Goal: Find contact information: Find contact information

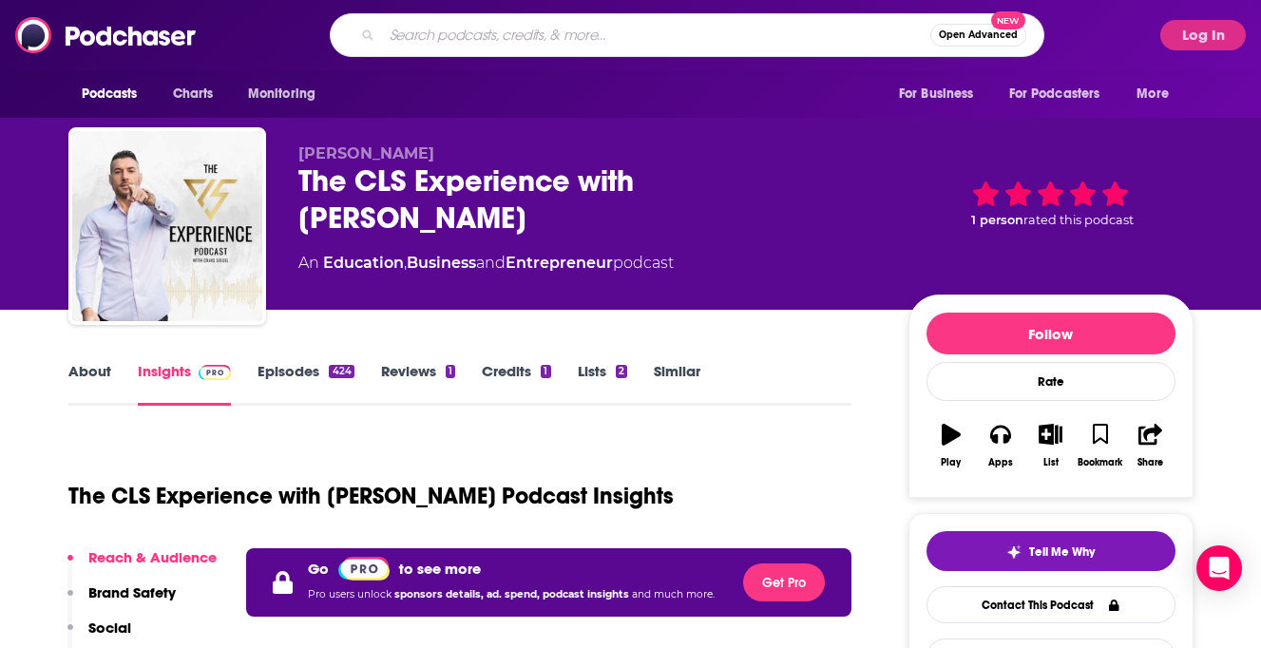
click at [686, 31] on input "Search podcasts, credits, & more..." at bounding box center [656, 35] width 548 height 30
type input "We're All Insane"
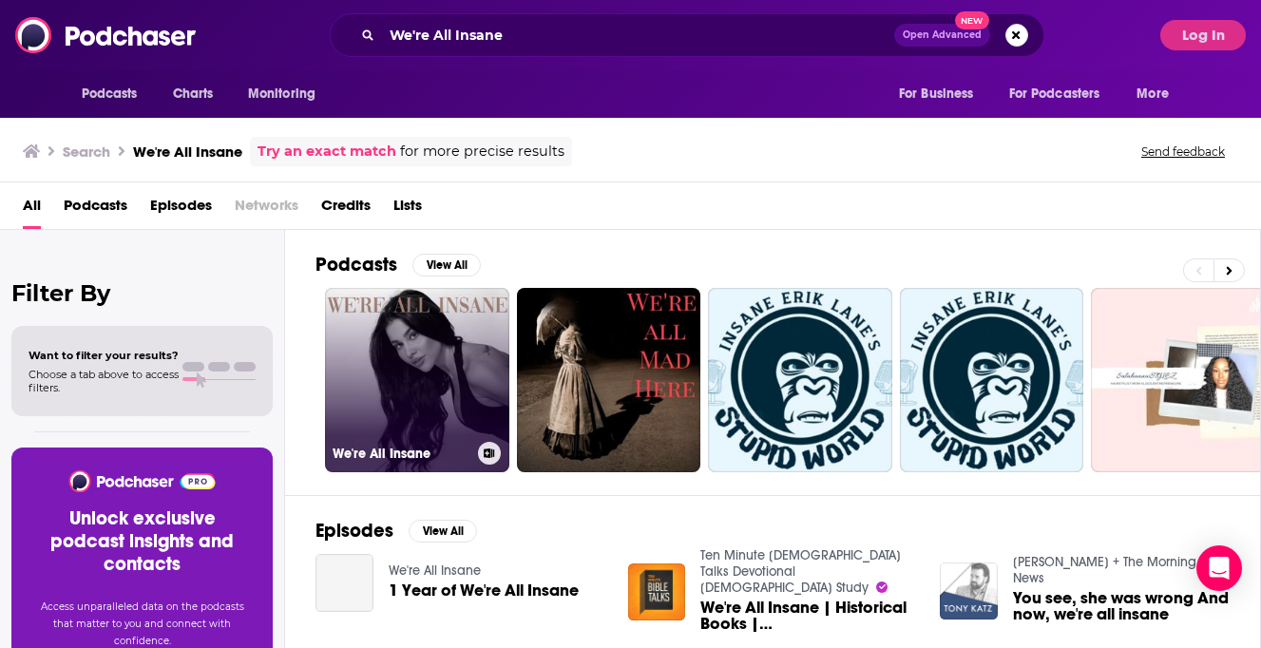
click at [418, 337] on link "We're All Insane" at bounding box center [417, 380] width 184 height 184
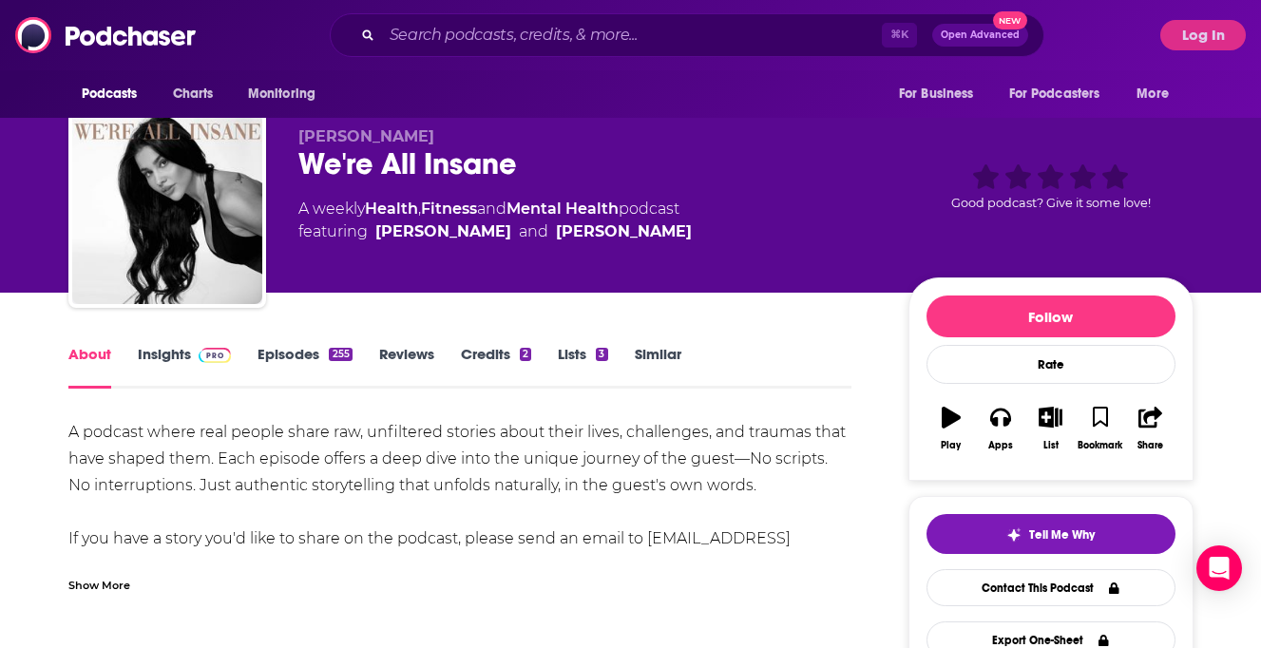
scroll to position [48, 0]
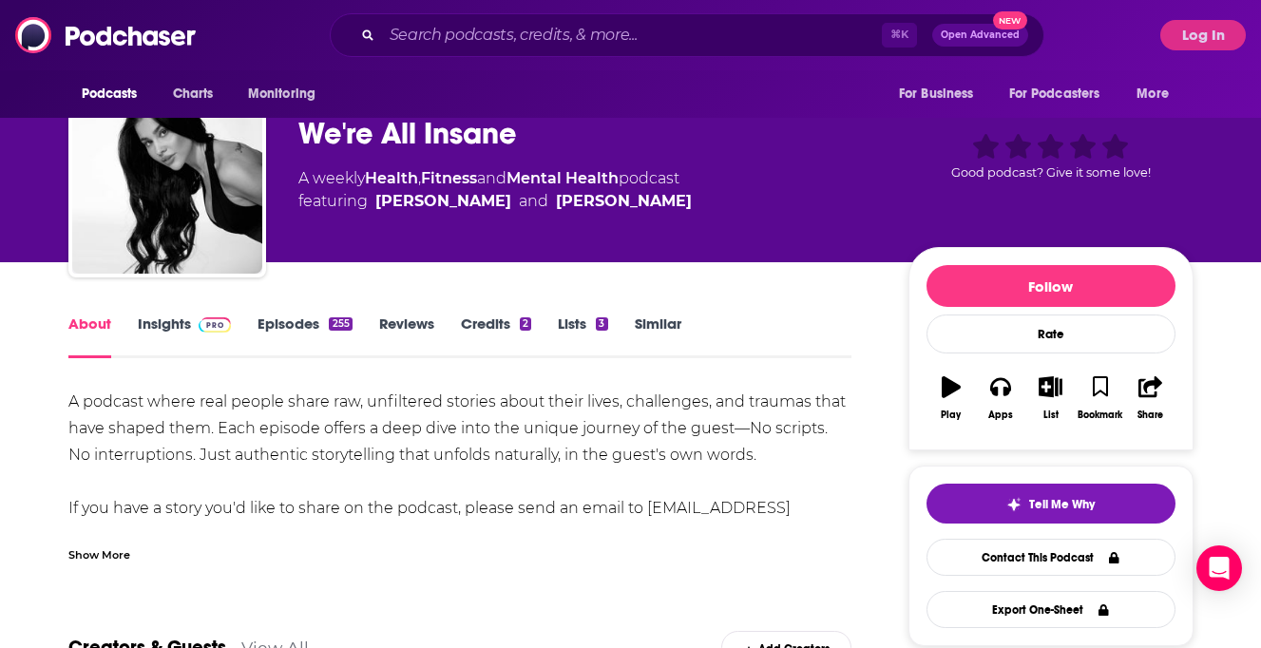
click at [112, 534] on div "Show More" at bounding box center [460, 547] width 784 height 32
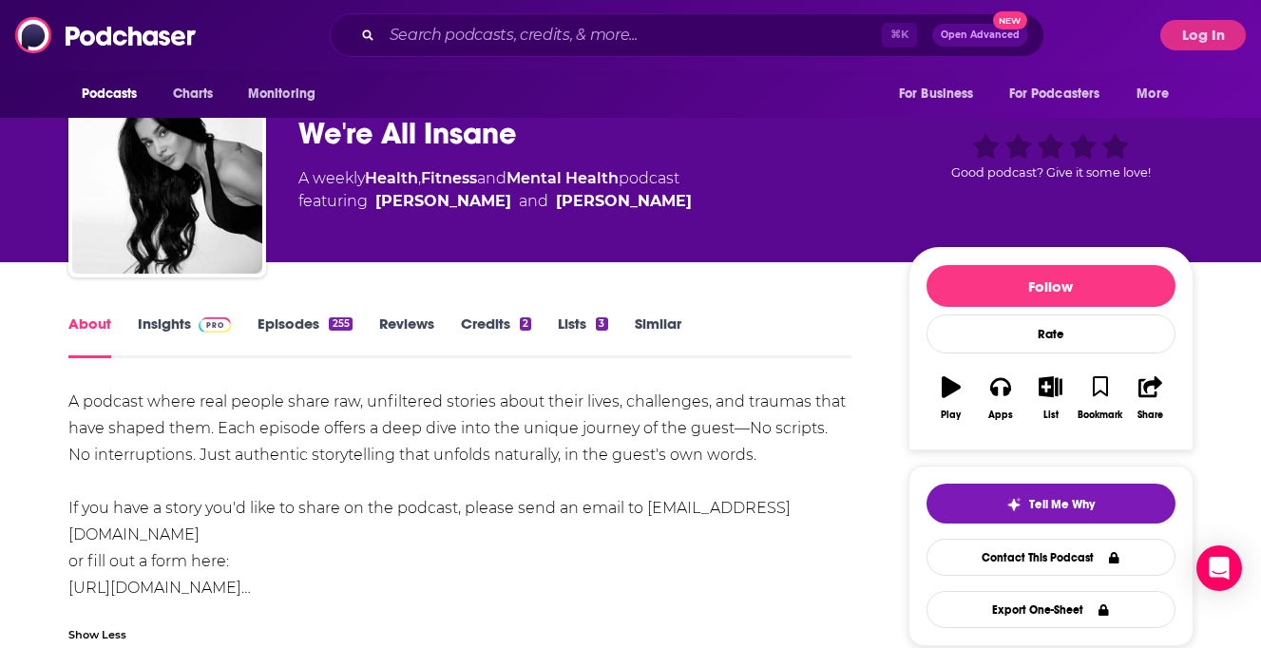
click at [163, 327] on link "Insights" at bounding box center [185, 336] width 94 height 44
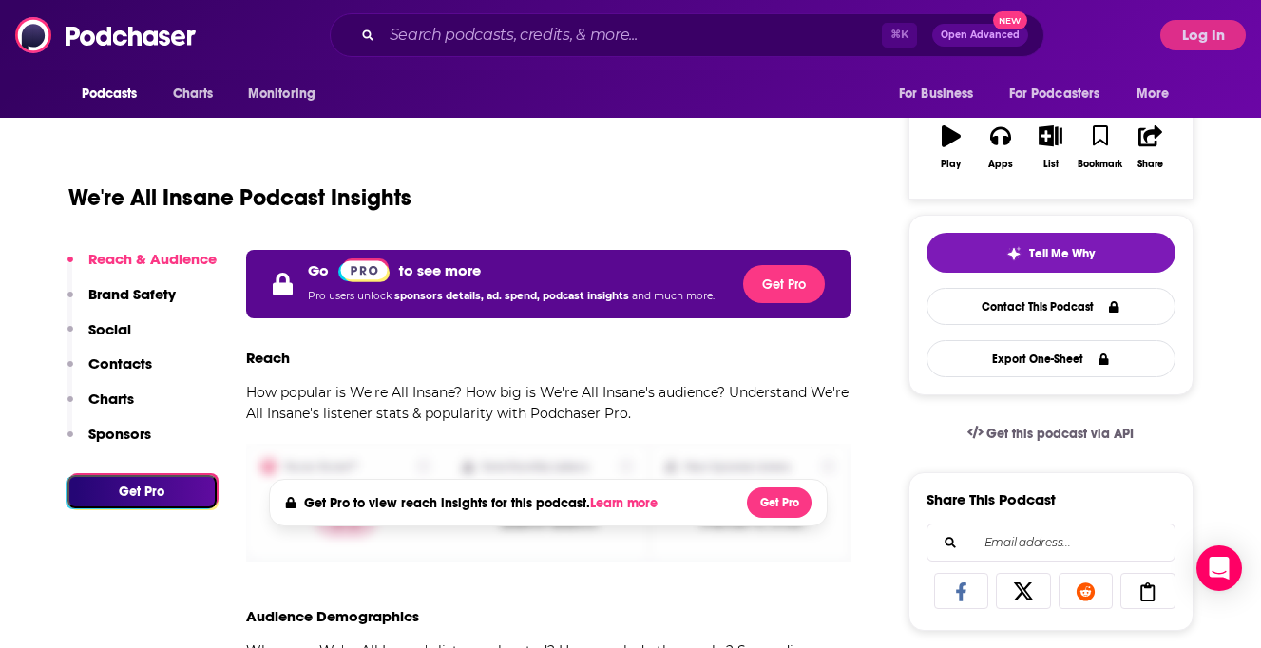
scroll to position [303, 0]
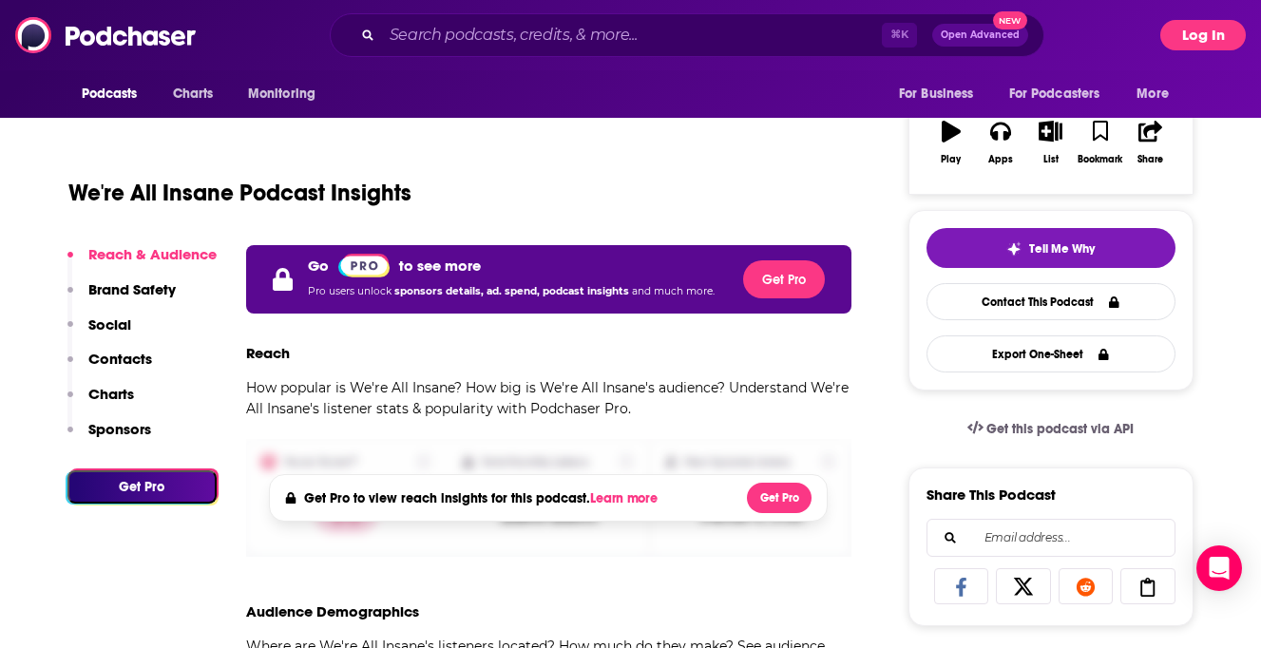
click at [1193, 35] on button "Log In" at bounding box center [1203, 35] width 86 height 30
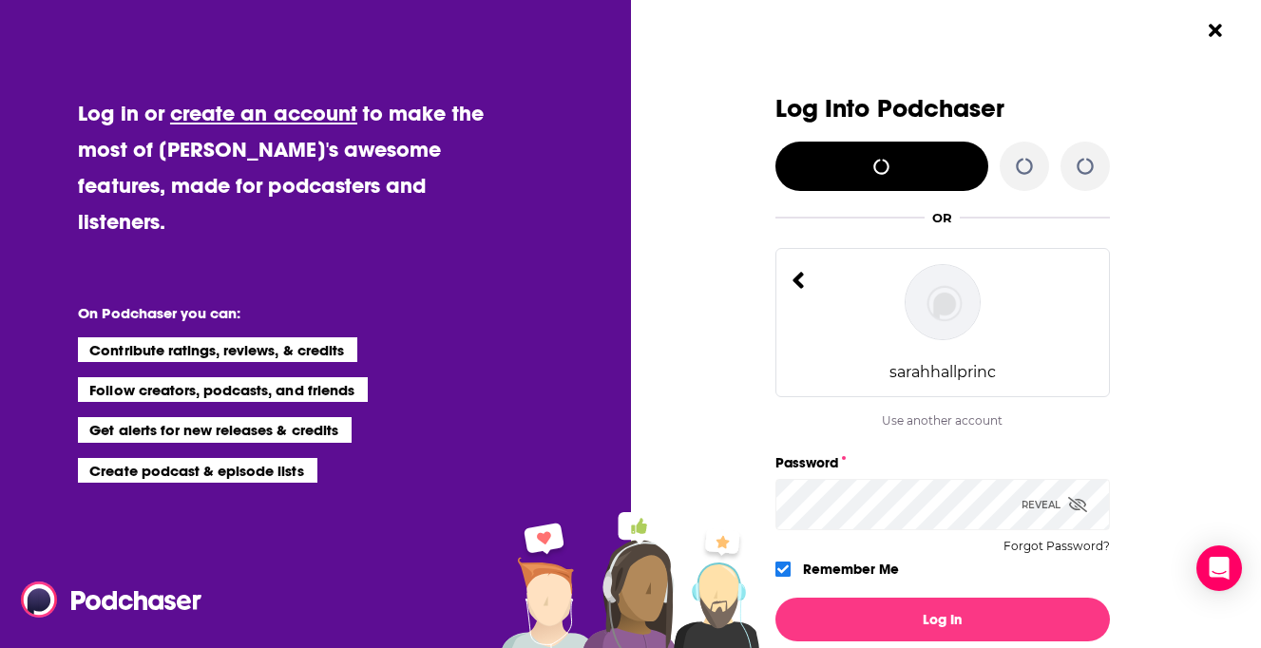
scroll to position [0, 0]
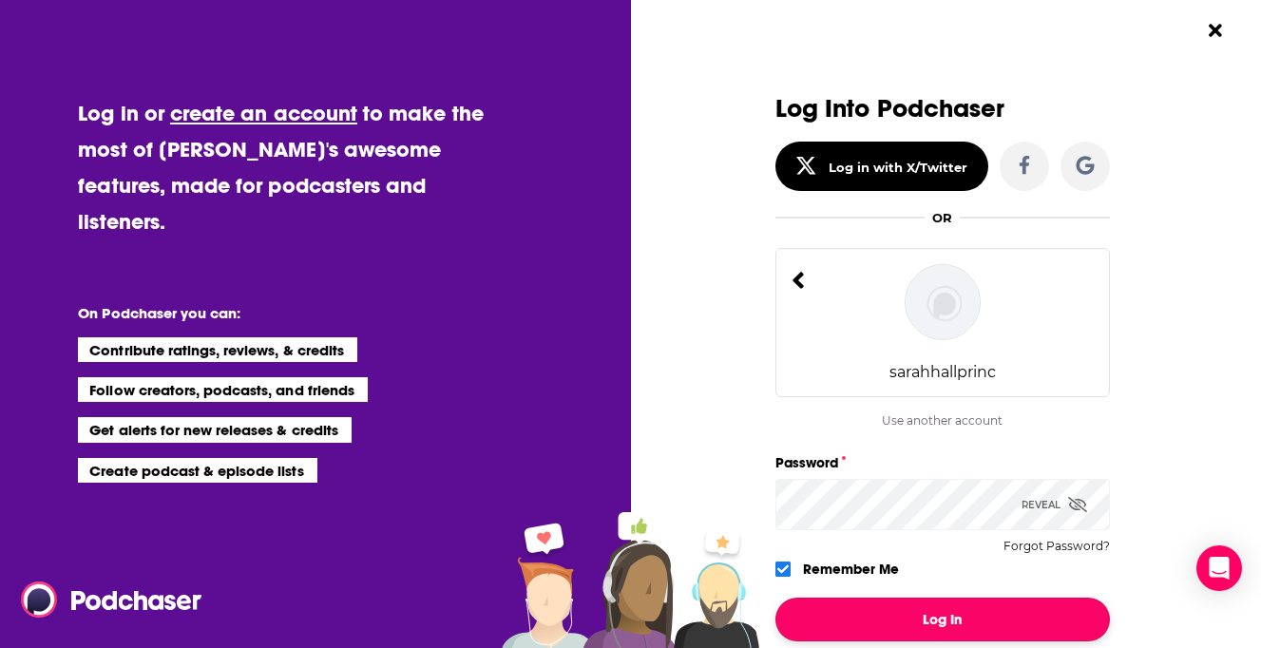
click at [893, 606] on button "Log In" at bounding box center [942, 620] width 334 height 44
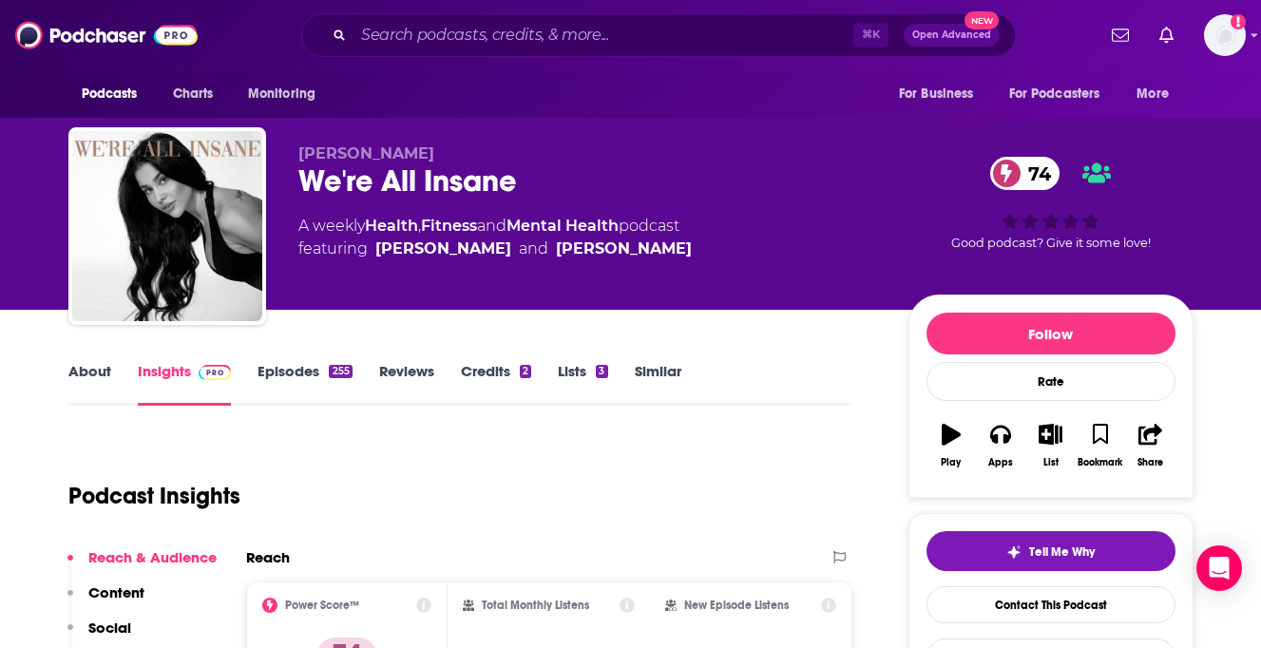
click at [87, 368] on link "About" at bounding box center [89, 384] width 43 height 44
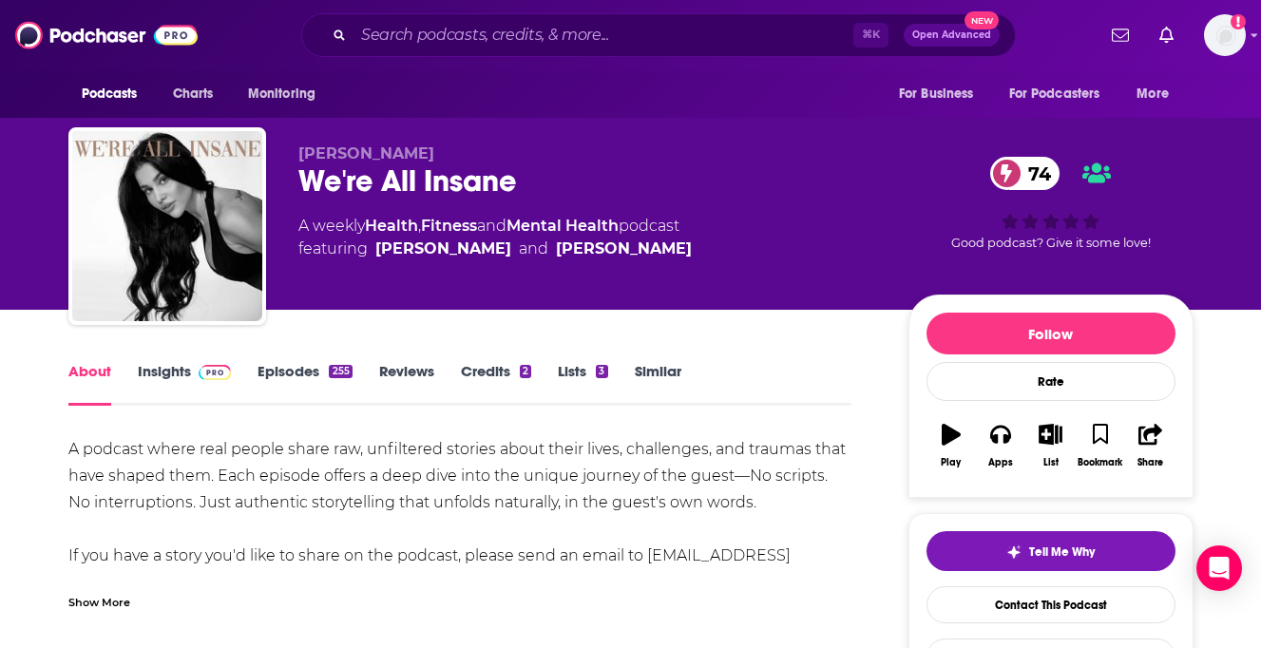
click at [168, 362] on link "Insights" at bounding box center [185, 384] width 94 height 44
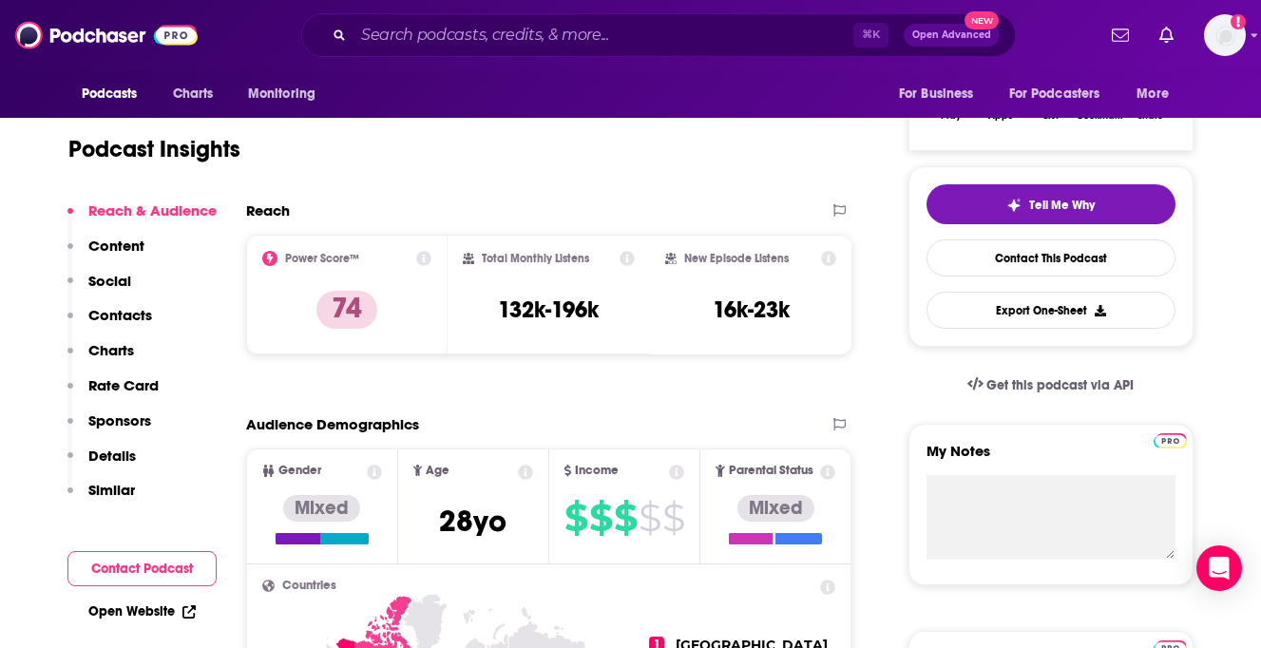
click at [134, 322] on p "Contacts" at bounding box center [120, 315] width 64 height 18
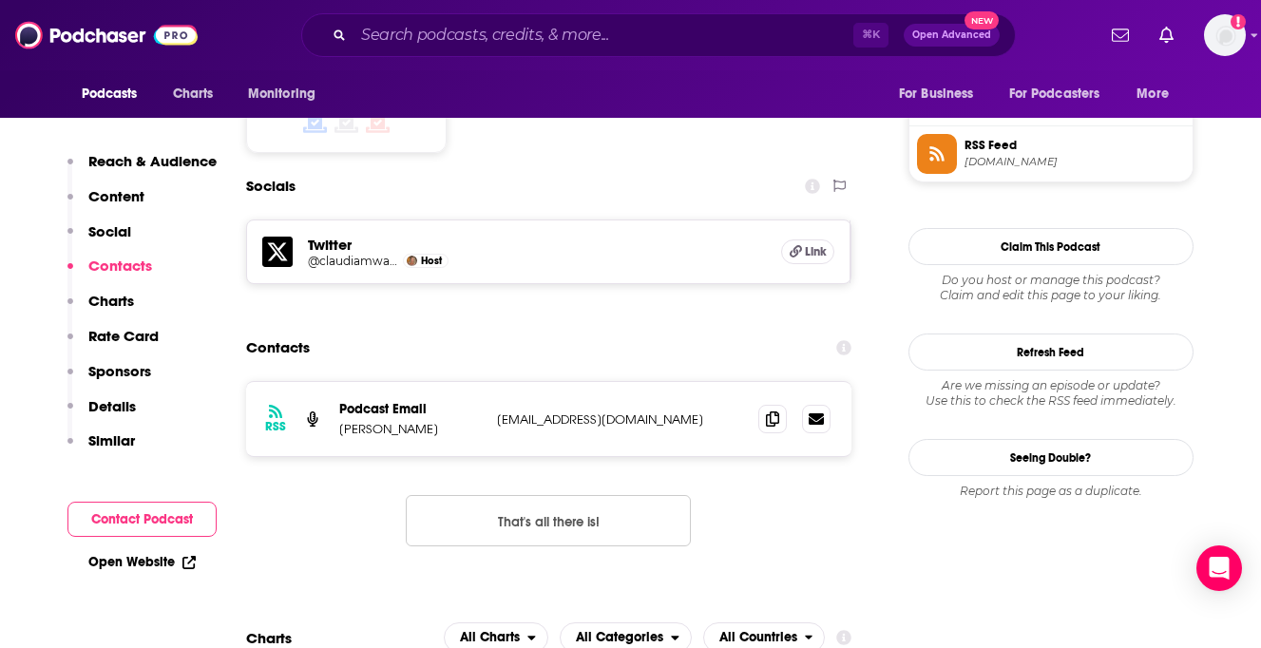
scroll to position [1547, 0]
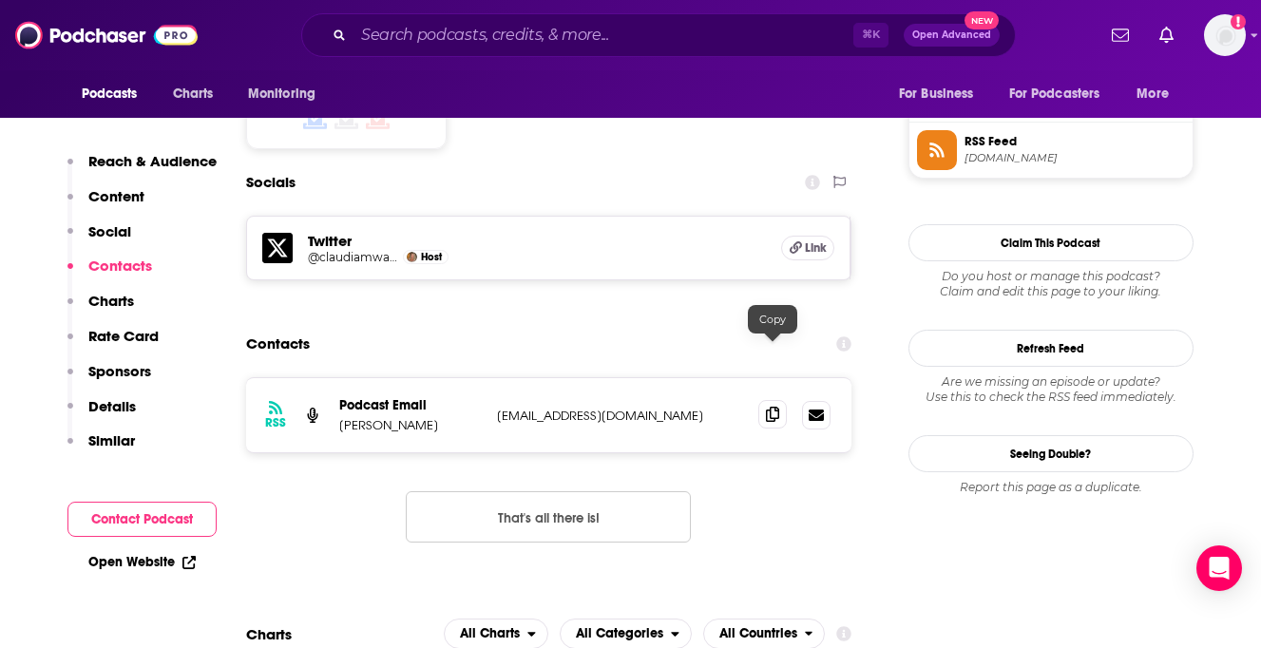
click at [769, 407] on icon at bounding box center [772, 414] width 13 height 15
click at [523, 25] on input "Search podcasts, credits, & more..." at bounding box center [603, 35] width 500 height 30
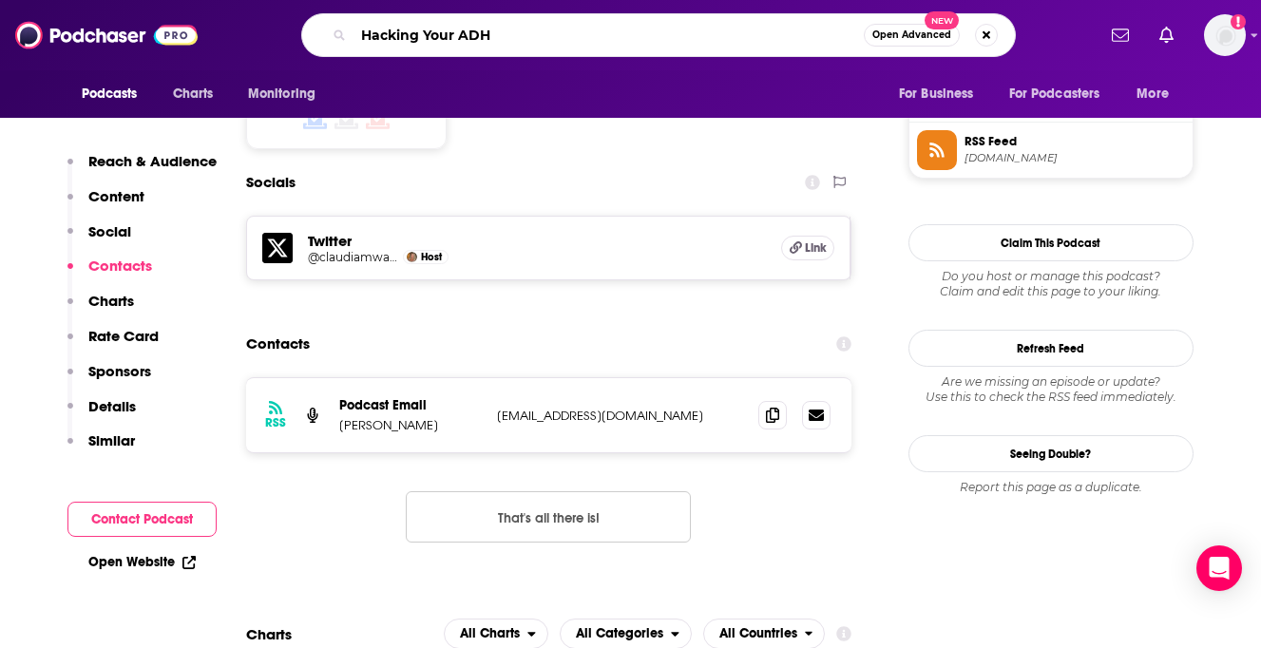
type input "Hacking Your [MEDICAL_DATA]"
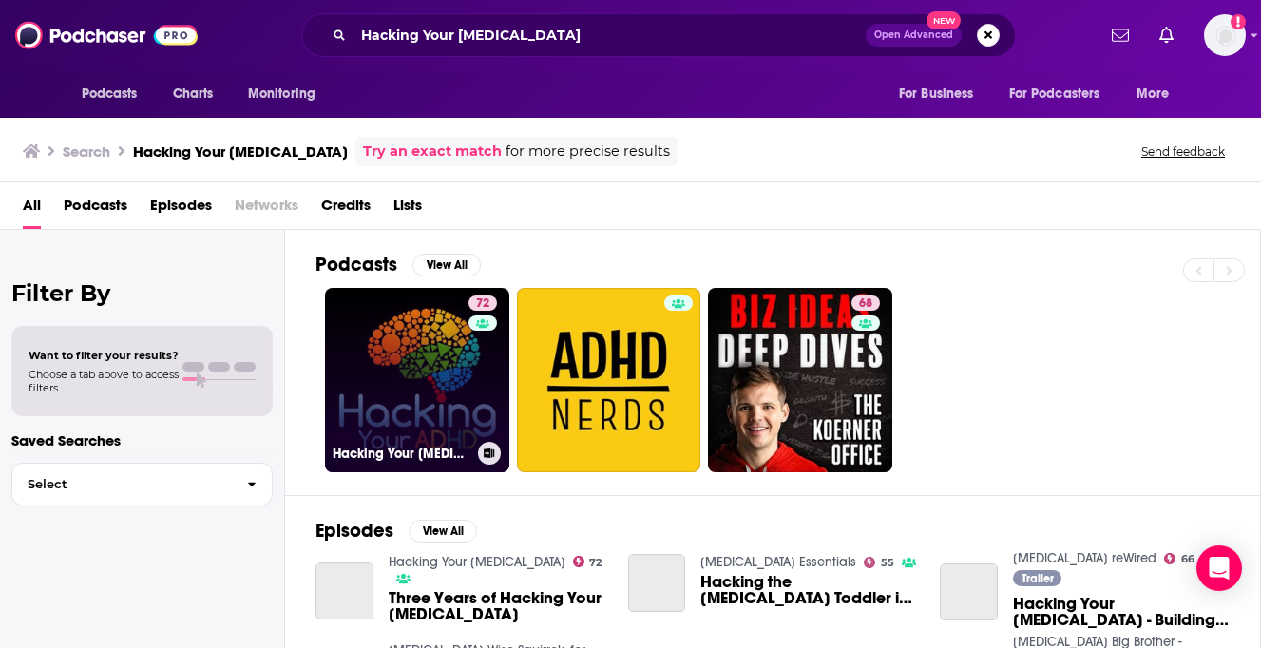
click at [384, 348] on link "72 Hacking Your [MEDICAL_DATA]" at bounding box center [417, 380] width 184 height 184
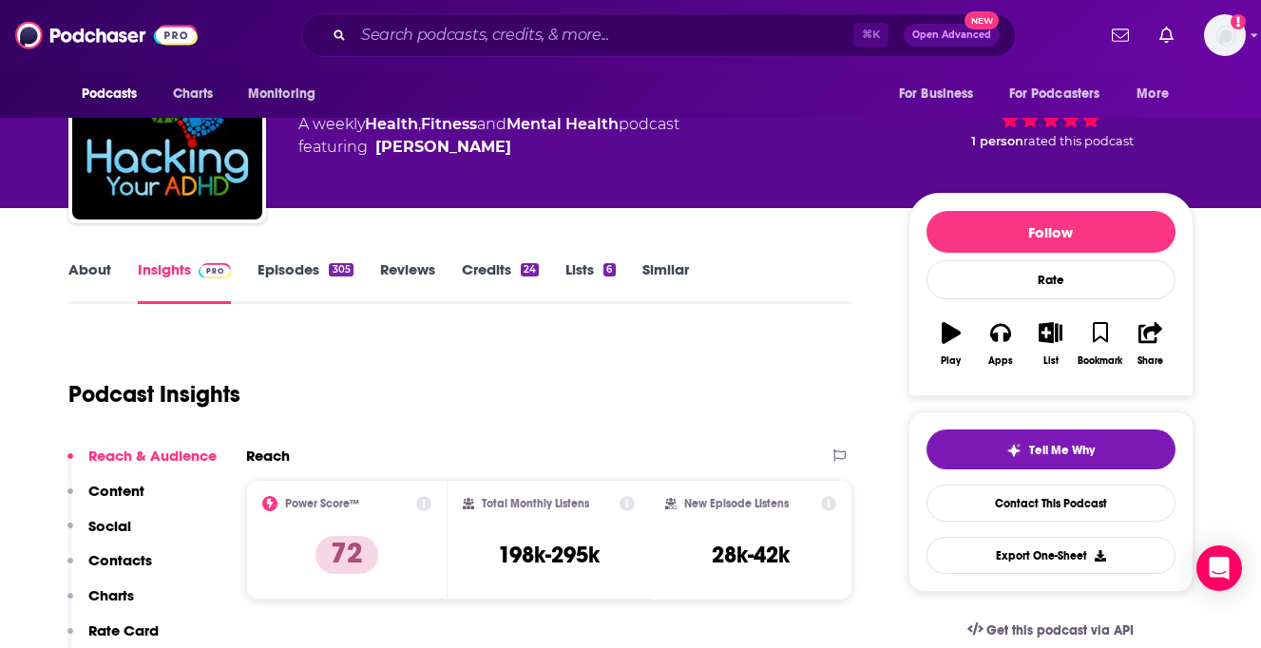
click at [124, 567] on p "Contacts" at bounding box center [120, 560] width 64 height 18
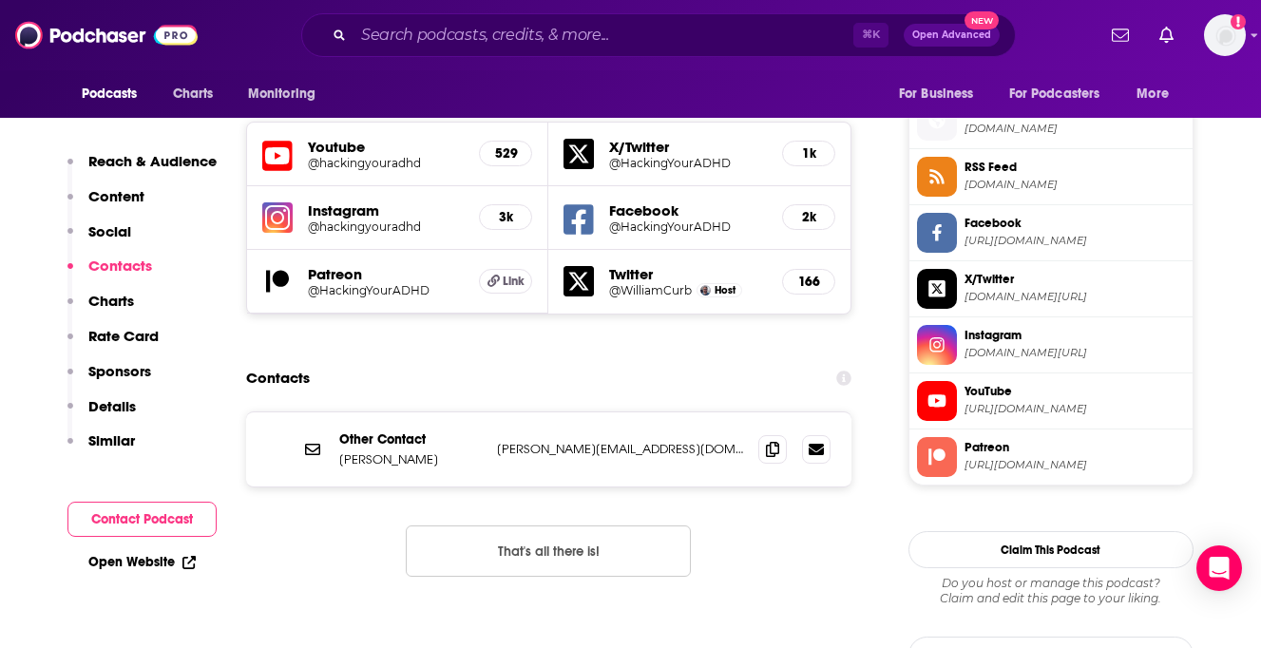
scroll to position [1696, 0]
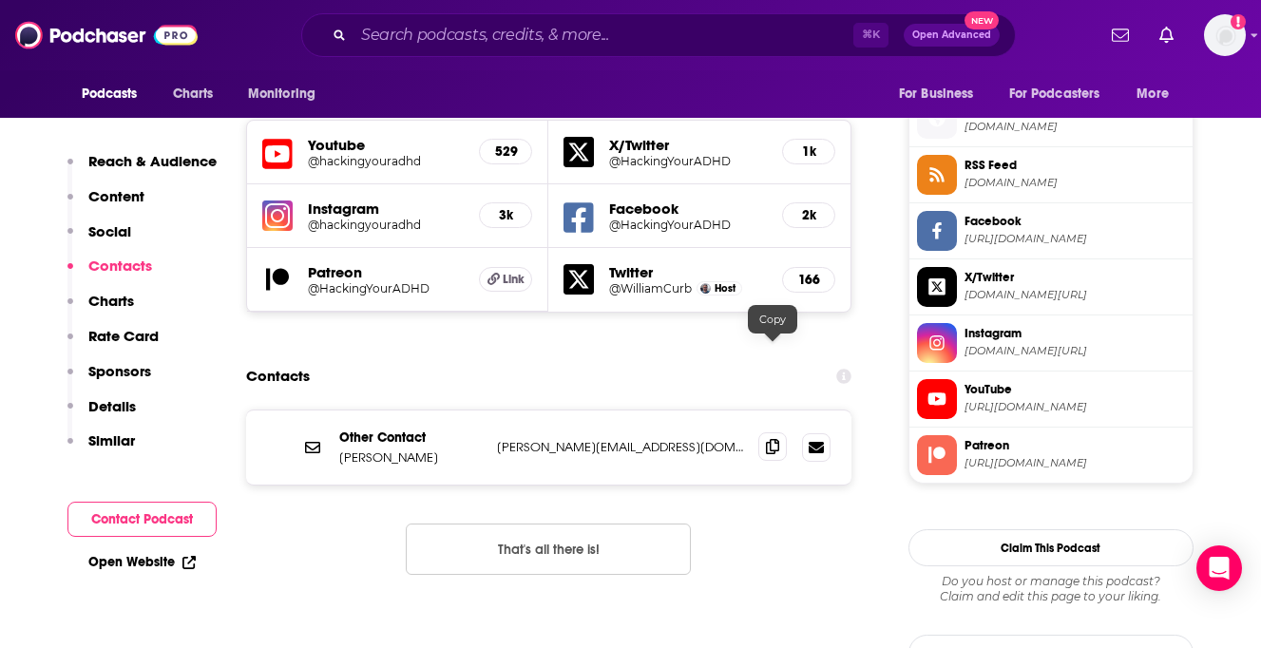
click at [758, 432] on span at bounding box center [772, 446] width 29 height 29
click at [468, 45] on input "Search podcasts, credits, & more..." at bounding box center [603, 35] width 500 height 30
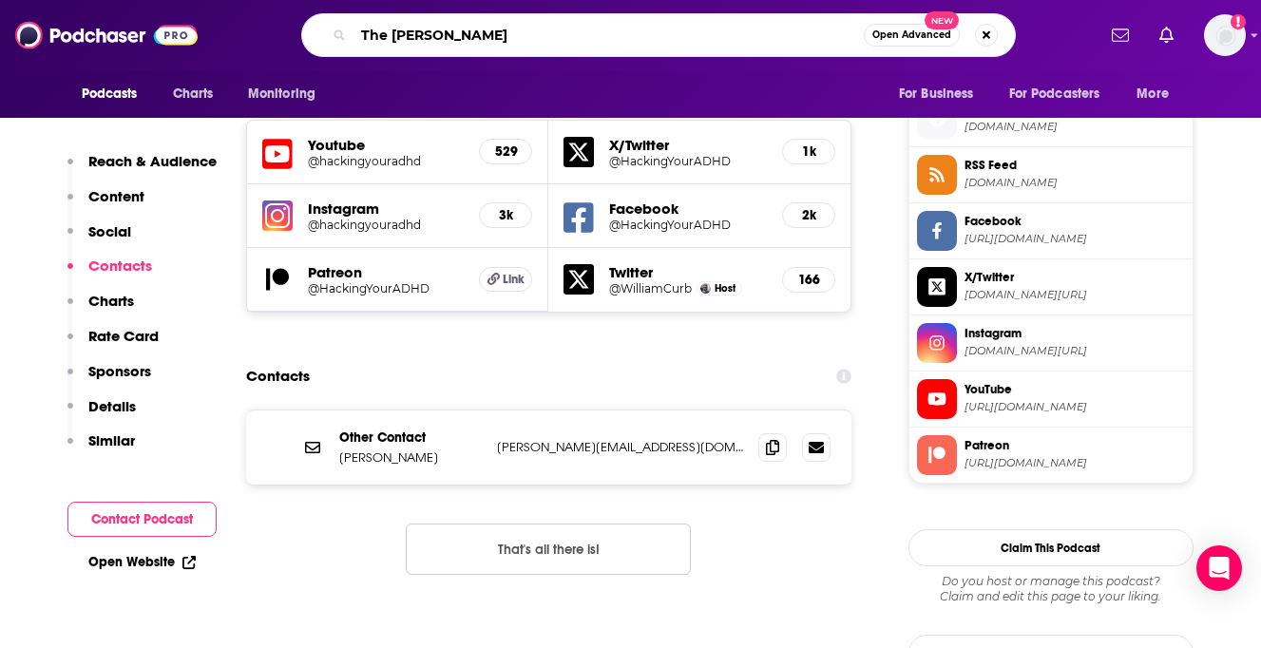
type input "The [PERSON_NAME] Show"
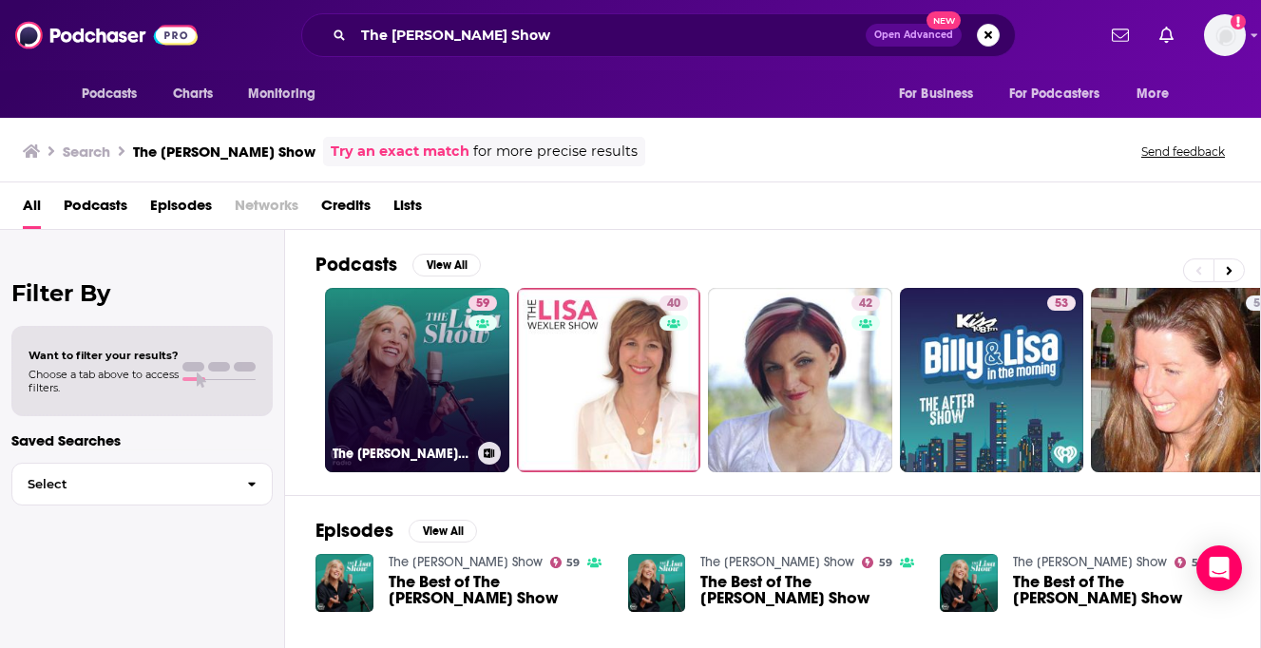
click at [380, 356] on link "59 The [PERSON_NAME] Show" at bounding box center [417, 380] width 184 height 184
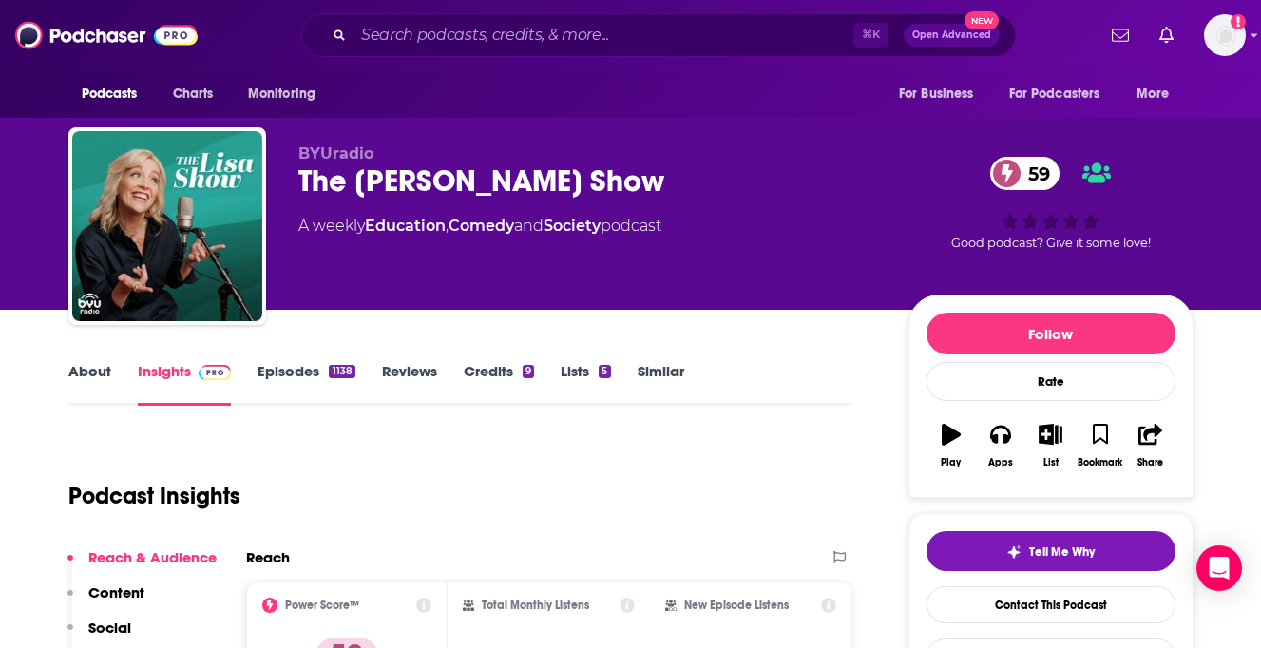
click at [77, 383] on link "About" at bounding box center [89, 384] width 43 height 44
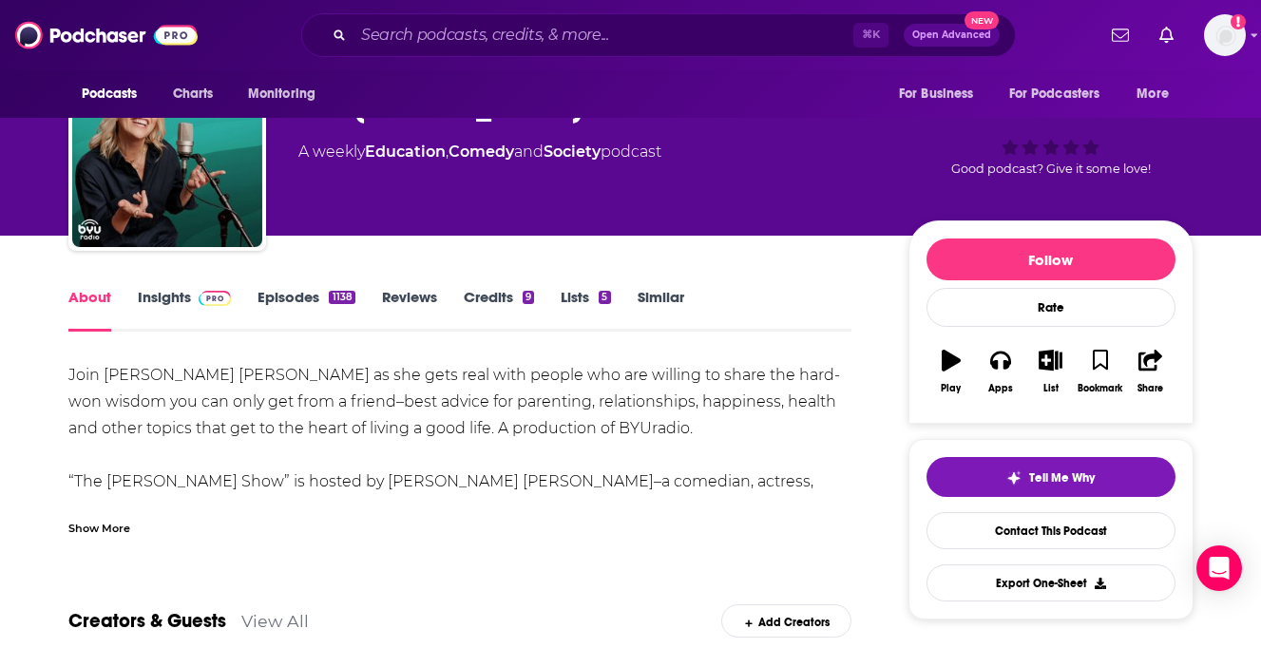
scroll to position [77, 0]
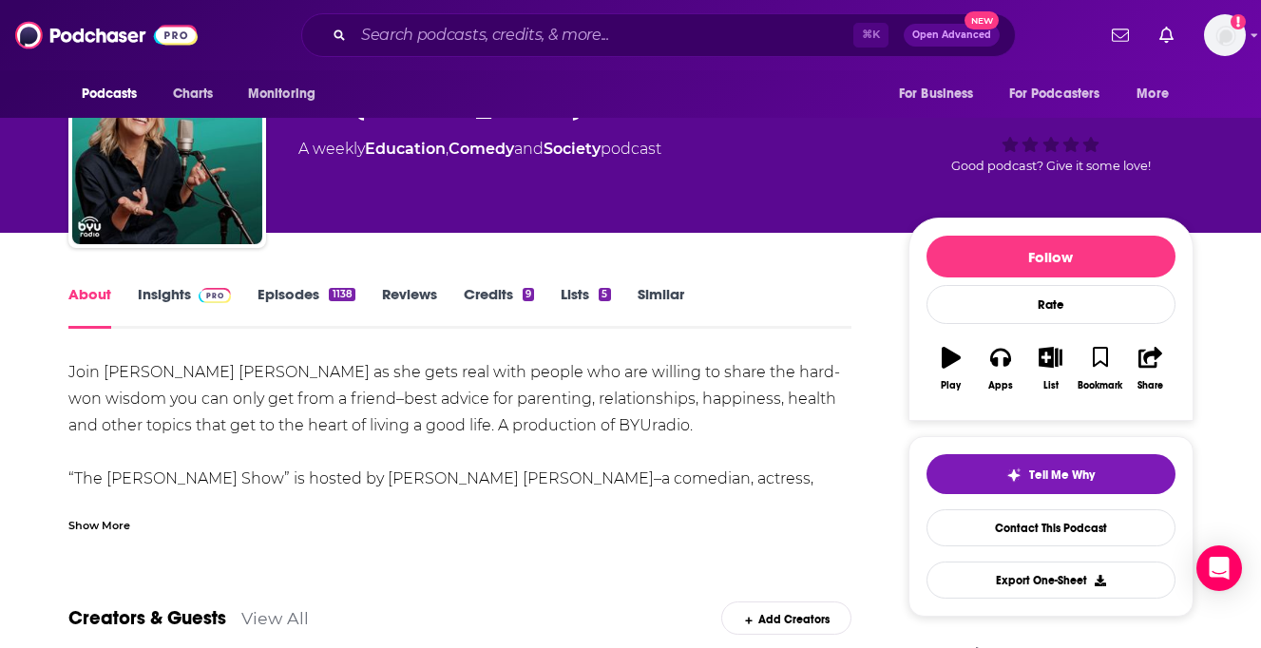
click at [121, 497] on div "Join [PERSON_NAME] [PERSON_NAME] as she gets real with people who are willing t…" at bounding box center [460, 446] width 784 height 174
click at [120, 522] on div "Show More" at bounding box center [99, 524] width 62 height 18
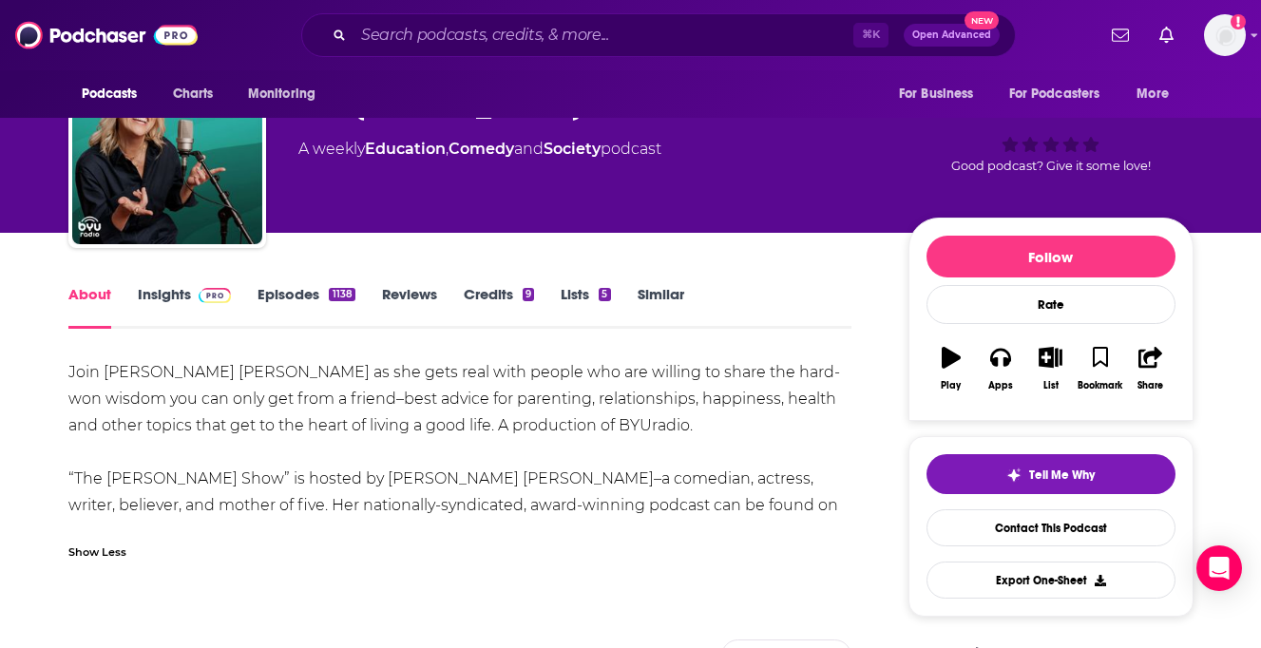
click at [167, 294] on link "Insights" at bounding box center [185, 307] width 94 height 44
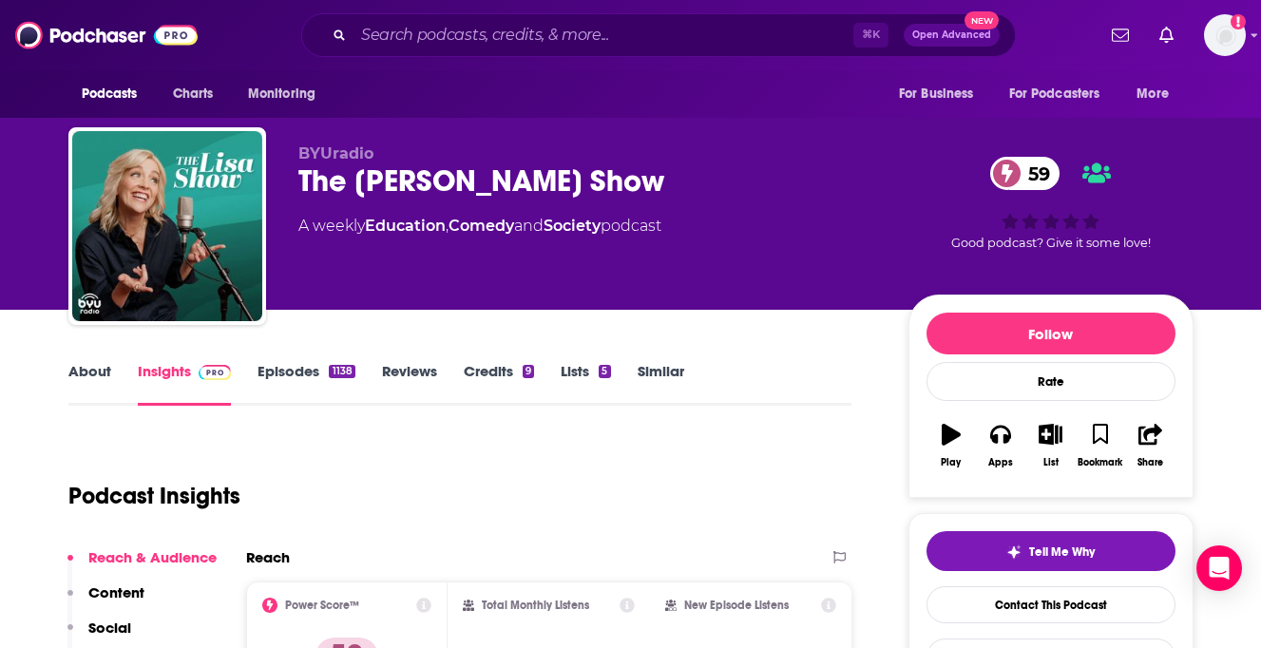
click at [103, 379] on link "About" at bounding box center [89, 384] width 43 height 44
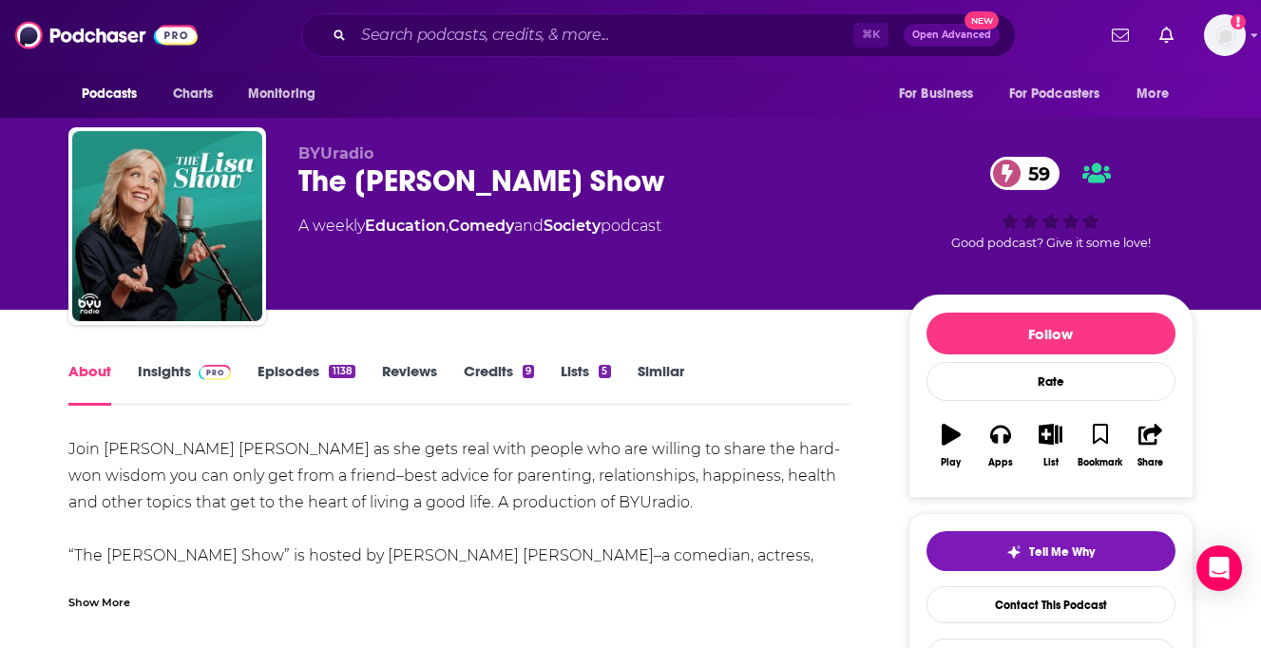
click at [158, 377] on link "Insights" at bounding box center [185, 384] width 94 height 44
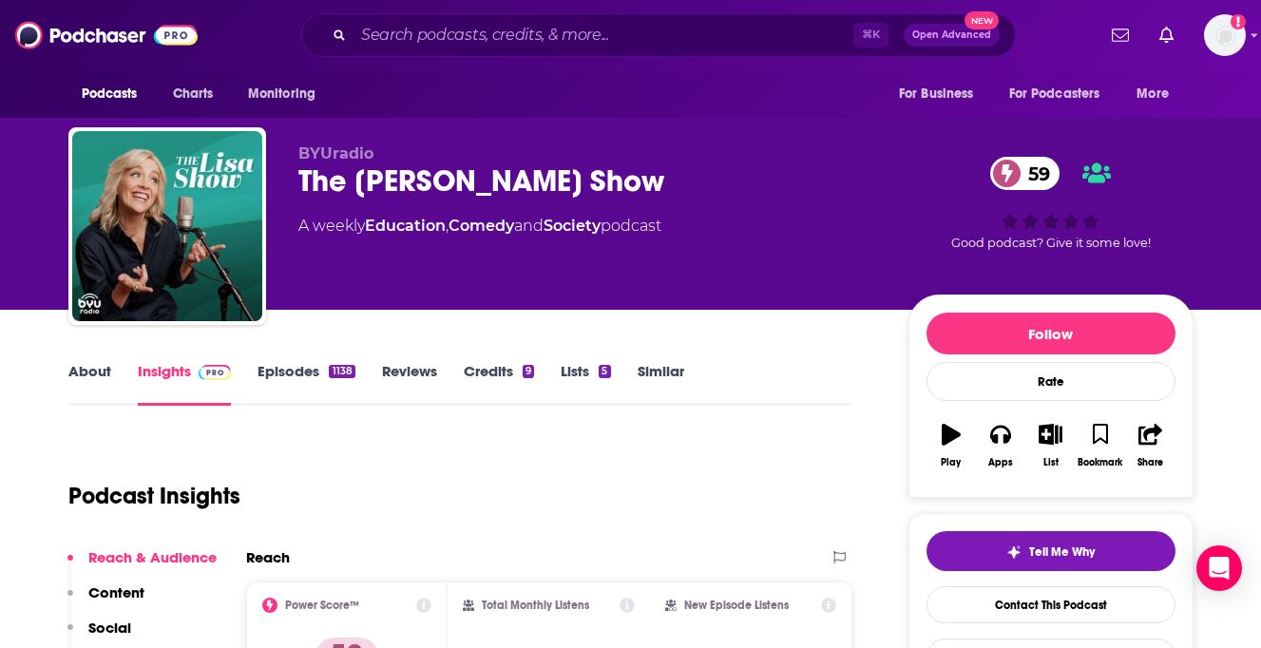
click at [310, 381] on link "Episodes 1138" at bounding box center [305, 384] width 97 height 44
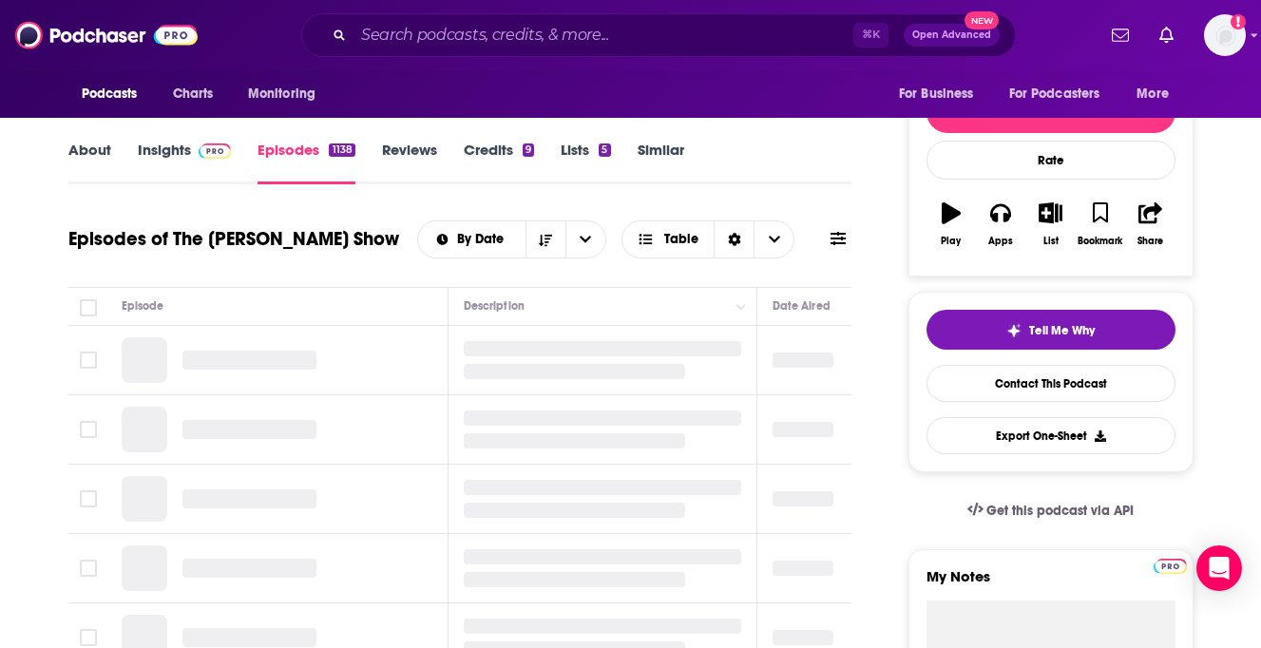
scroll to position [222, 0]
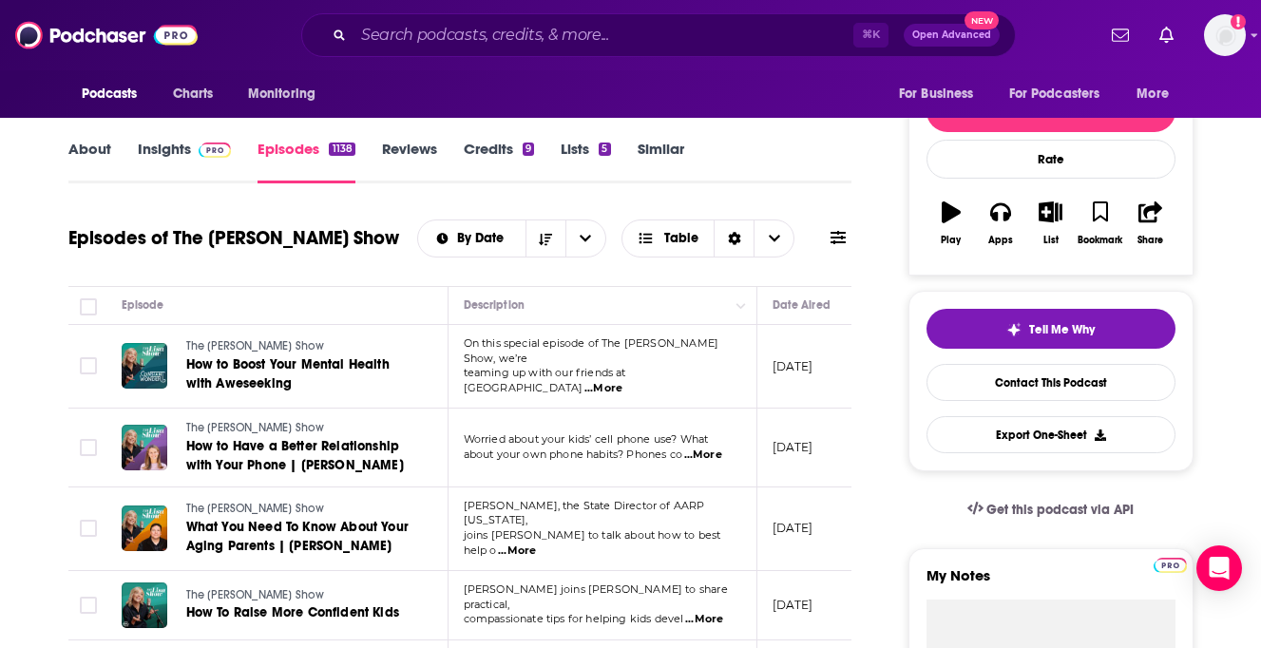
click at [177, 146] on link "Insights" at bounding box center [185, 162] width 94 height 44
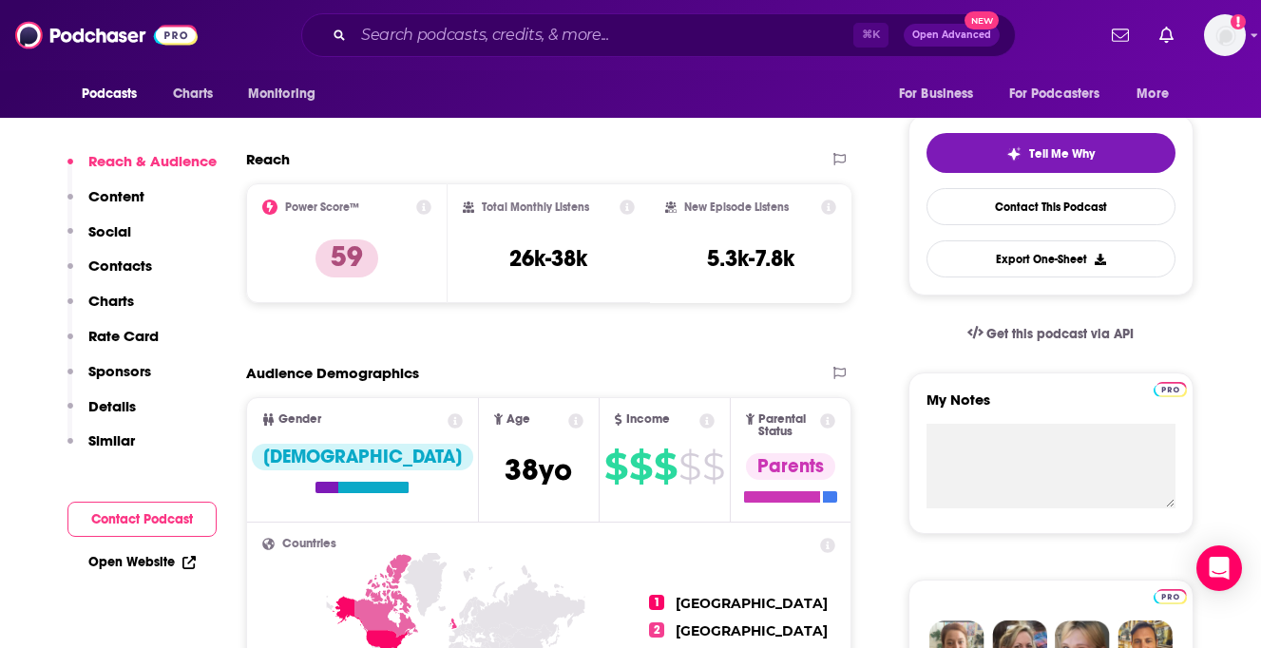
click at [132, 282] on button "Contacts" at bounding box center [109, 274] width 85 height 35
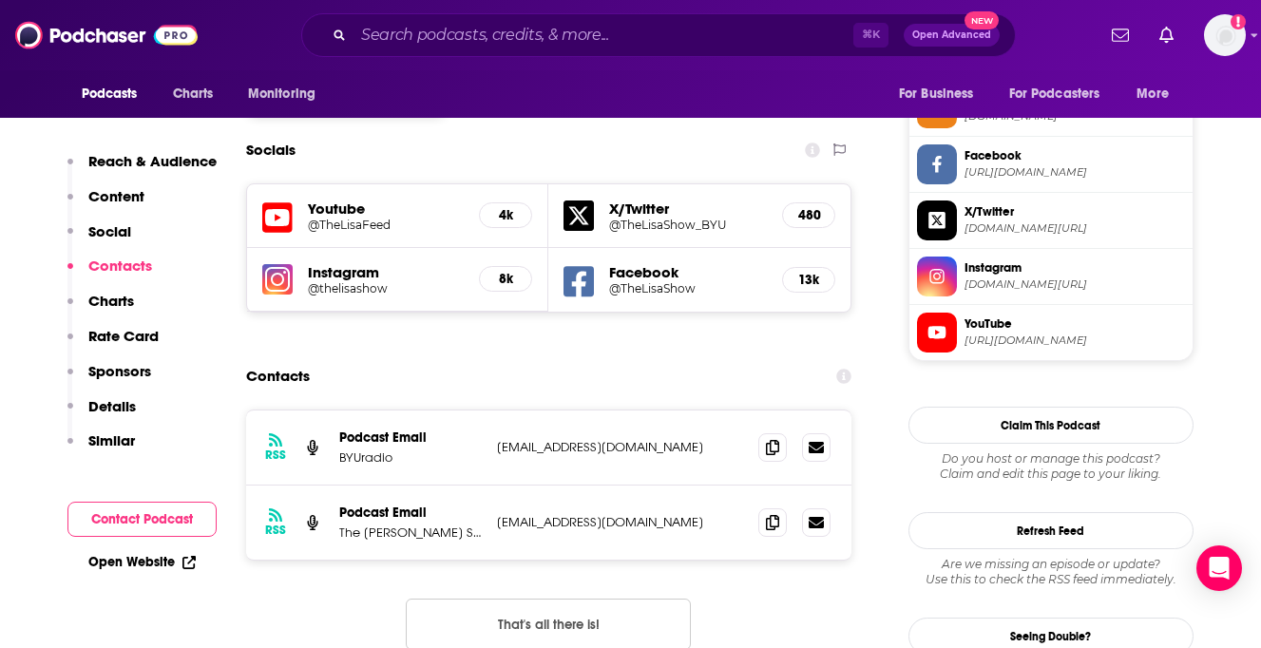
scroll to position [1609, 0]
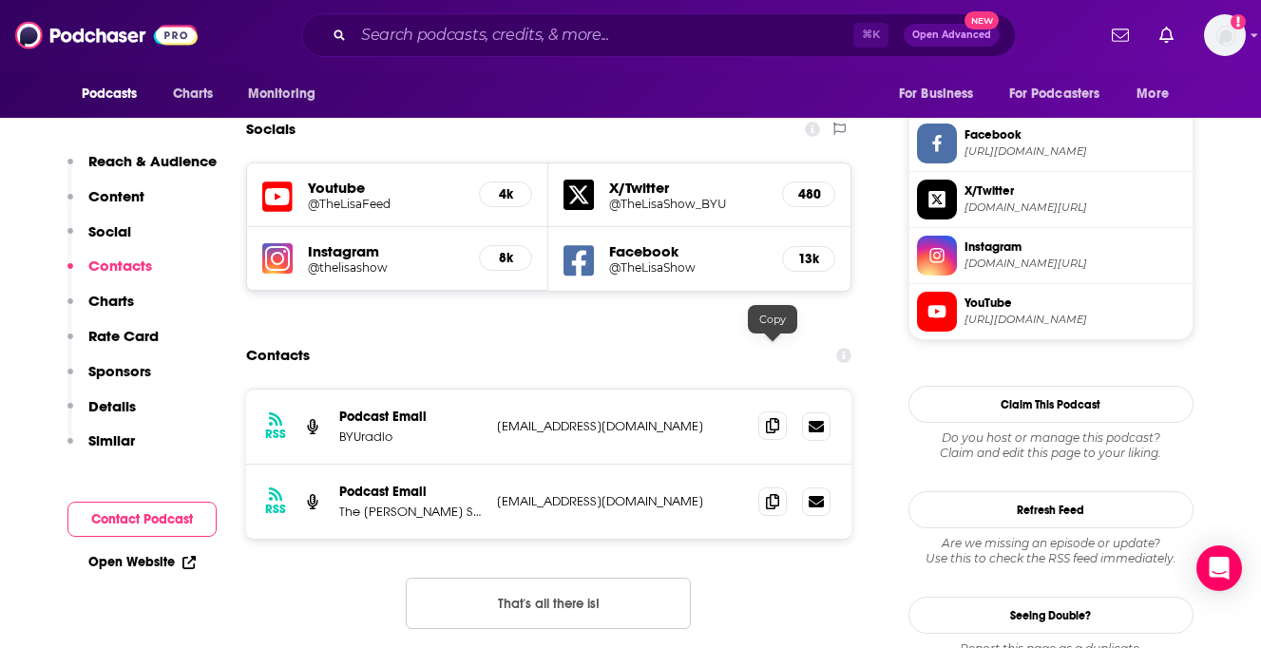
click at [770, 418] on icon at bounding box center [772, 425] width 13 height 15
click at [767, 493] on icon at bounding box center [772, 500] width 13 height 15
click at [463, 50] on div "⌘ K Open Advanced New" at bounding box center [658, 35] width 714 height 44
click at [462, 33] on input "Search podcasts, credits, & more..." at bounding box center [603, 35] width 500 height 30
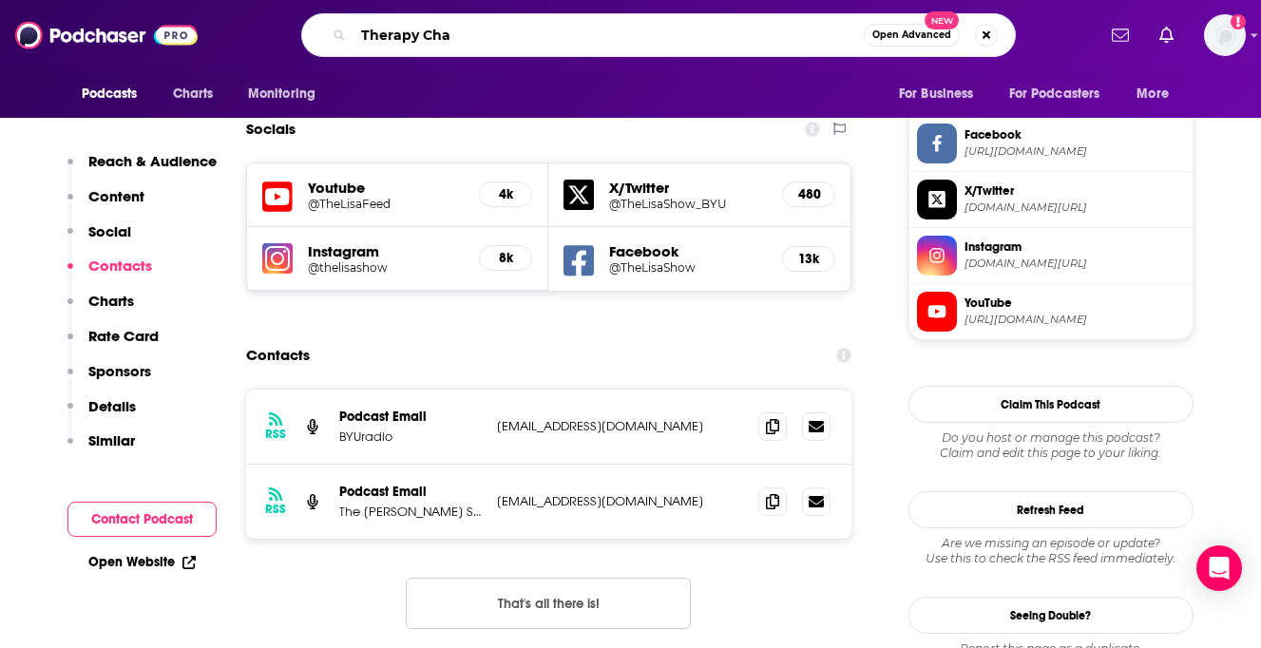
type input "Therapy Chat"
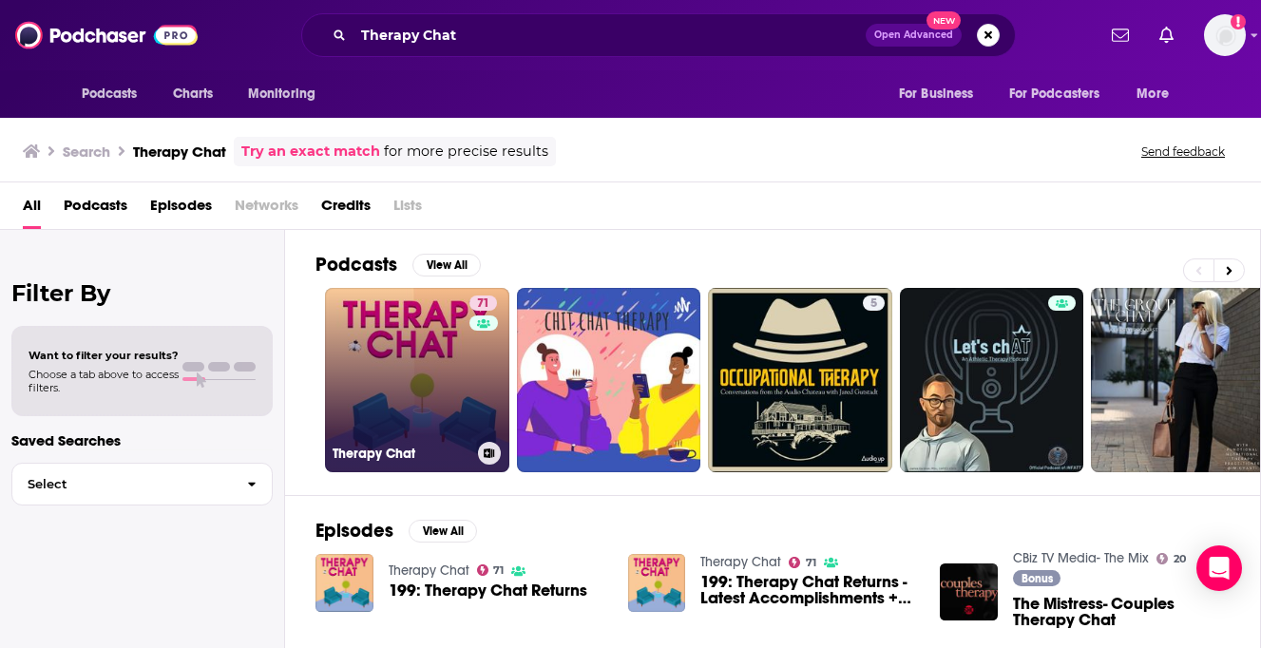
click at [383, 310] on link "71 Therapy Chat" at bounding box center [417, 380] width 184 height 184
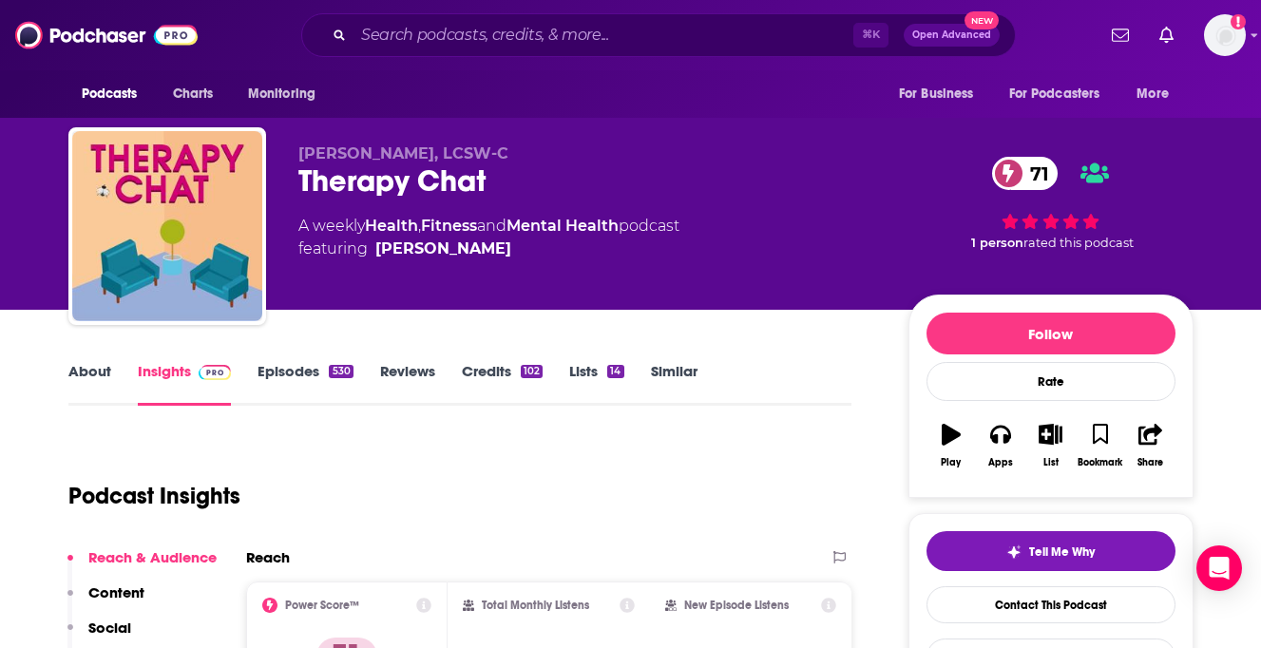
click at [91, 377] on link "About" at bounding box center [89, 384] width 43 height 44
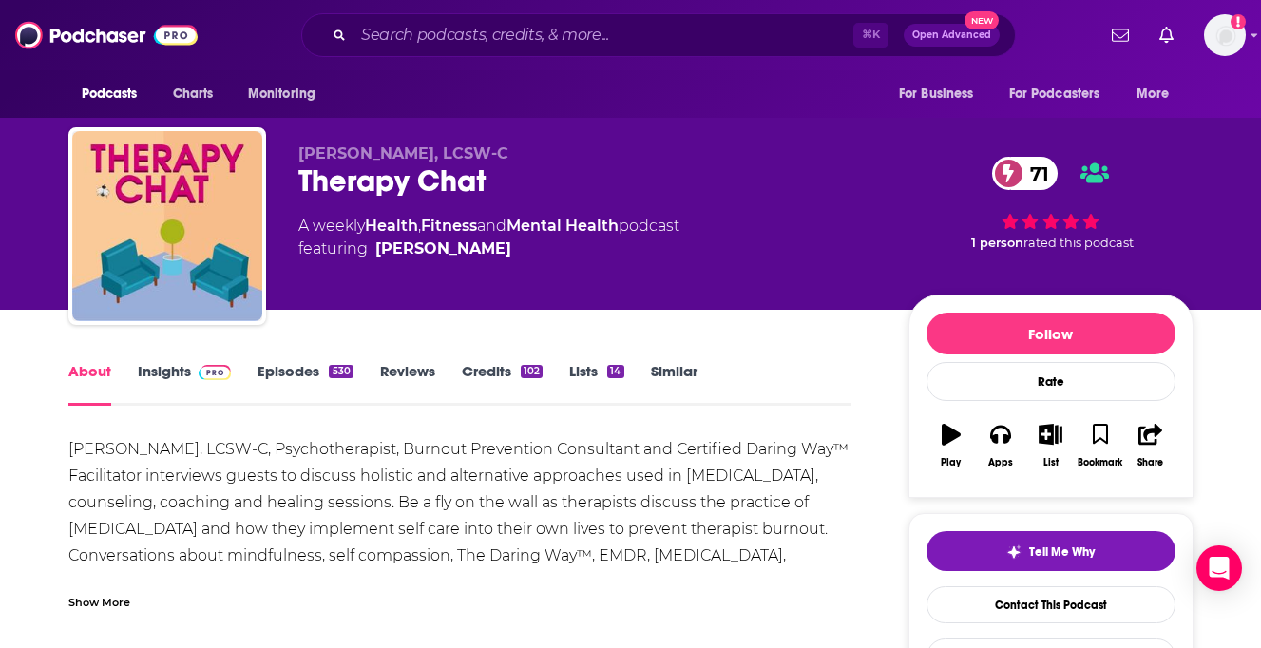
click at [104, 605] on div "Show More" at bounding box center [99, 601] width 62 height 18
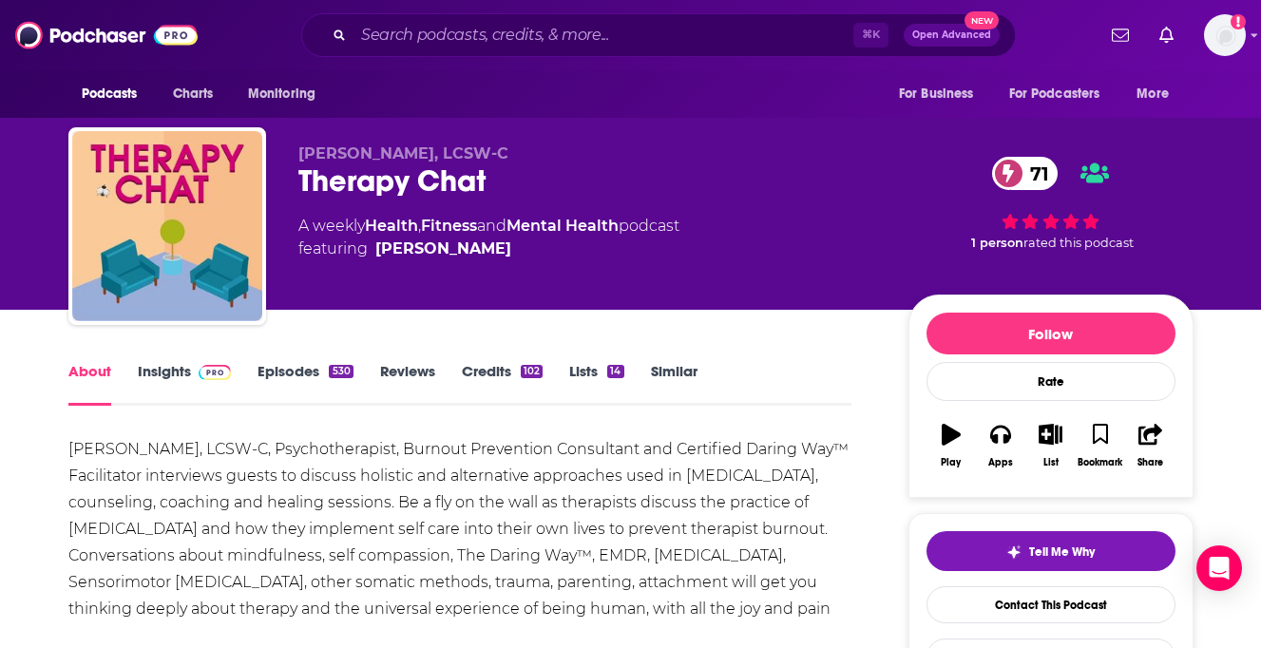
click at [149, 369] on link "Insights" at bounding box center [185, 384] width 94 height 44
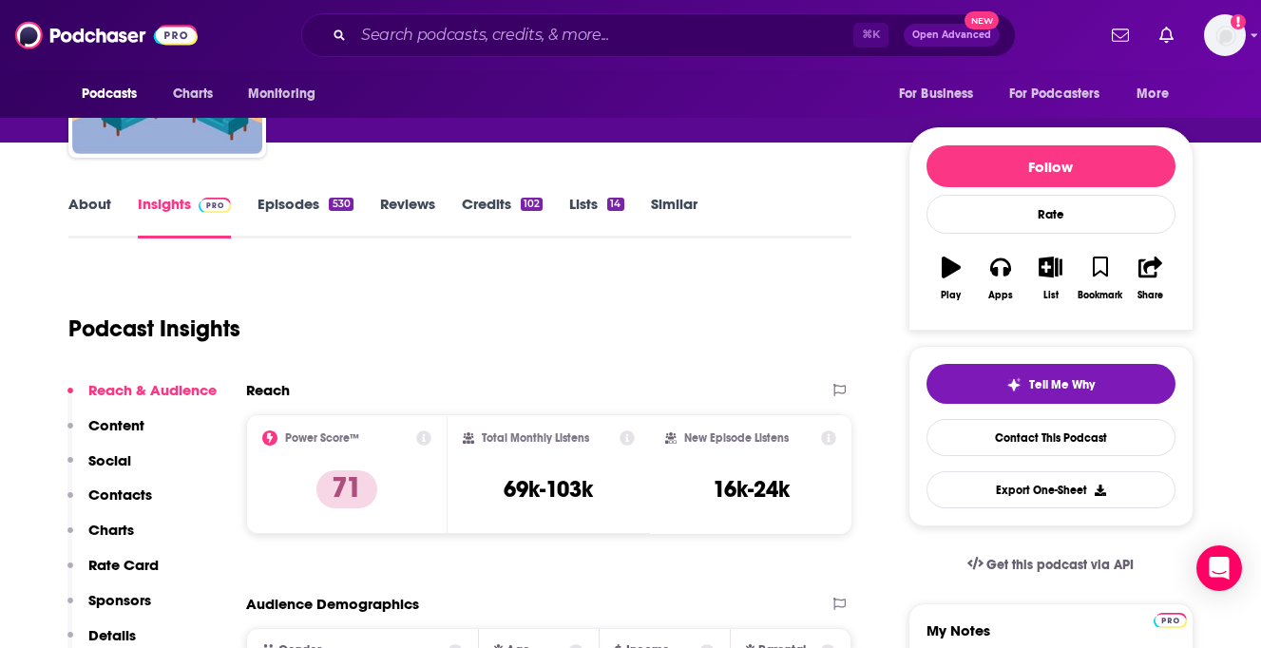
click at [127, 493] on p "Contacts" at bounding box center [120, 494] width 64 height 18
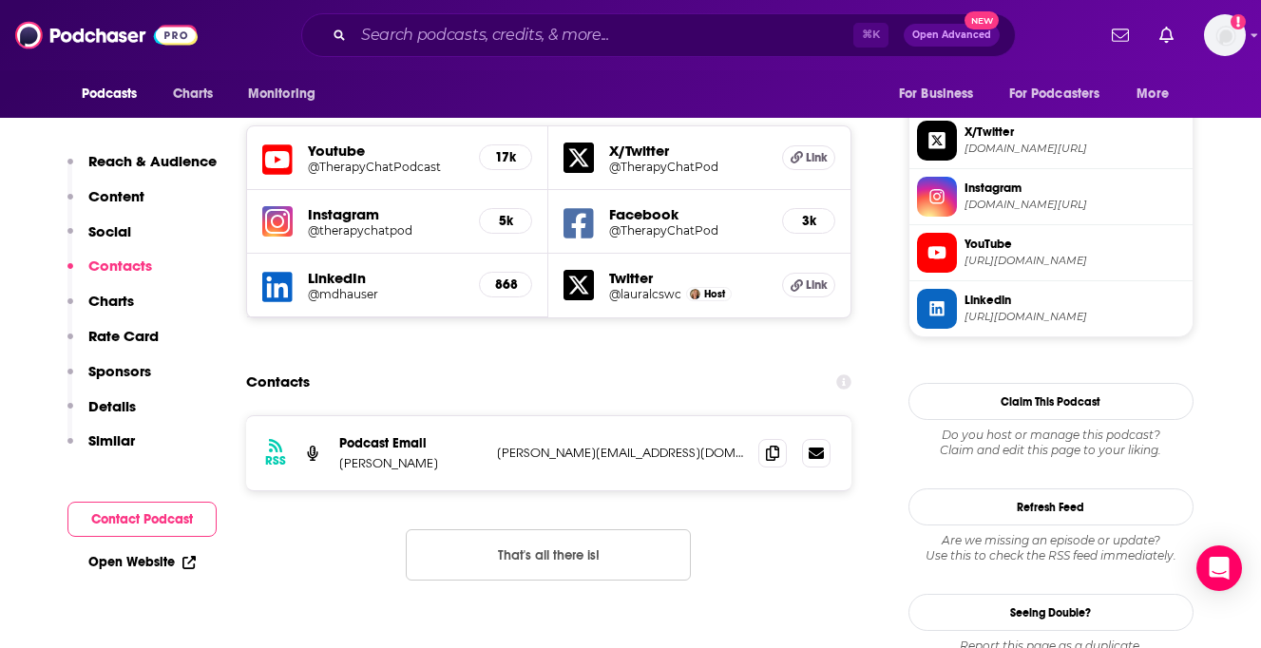
scroll to position [1674, 0]
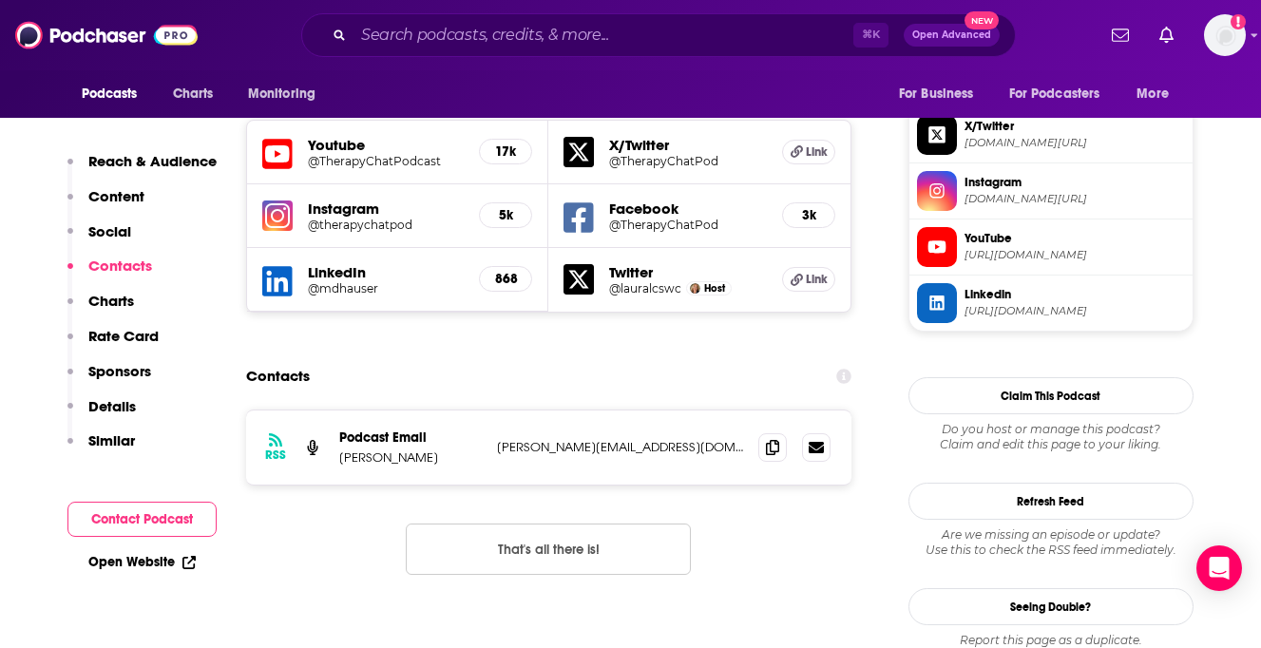
click at [757, 410] on div "RSS Podcast Email [PERSON_NAME] [PERSON_NAME][EMAIL_ADDRESS][DOMAIN_NAME] [PERS…" at bounding box center [549, 447] width 606 height 74
click at [776, 439] on icon at bounding box center [772, 446] width 13 height 15
click at [468, 34] on input "Search podcasts, credits, & more..." at bounding box center [603, 35] width 500 height 30
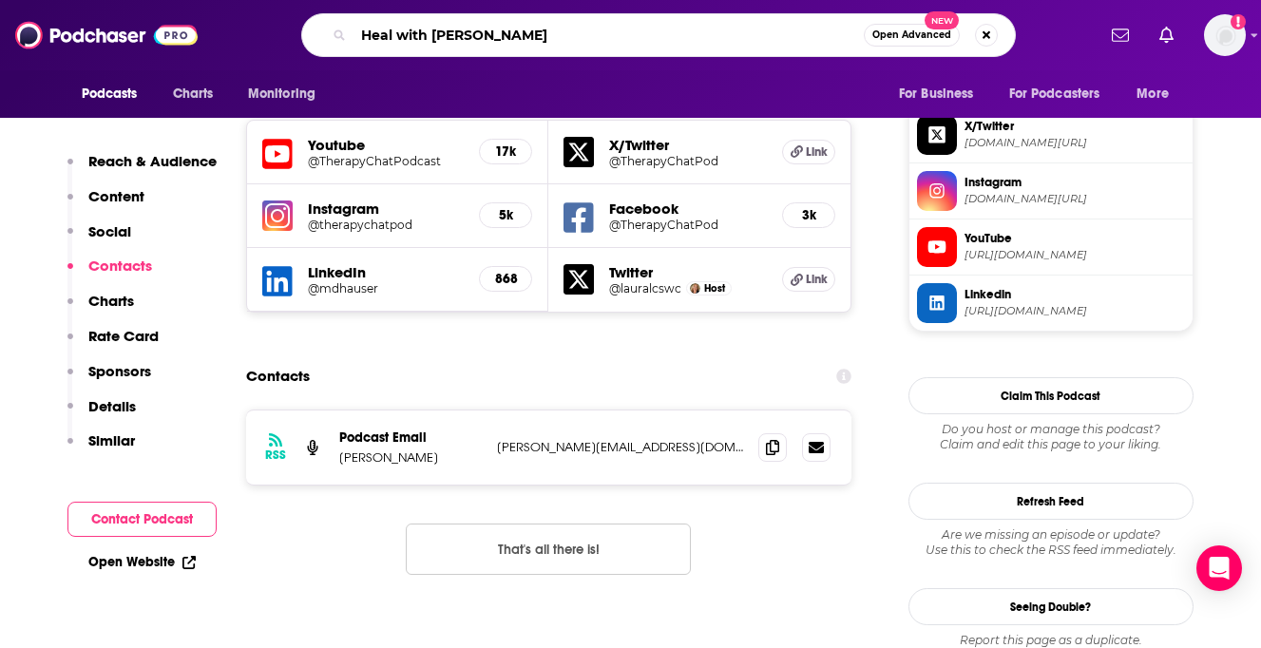
type input "Heal with [PERSON_NAME]"
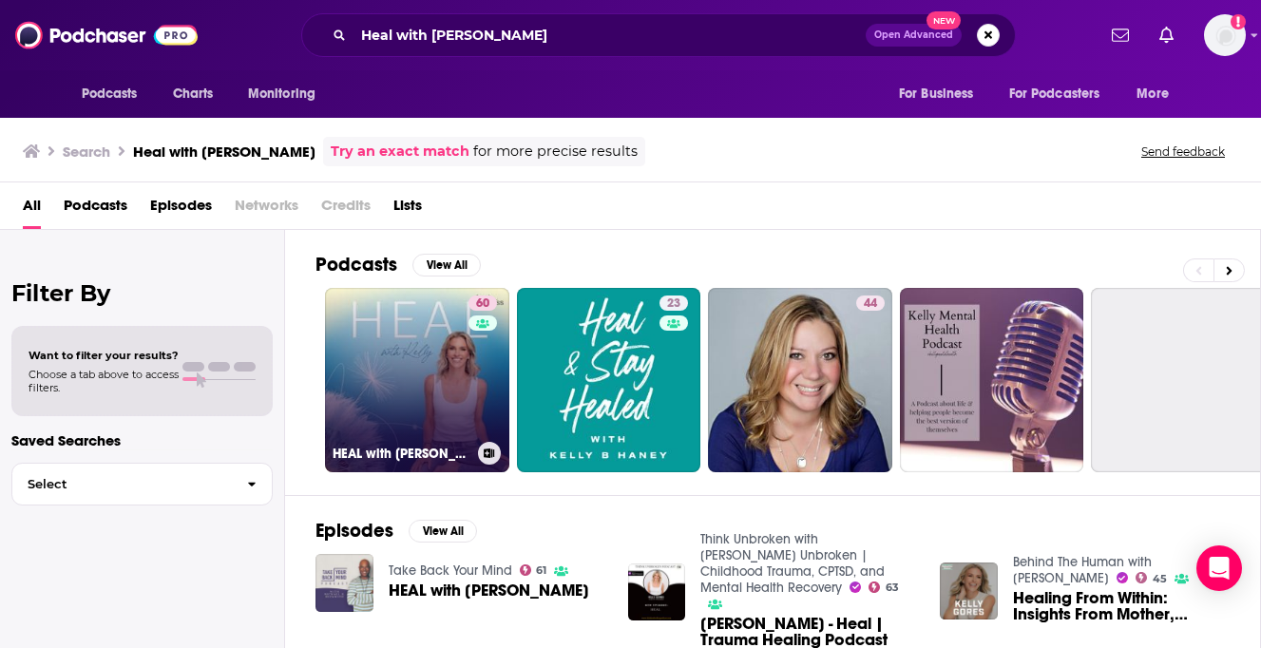
click at [361, 377] on link "60 HEAL with [PERSON_NAME]" at bounding box center [417, 380] width 184 height 184
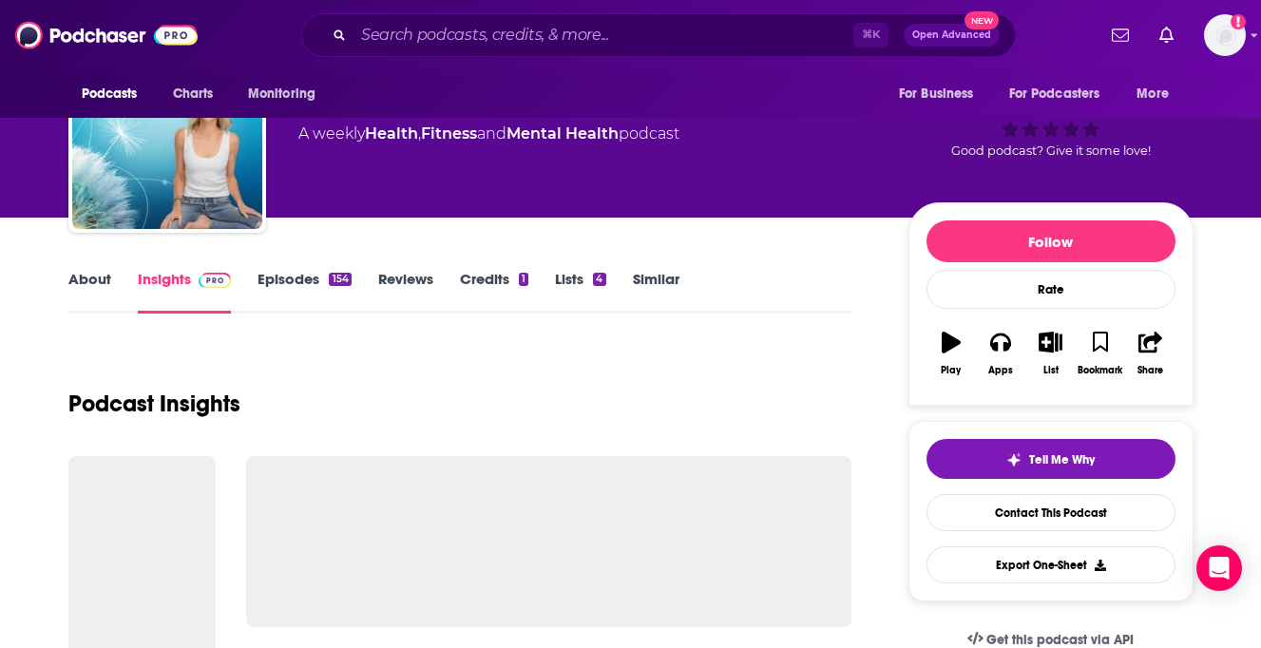
scroll to position [122, 0]
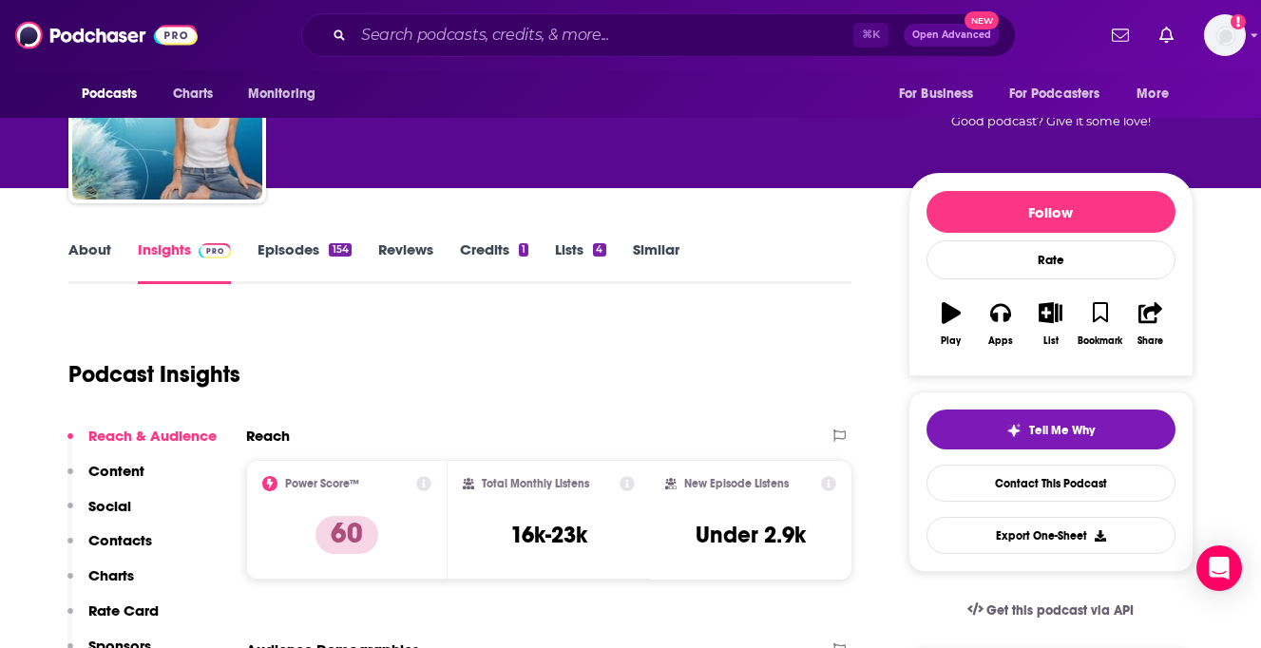
click at [132, 530] on div "Reach & Audience Content Social Contacts Charts Rate Card Sponsors Details Simi…" at bounding box center [141, 584] width 149 height 314
click at [136, 536] on p "Contacts" at bounding box center [120, 540] width 64 height 18
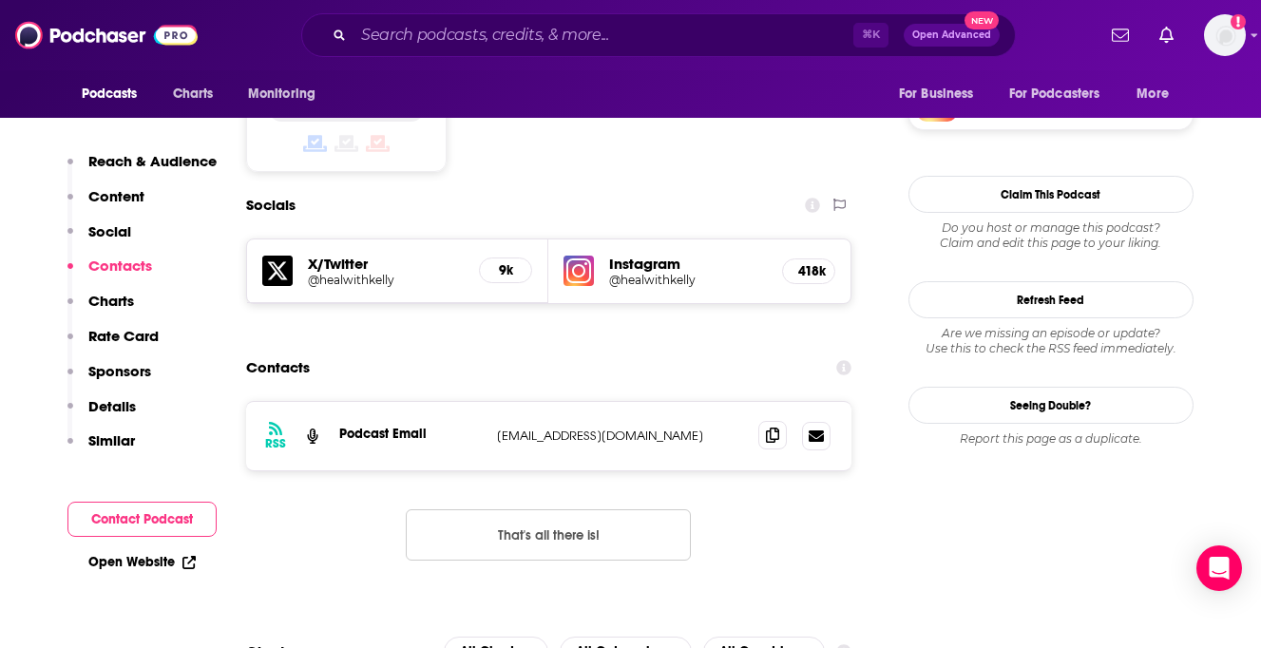
scroll to position [1568, 0]
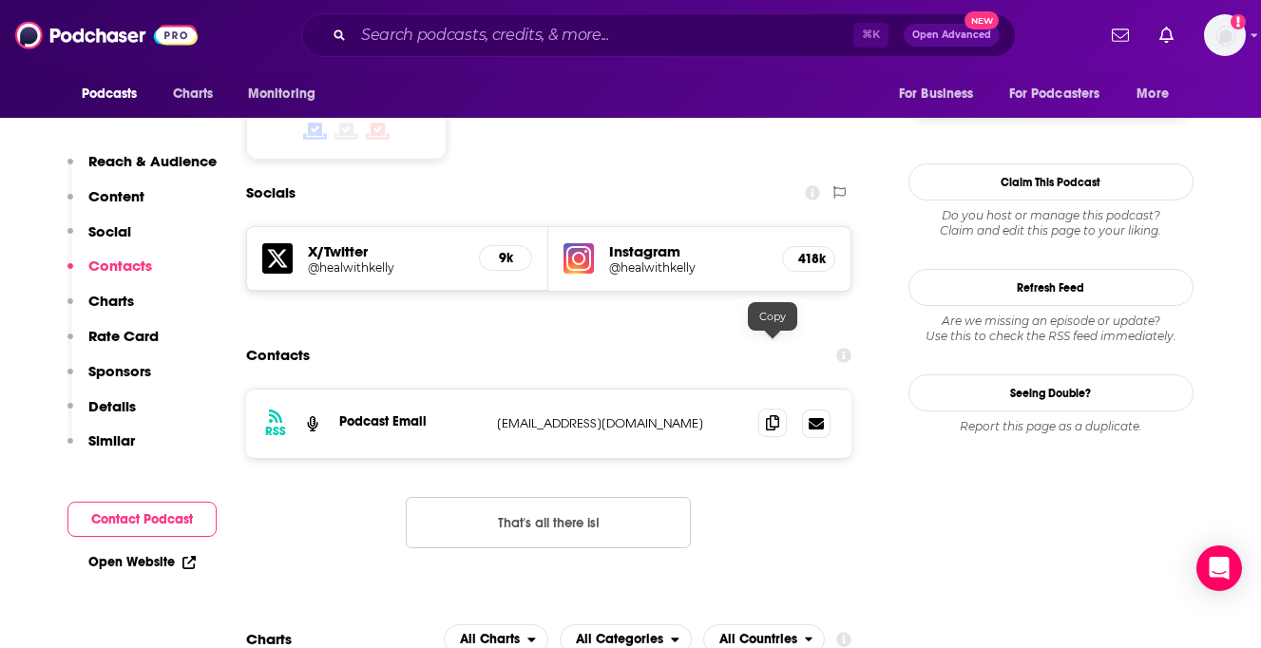
click at [781, 409] on span at bounding box center [772, 423] width 29 height 29
click at [543, 29] on input "Search podcasts, credits, & more..." at bounding box center [603, 35] width 500 height 30
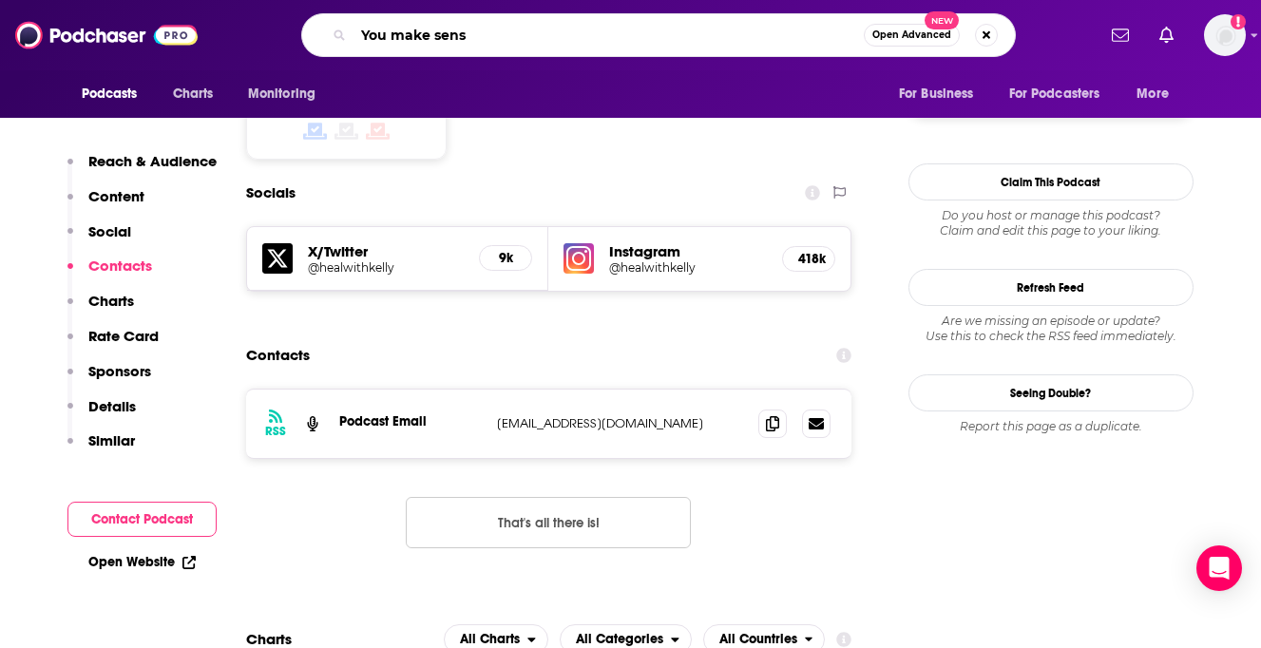
type input "You make sense"
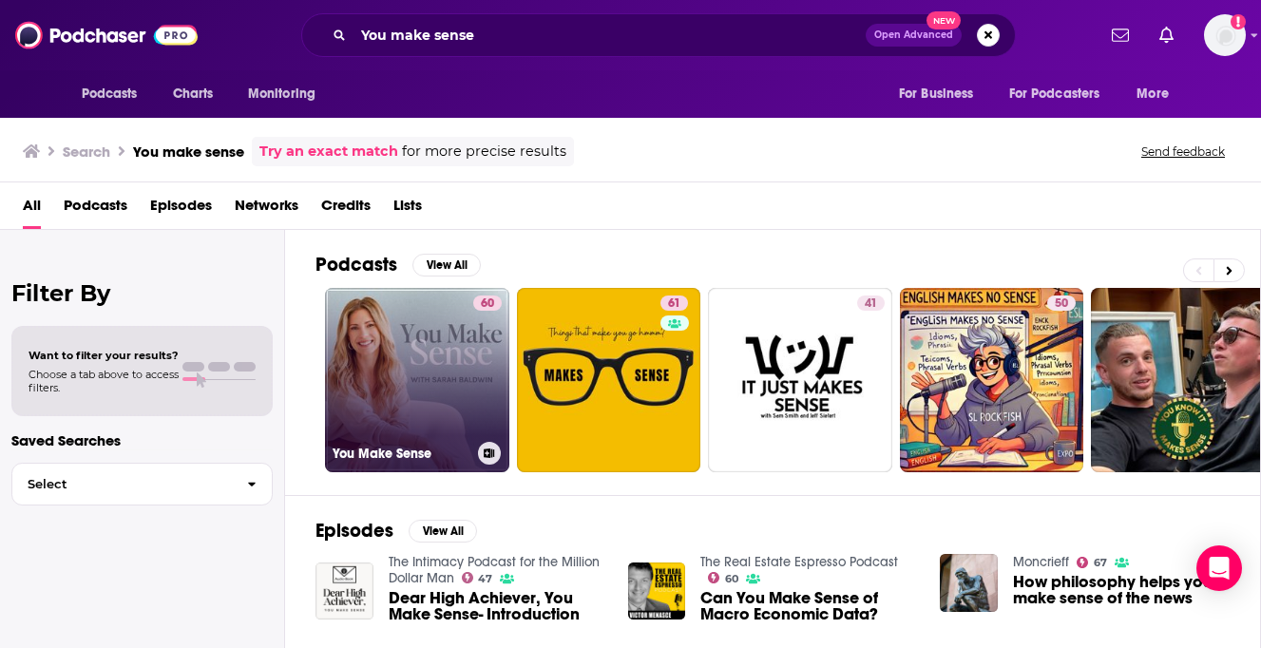
click at [458, 413] on link "60 You Make Sense" at bounding box center [417, 380] width 184 height 184
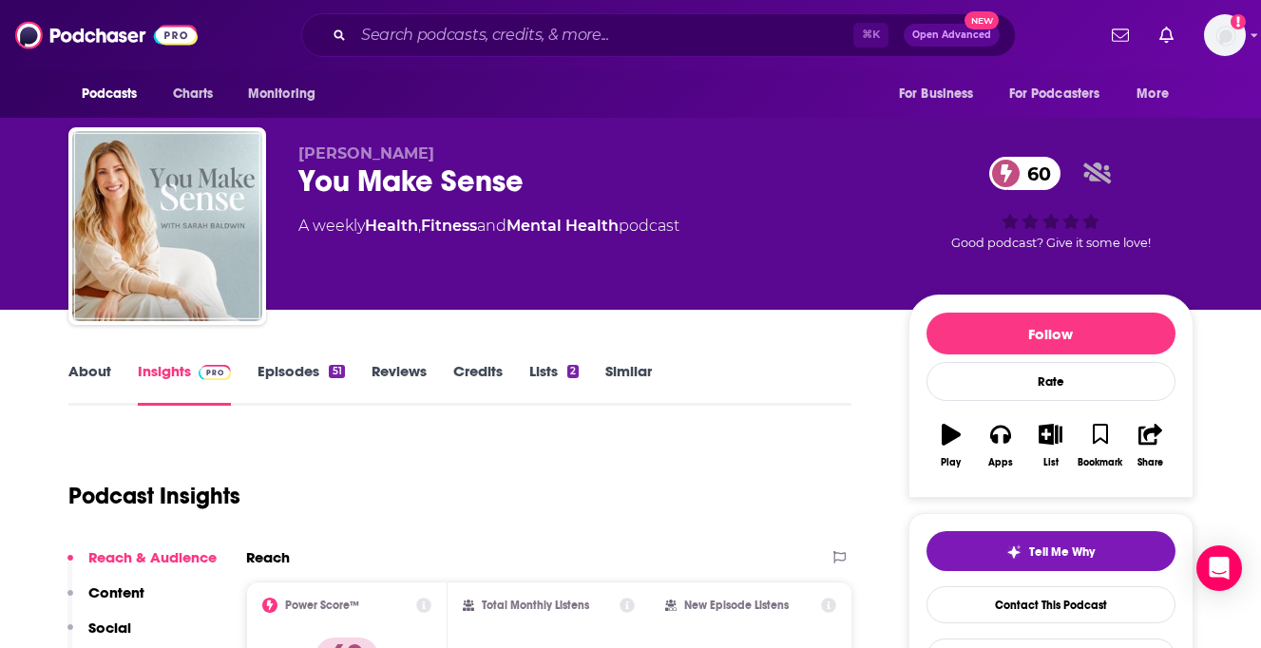
click at [107, 371] on link "About" at bounding box center [89, 384] width 43 height 44
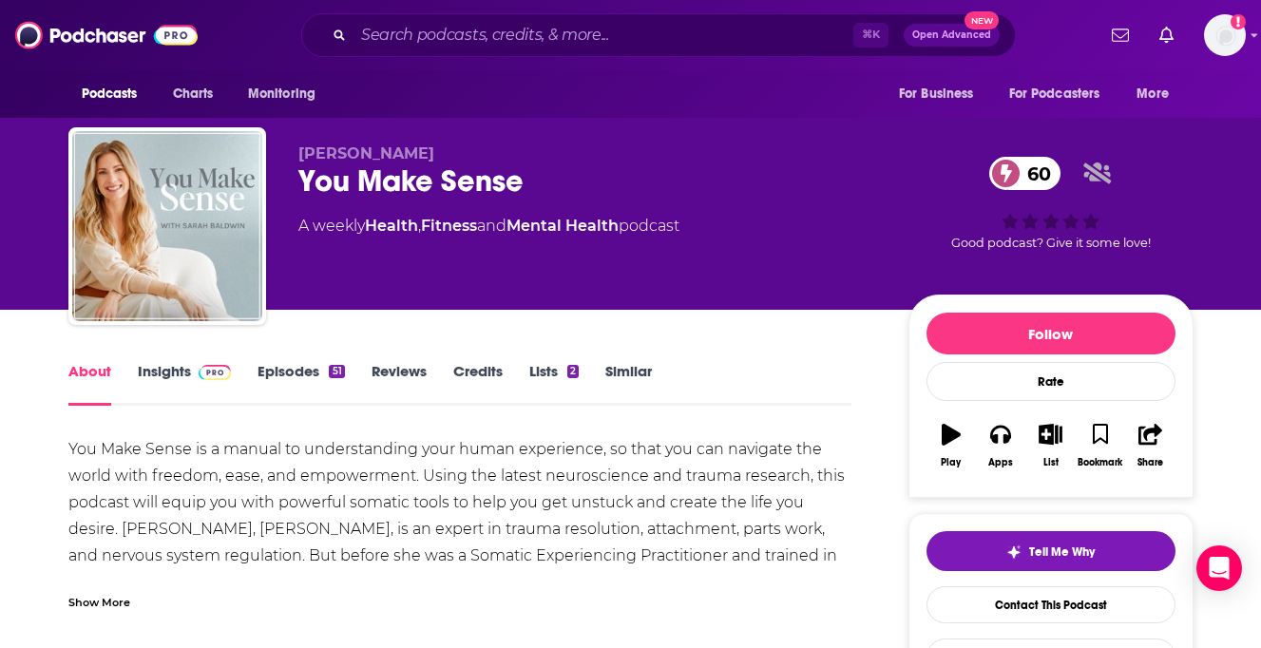
click at [105, 564] on div "You Make Sense is a manual to understanding your human experience, so that you …" at bounding box center [460, 542] width 784 height 213
click at [164, 369] on link "Insights" at bounding box center [185, 384] width 94 height 44
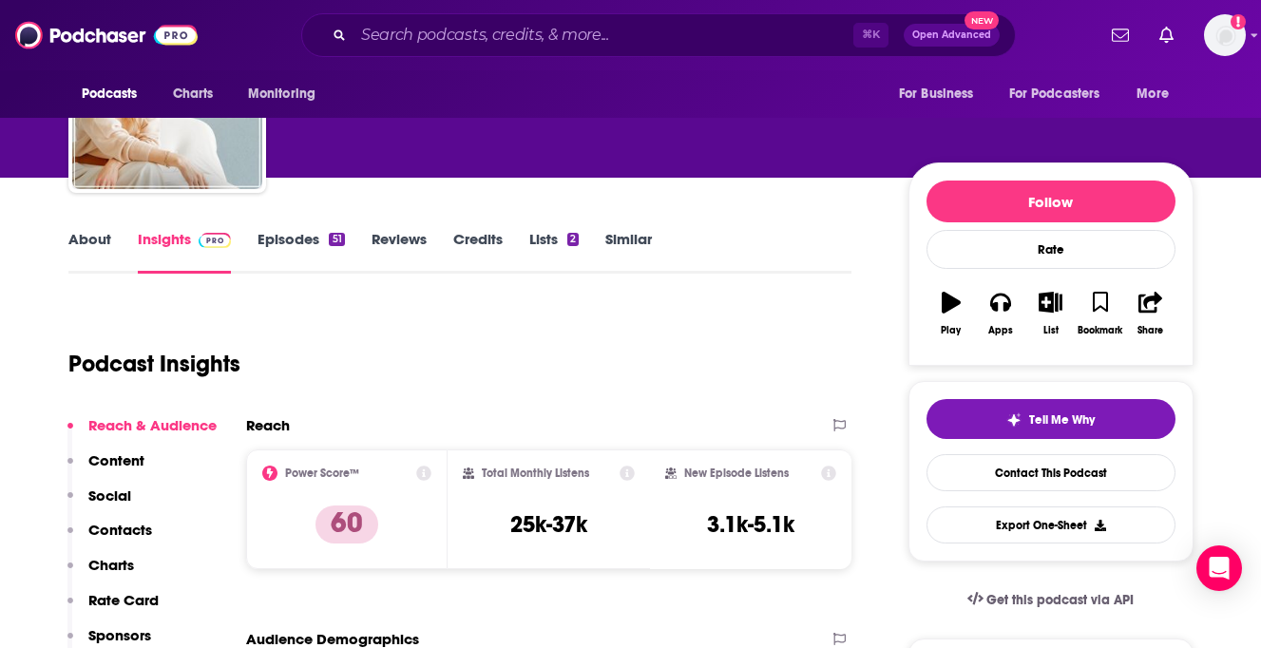
click at [118, 529] on p "Contacts" at bounding box center [120, 530] width 64 height 18
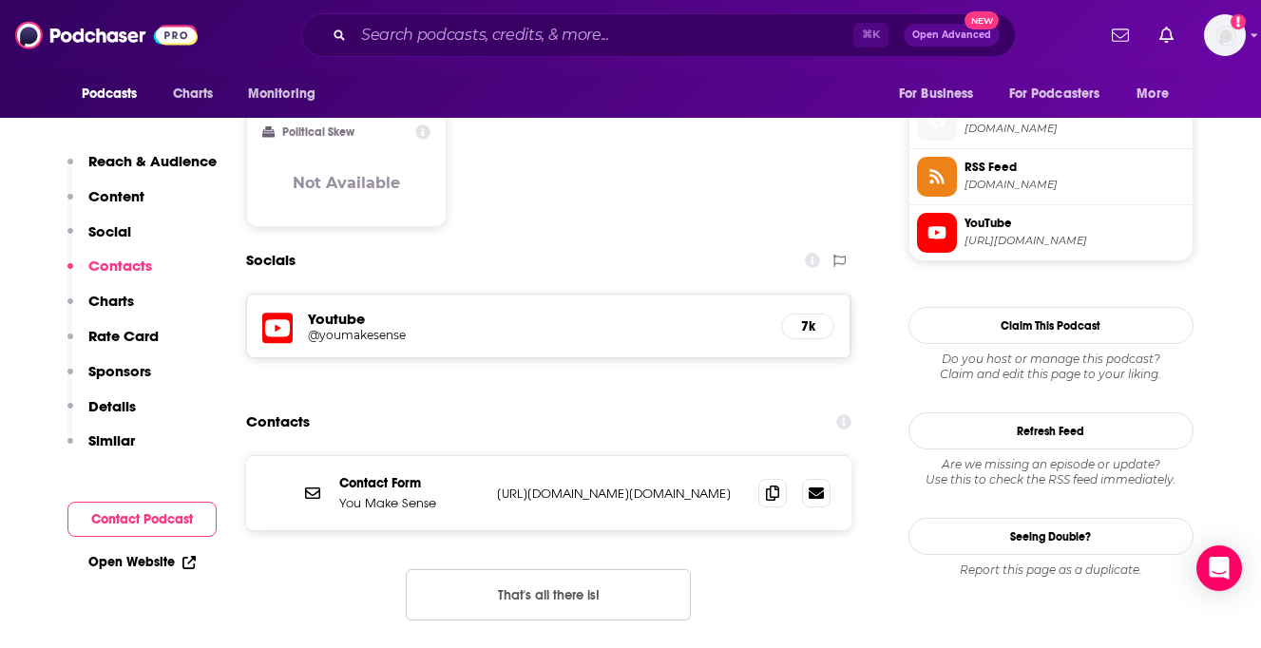
scroll to position [1561, 0]
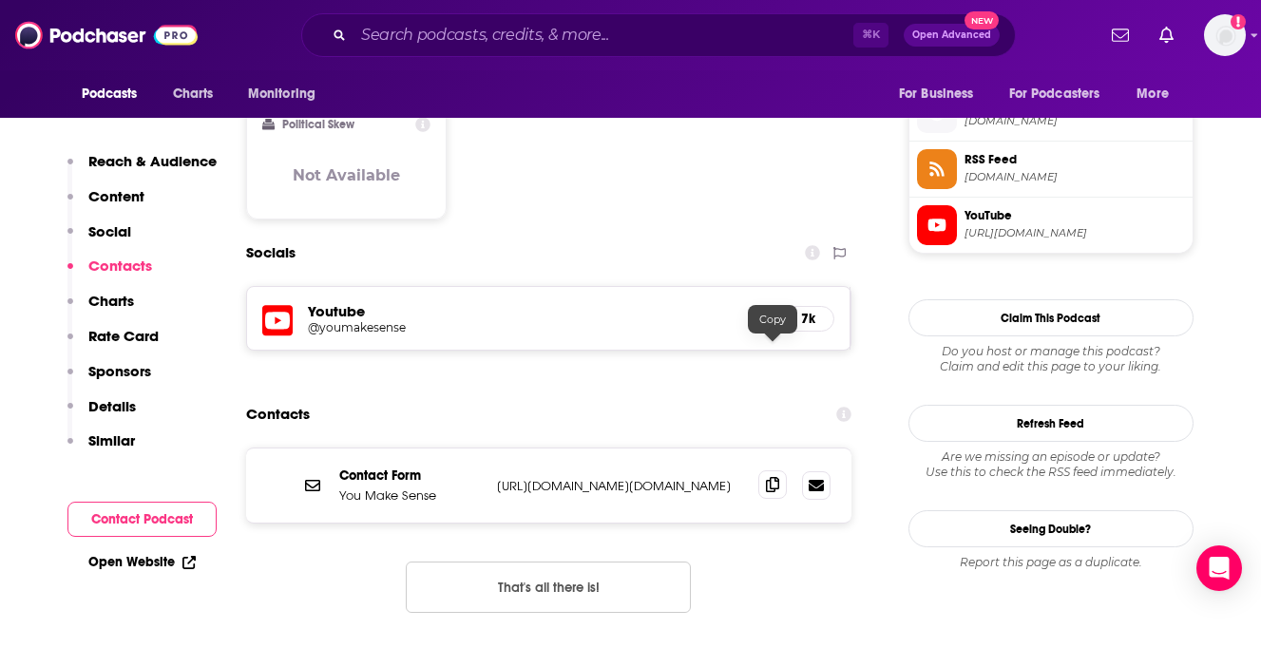
click at [772, 477] on icon at bounding box center [772, 484] width 13 height 15
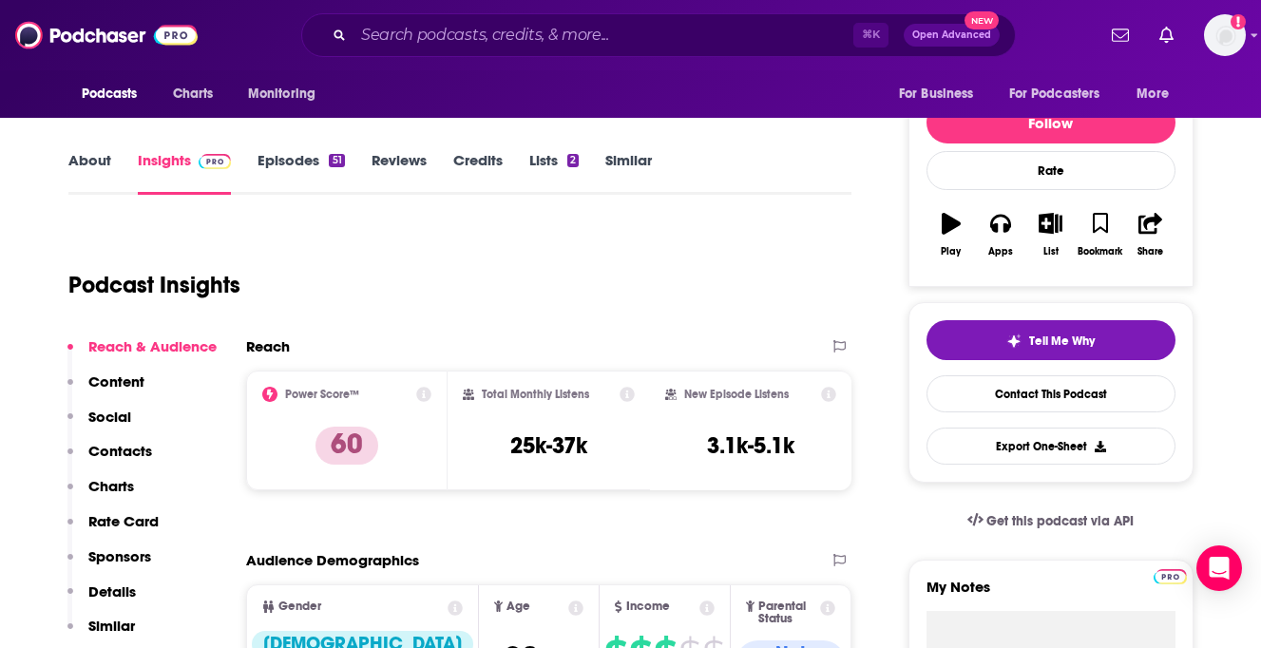
scroll to position [0, 0]
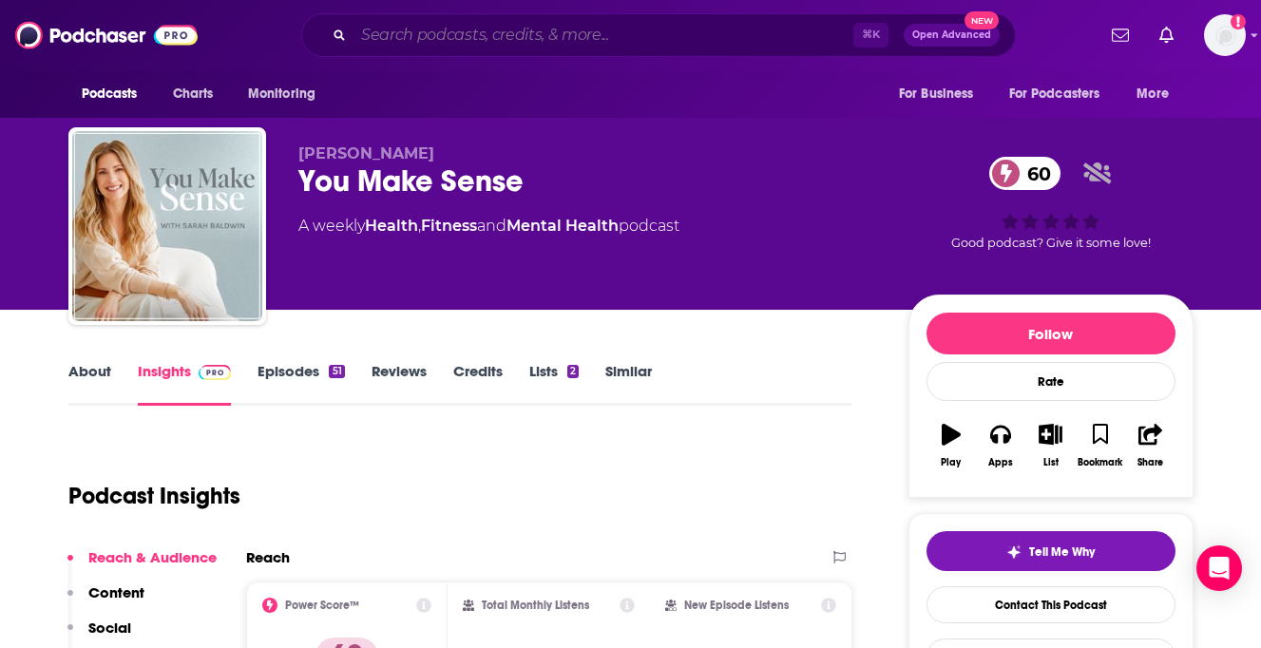
click at [487, 34] on input "Search podcasts, credits, & more..." at bounding box center [603, 35] width 500 height 30
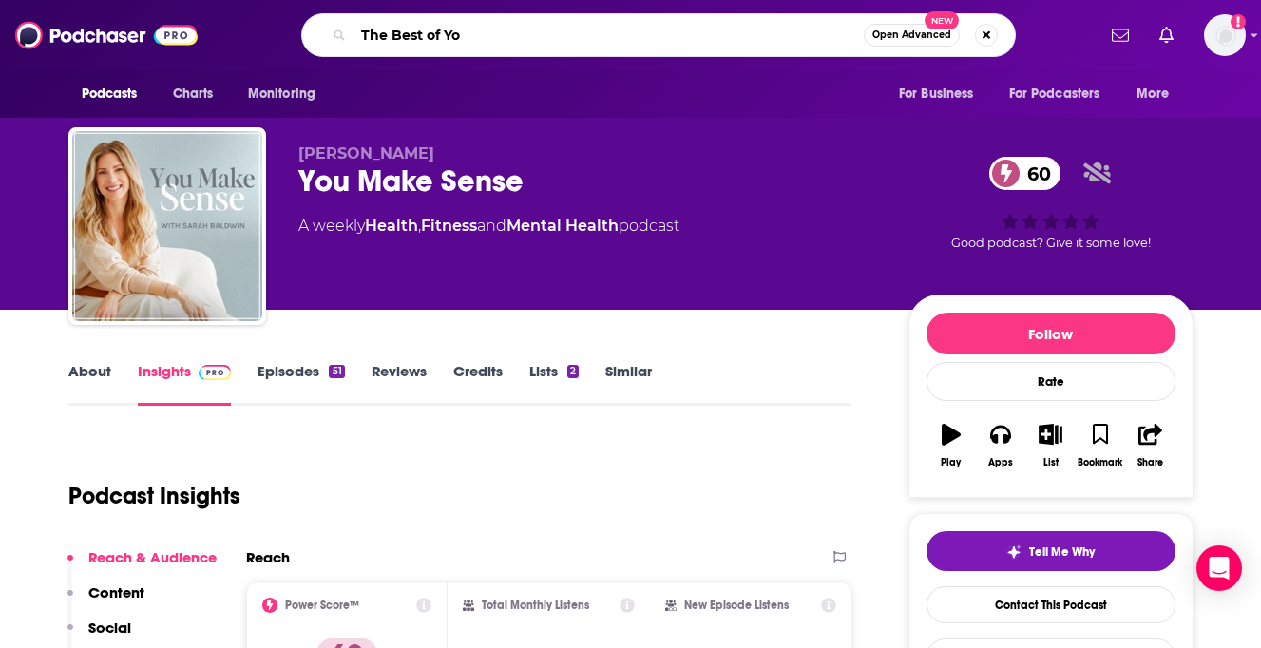
type input "The Best of You"
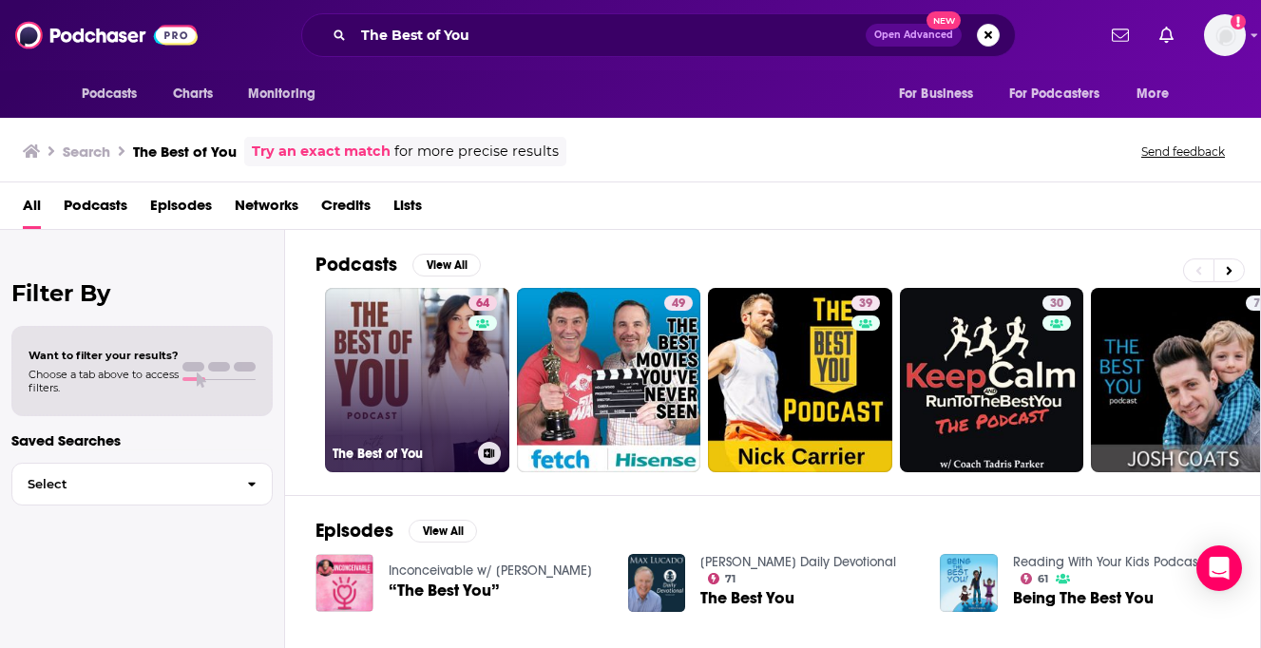
click at [377, 342] on link "64 The Best of You" at bounding box center [417, 380] width 184 height 184
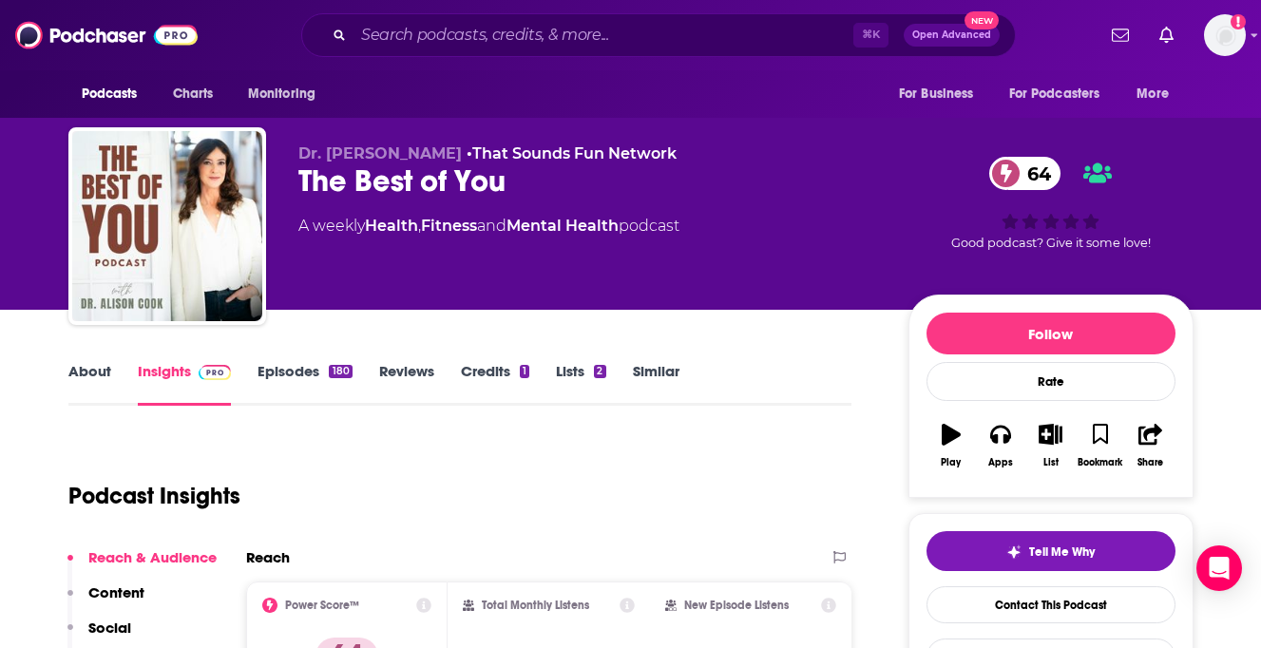
click at [106, 380] on link "About" at bounding box center [89, 384] width 43 height 44
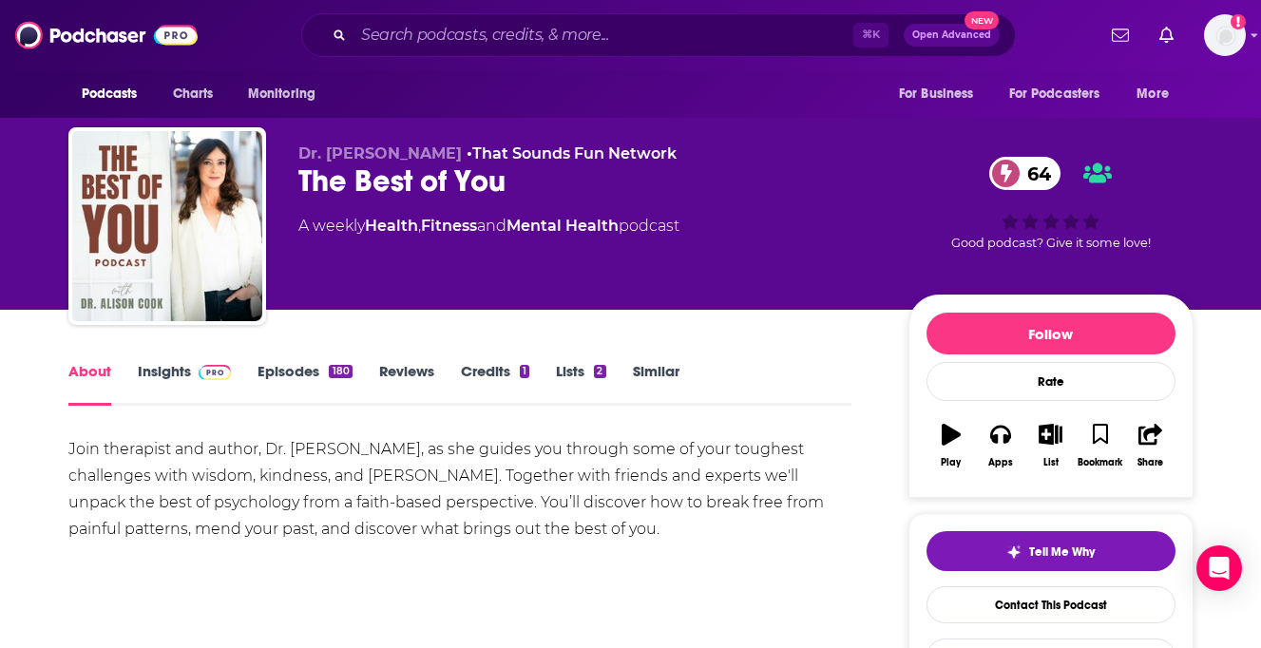
click at [199, 376] on img at bounding box center [215, 372] width 33 height 15
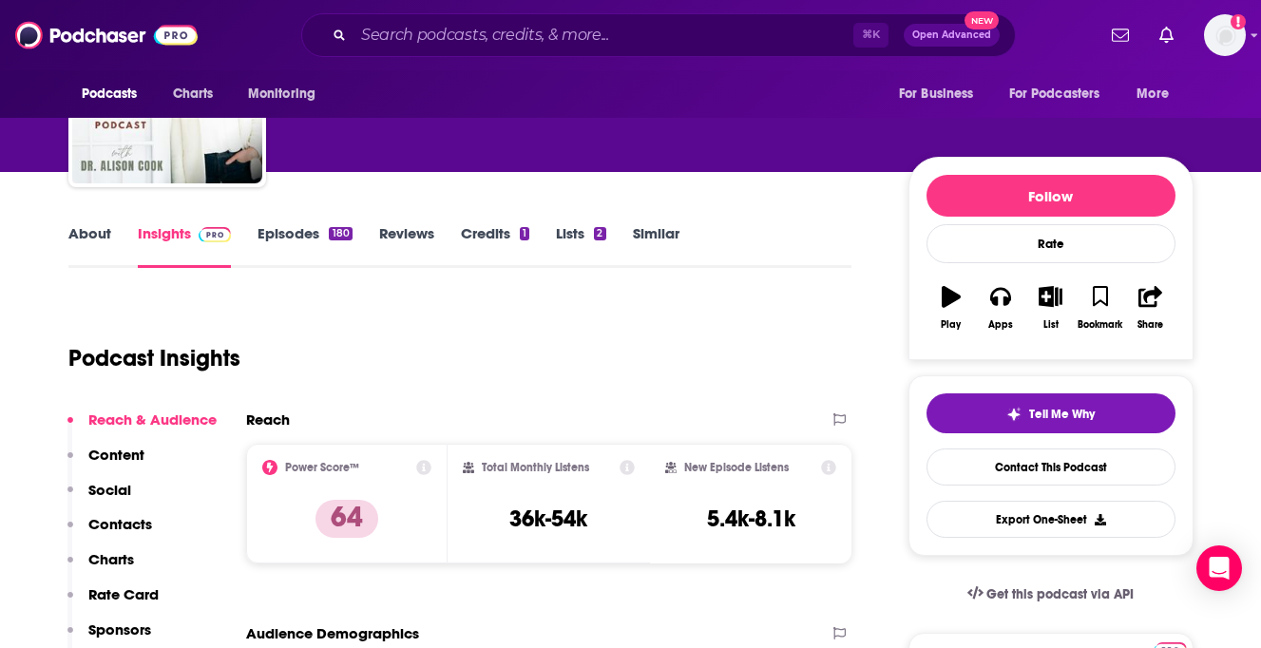
click at [124, 526] on p "Contacts" at bounding box center [120, 524] width 64 height 18
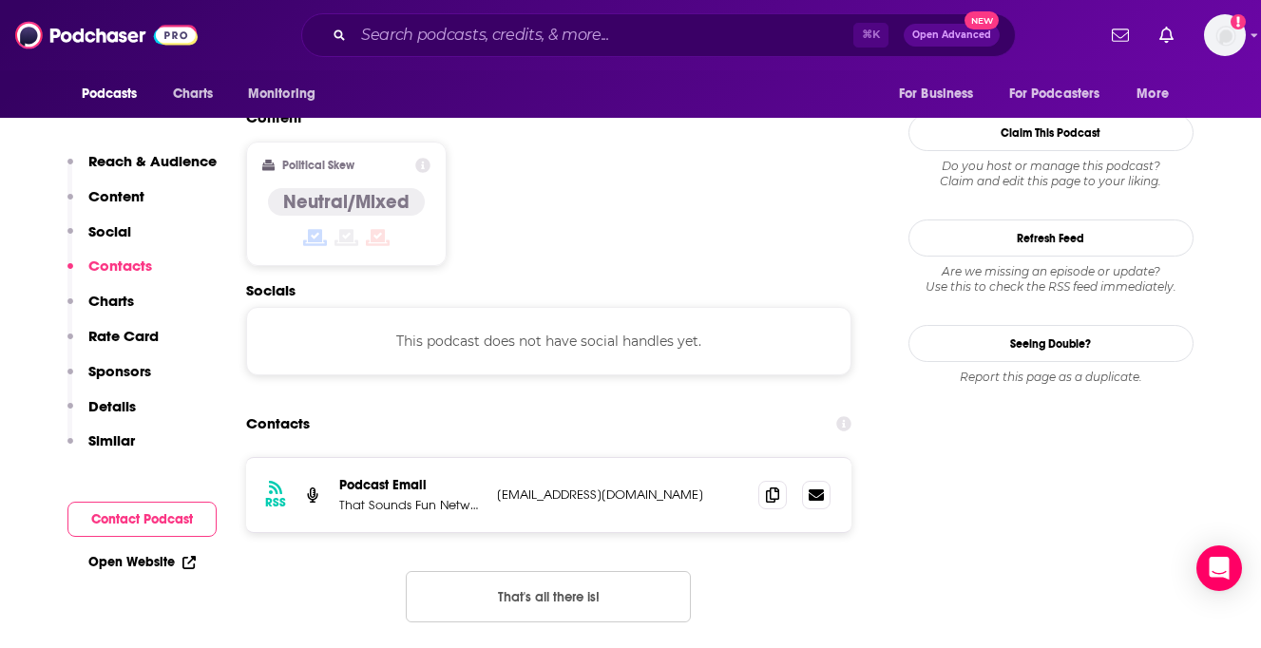
scroll to position [1508, 0]
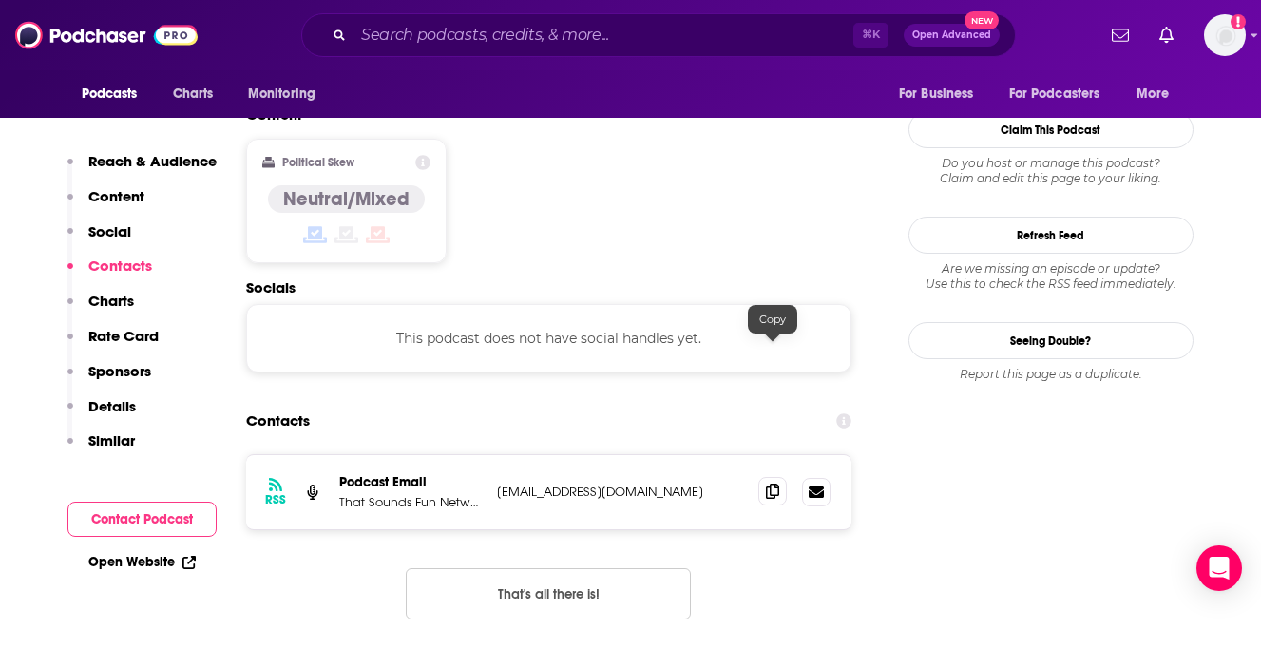
click at [772, 484] on icon at bounding box center [772, 491] width 13 height 15
click at [561, 31] on input "Search podcasts, credits, & more..." at bounding box center [603, 35] width 500 height 30
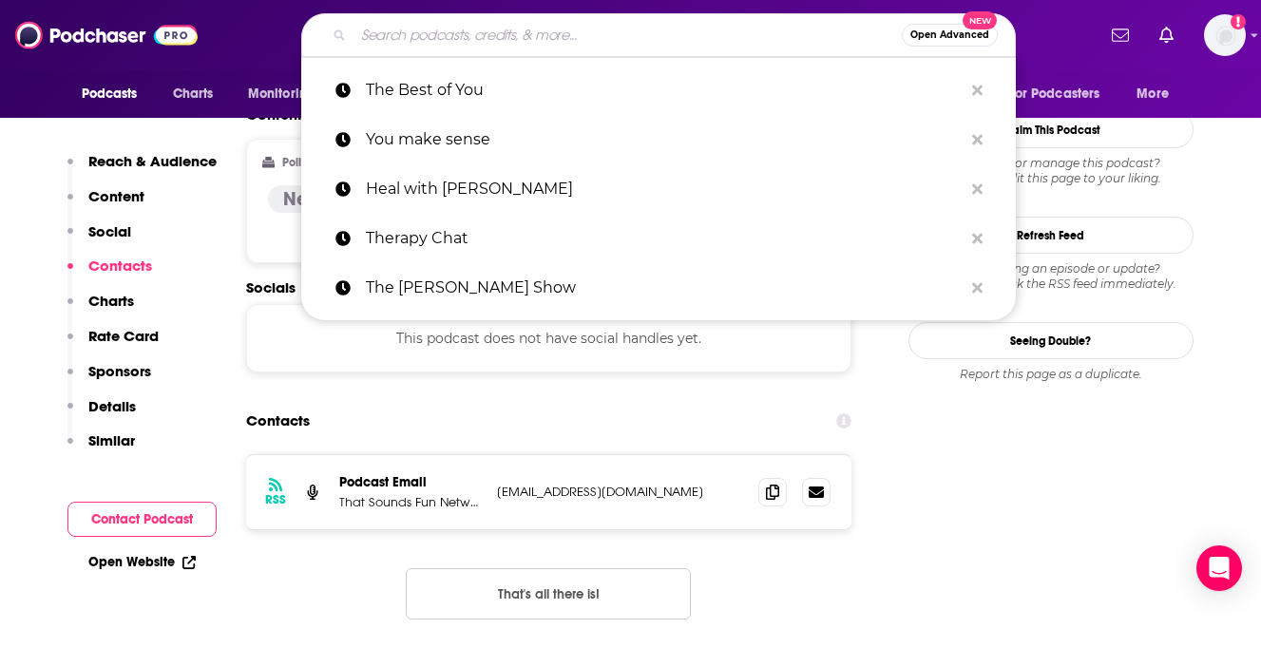
paste input "Sorry, I Missed This: The Everything Guide to [MEDICAL_DATA] and [MEDICAL_DATA]…"
type input "Sorry, I Missed This: The Everything Guide to [MEDICAL_DATA] and [MEDICAL_DATA]…"
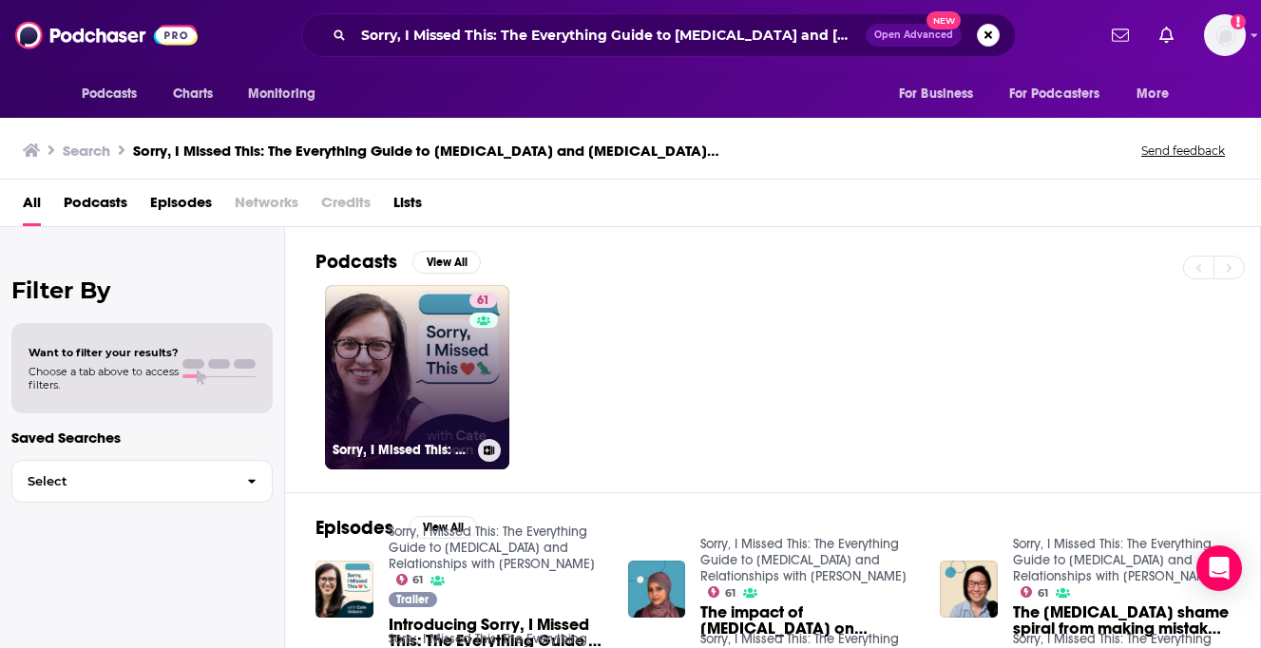
click at [351, 350] on link "61 Sorry, I Missed This: The Everything Guide to [MEDICAL_DATA] and Relationshi…" at bounding box center [417, 377] width 184 height 184
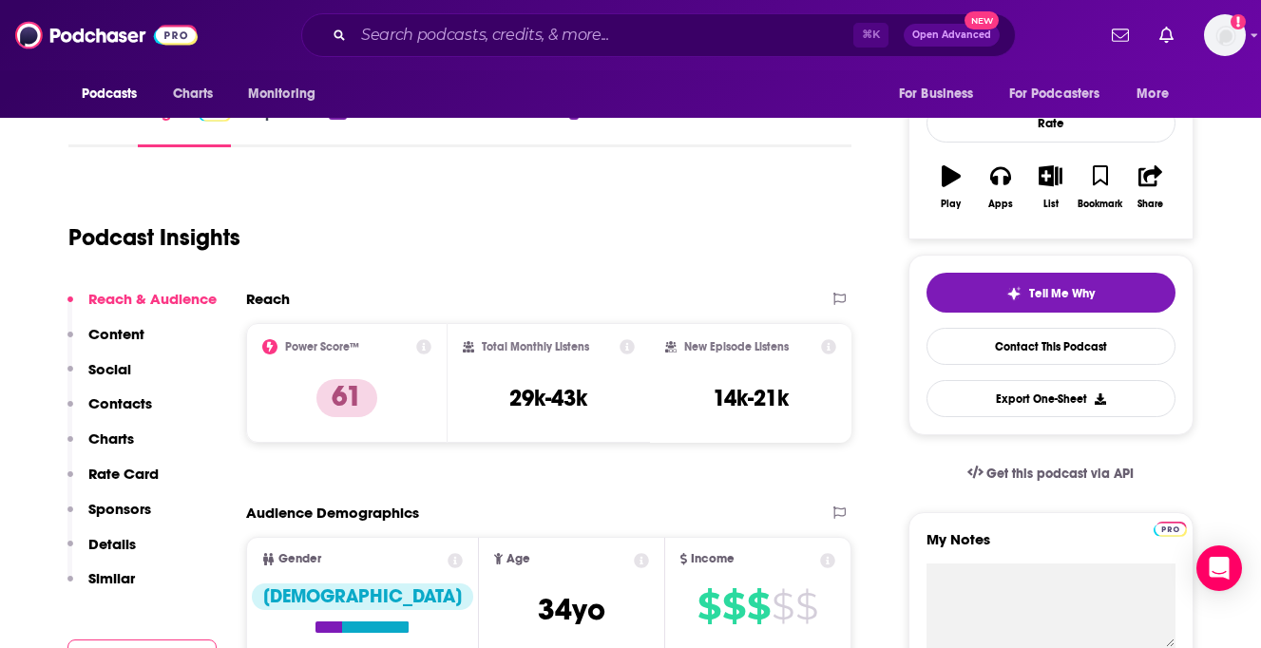
click at [121, 408] on p "Contacts" at bounding box center [120, 403] width 64 height 18
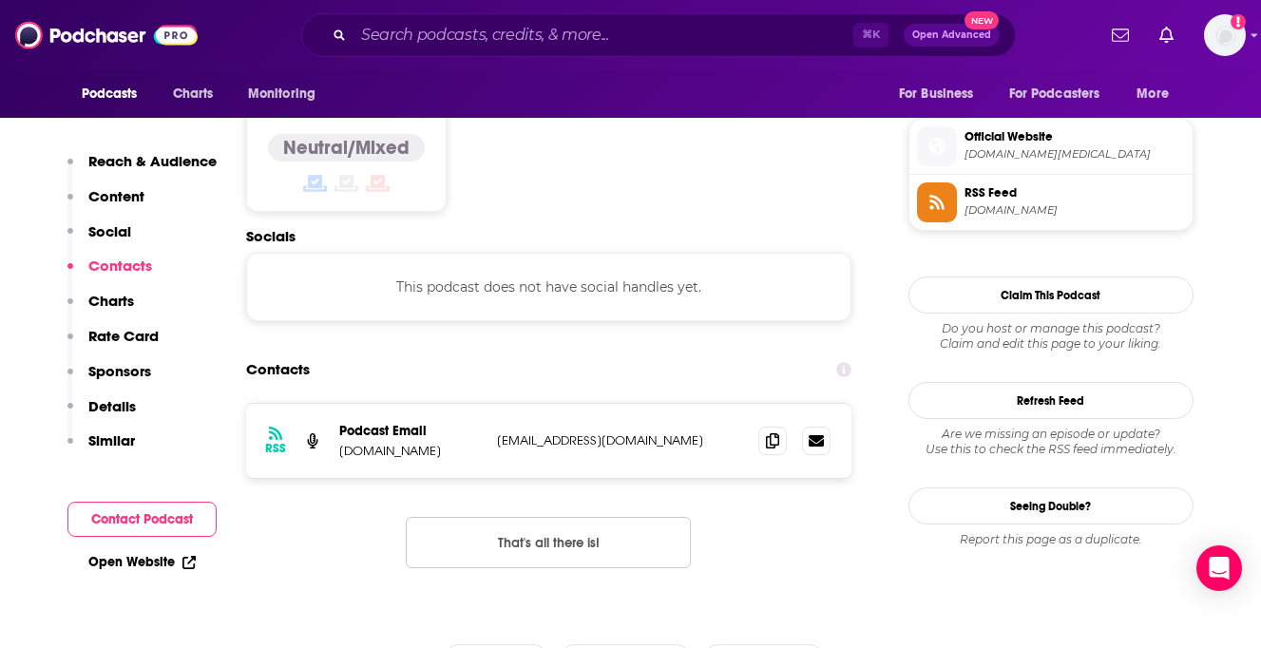
scroll to position [1530, 0]
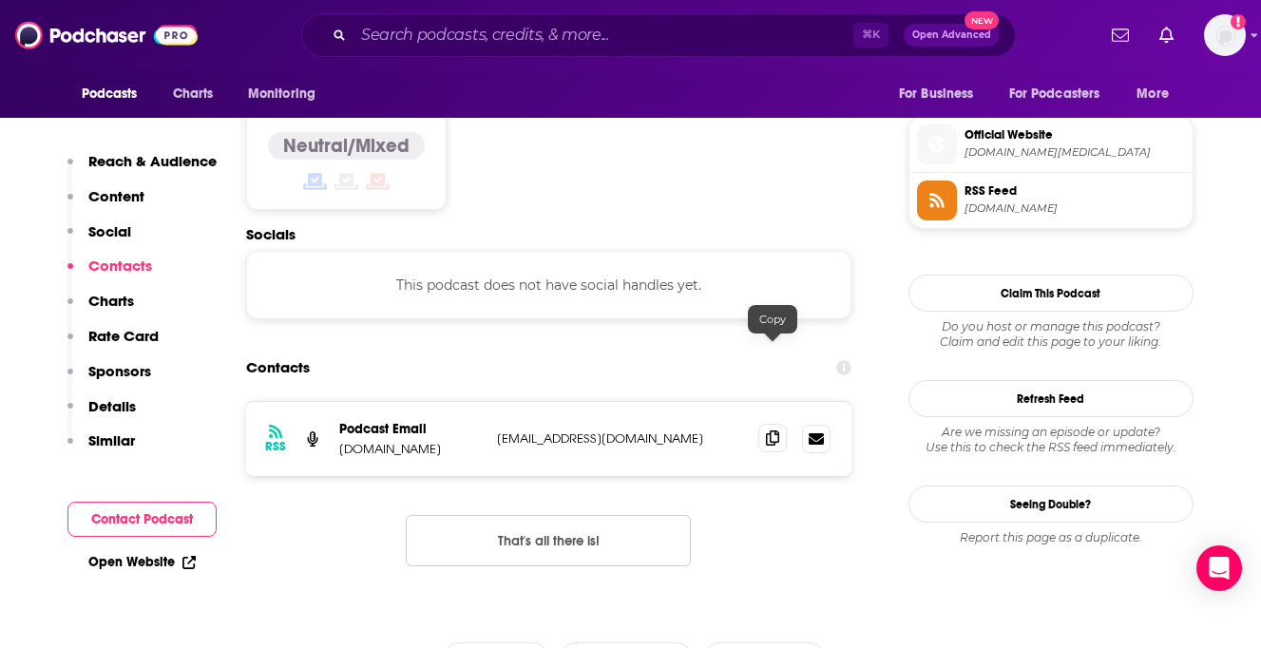
click at [763, 424] on span at bounding box center [772, 438] width 29 height 29
click at [490, 41] on input "Search podcasts, credits, & more..." at bounding box center [603, 35] width 500 height 30
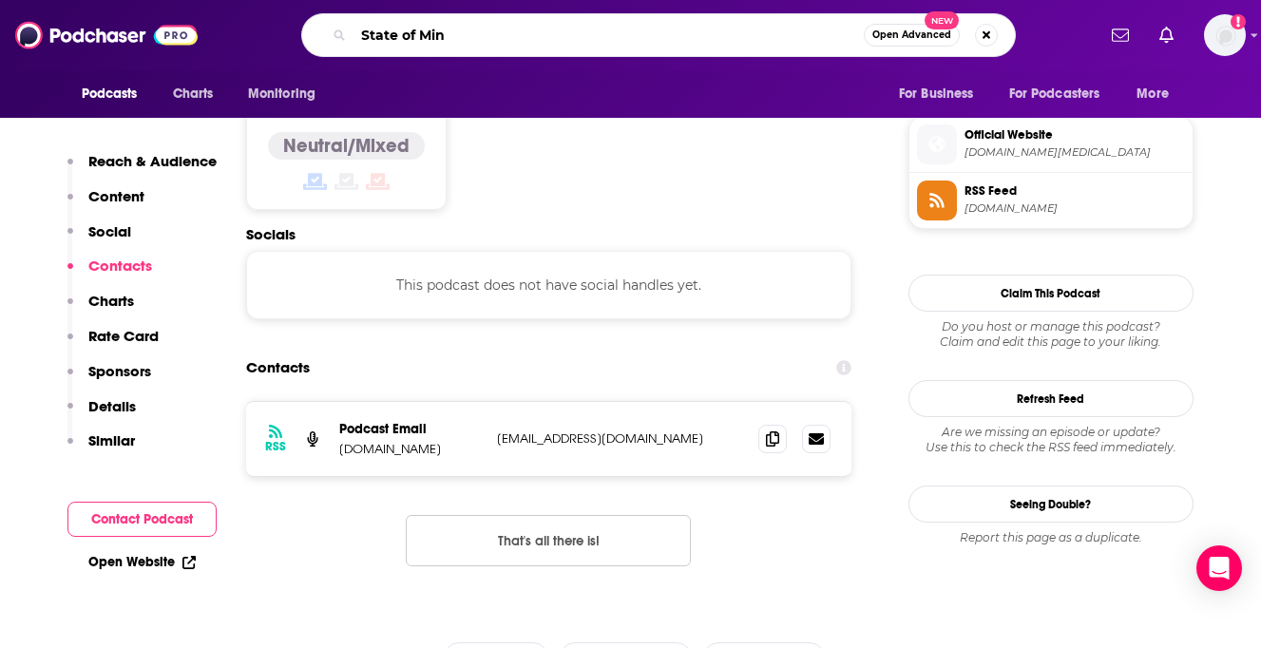
type input "State of Mind"
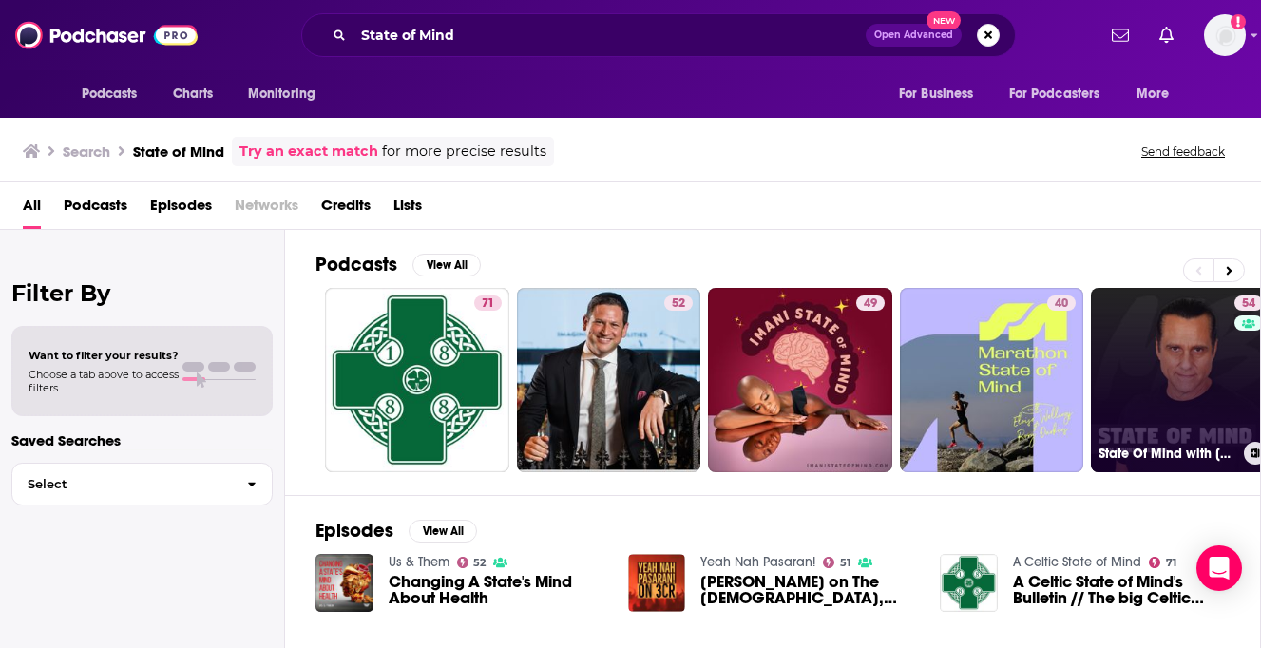
click at [1143, 354] on link "54 State Of Mind with [PERSON_NAME]" at bounding box center [1183, 380] width 184 height 184
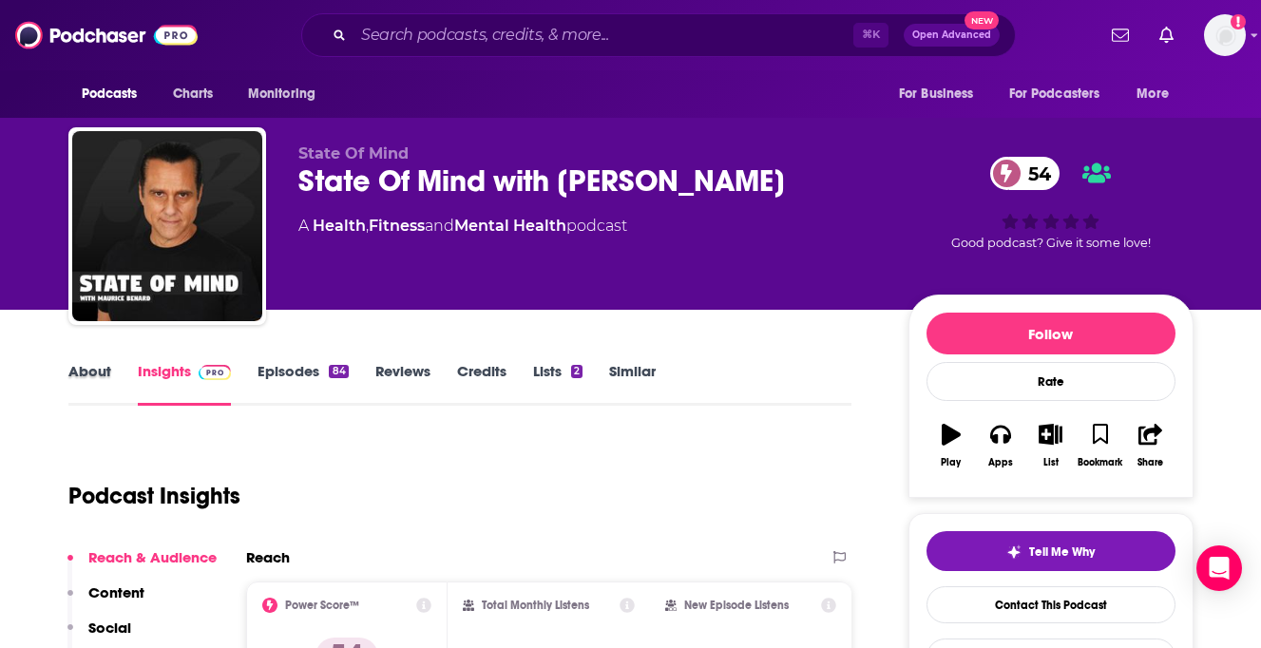
click at [115, 380] on div "About" at bounding box center [102, 384] width 69 height 44
click at [103, 378] on link "About" at bounding box center [89, 384] width 43 height 44
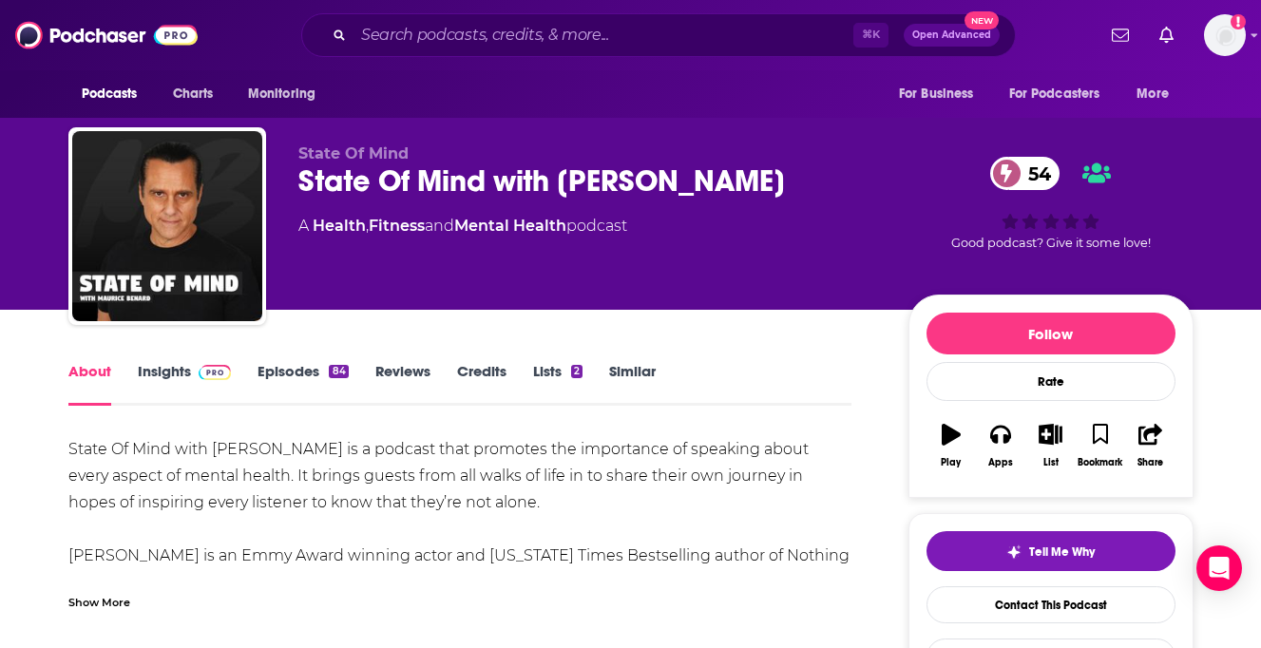
scroll to position [32, 0]
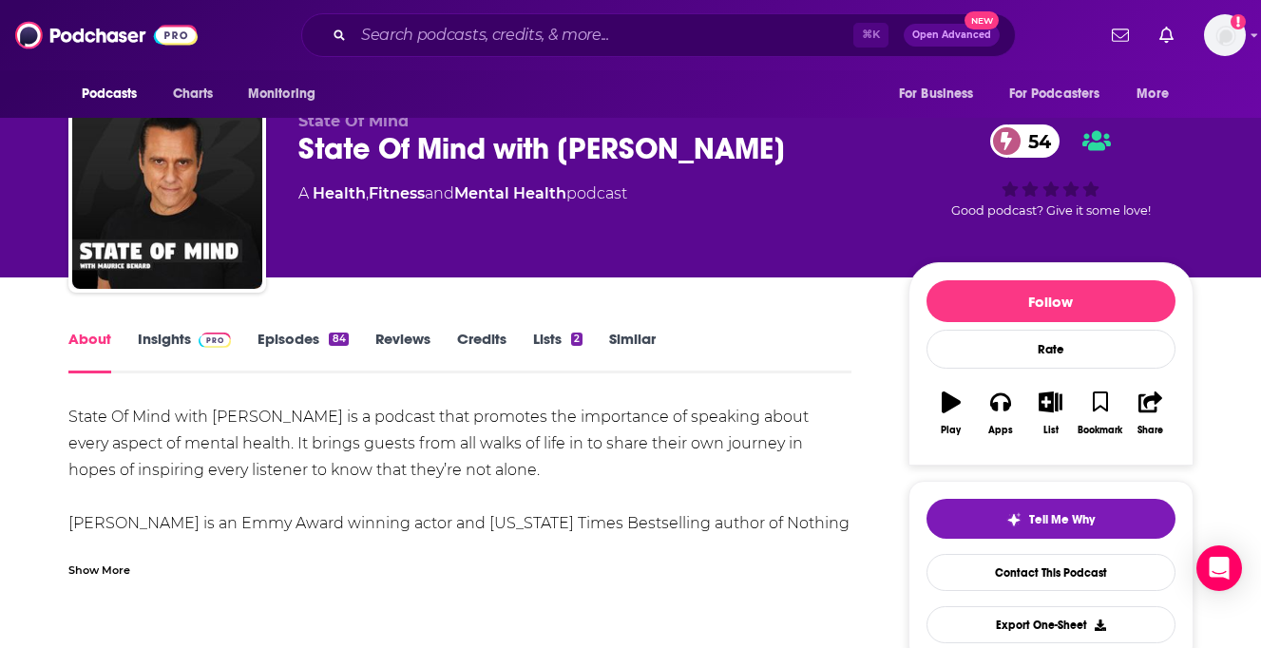
click at [112, 566] on div "Show More" at bounding box center [99, 569] width 62 height 18
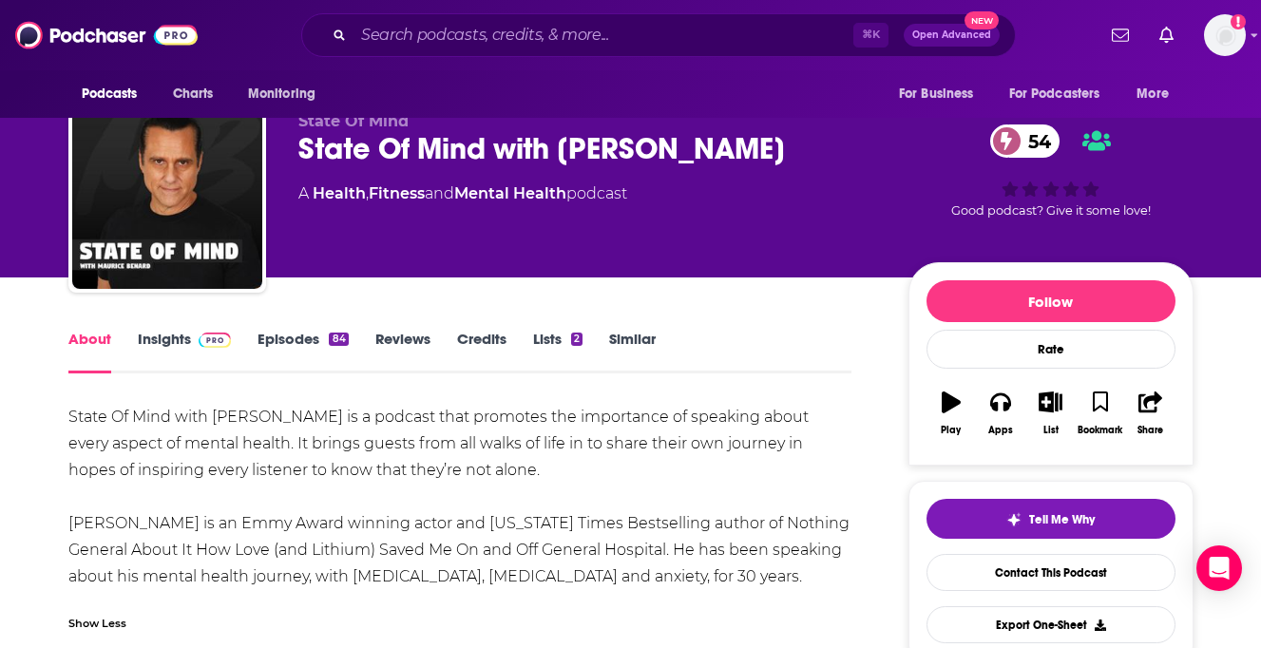
click at [193, 362] on link "Insights" at bounding box center [185, 352] width 94 height 44
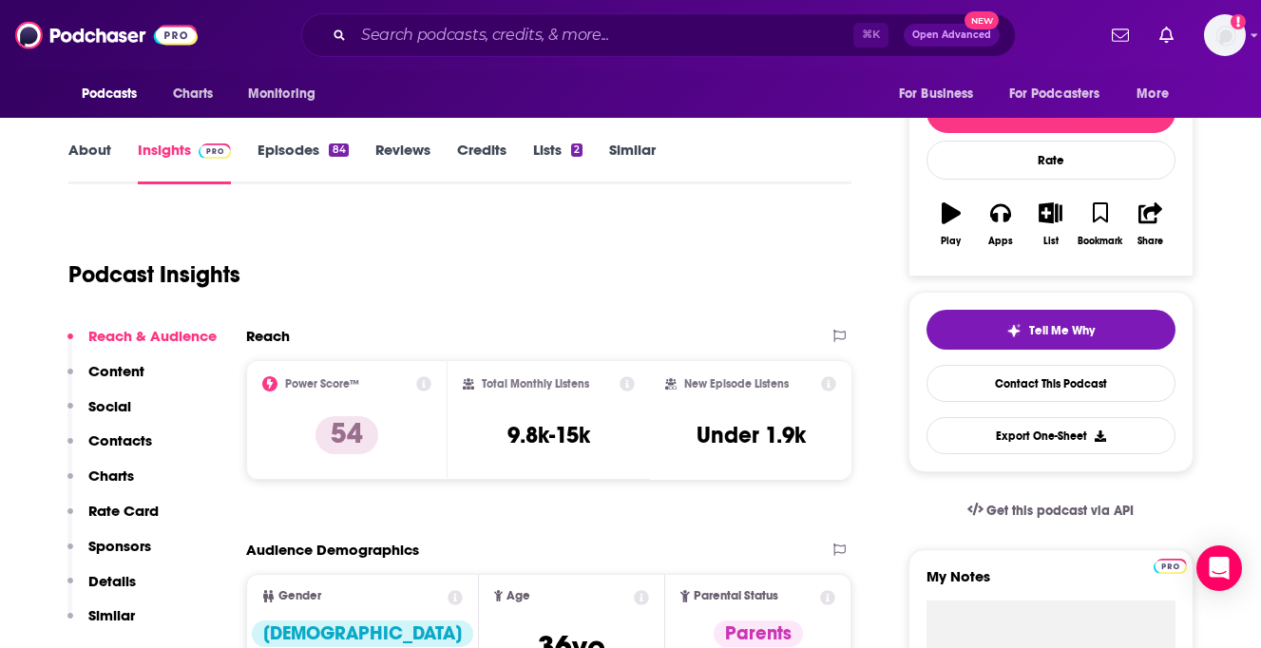
click at [122, 417] on button "Social" at bounding box center [99, 414] width 64 height 35
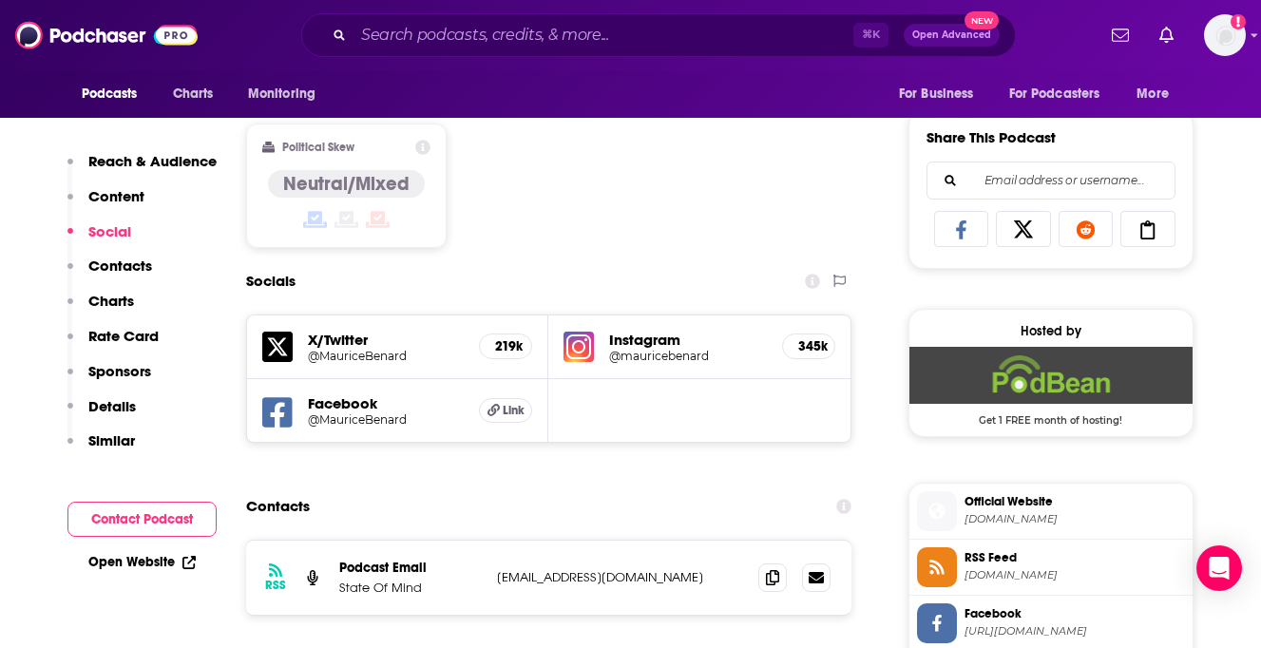
click at [125, 278] on button "Contacts" at bounding box center [109, 274] width 85 height 35
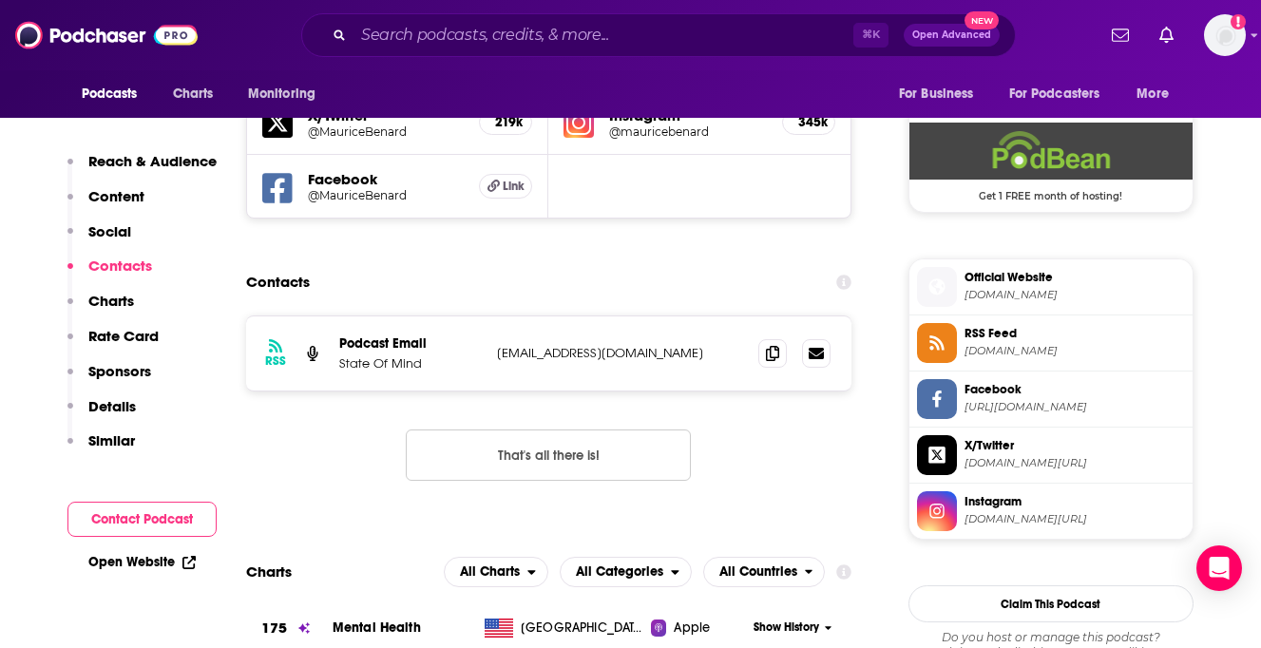
scroll to position [1377, 0]
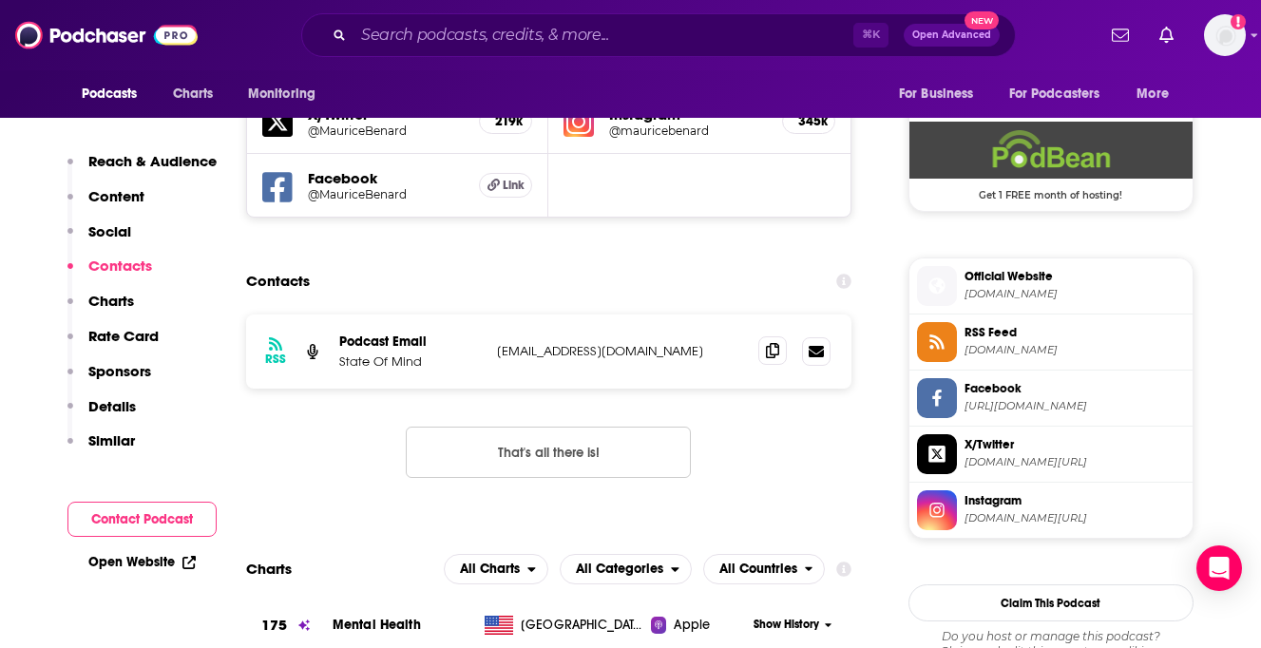
click at [771, 348] on icon at bounding box center [772, 350] width 13 height 15
click at [525, 29] on input "Search podcasts, credits, & more..." at bounding box center [603, 35] width 500 height 30
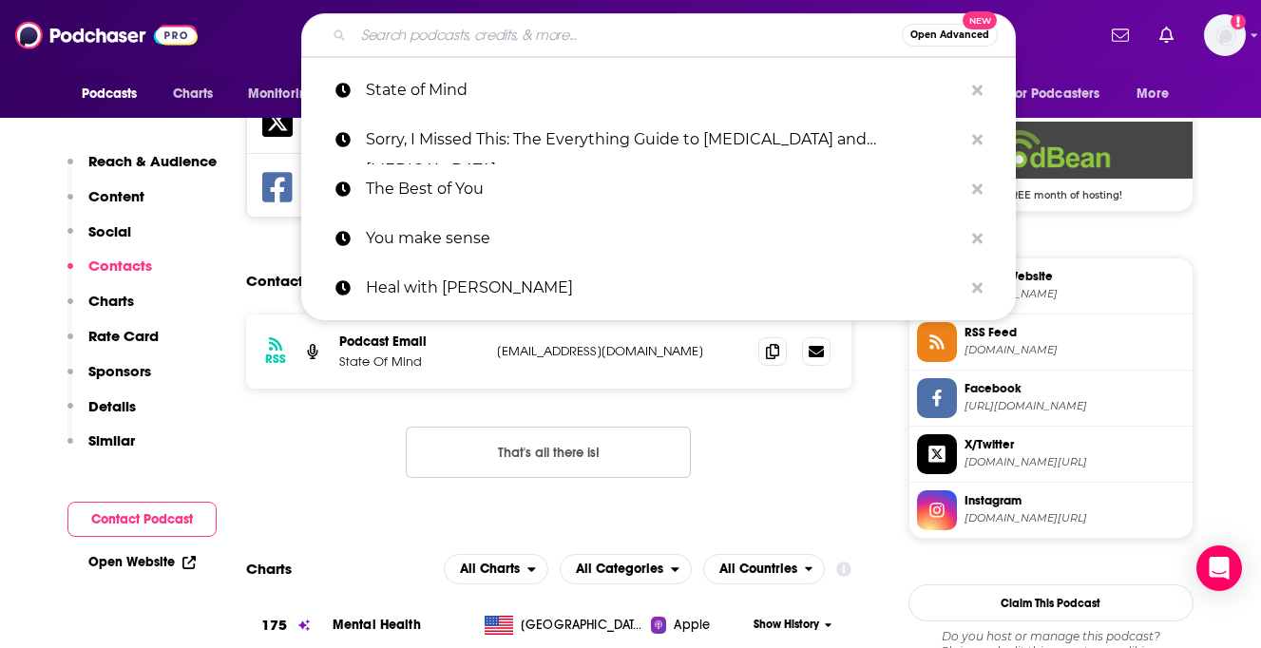
paste input "Women & ADHD"
type input "Women & ADHD"
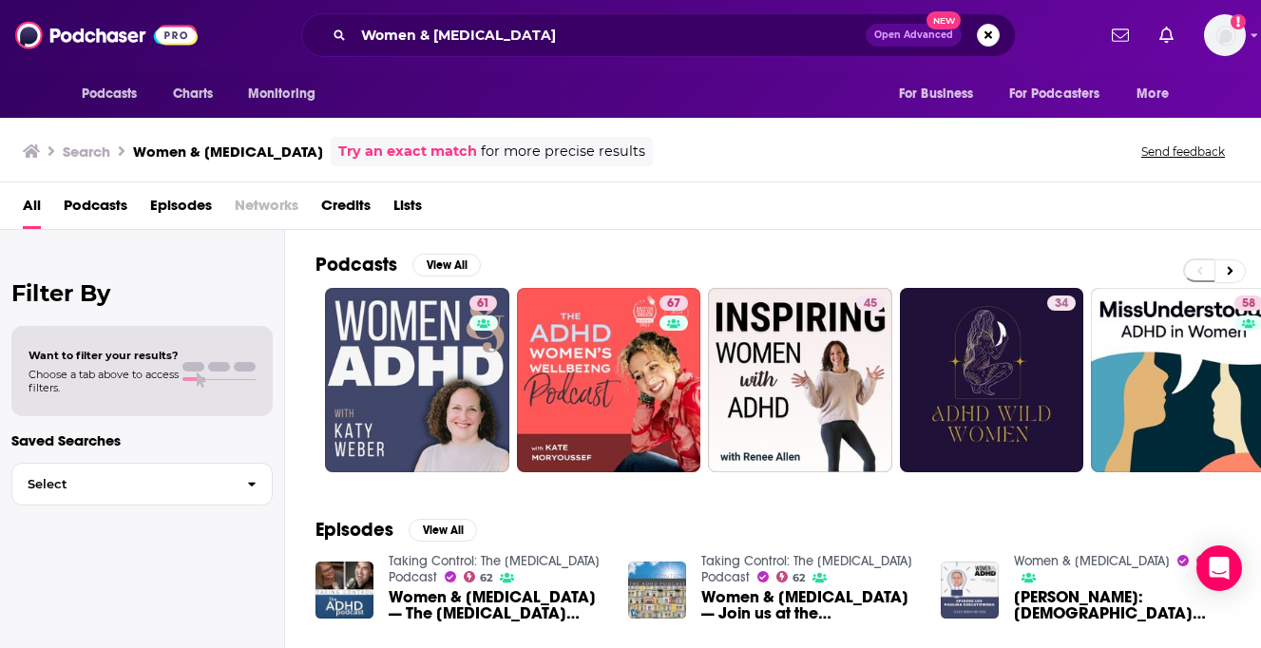
click at [314, 404] on div "Podcasts View All 61 67 45 34 58 70 38 49 + 164 Episodes View All Taking Contro…" at bounding box center [773, 440] width 976 height 420
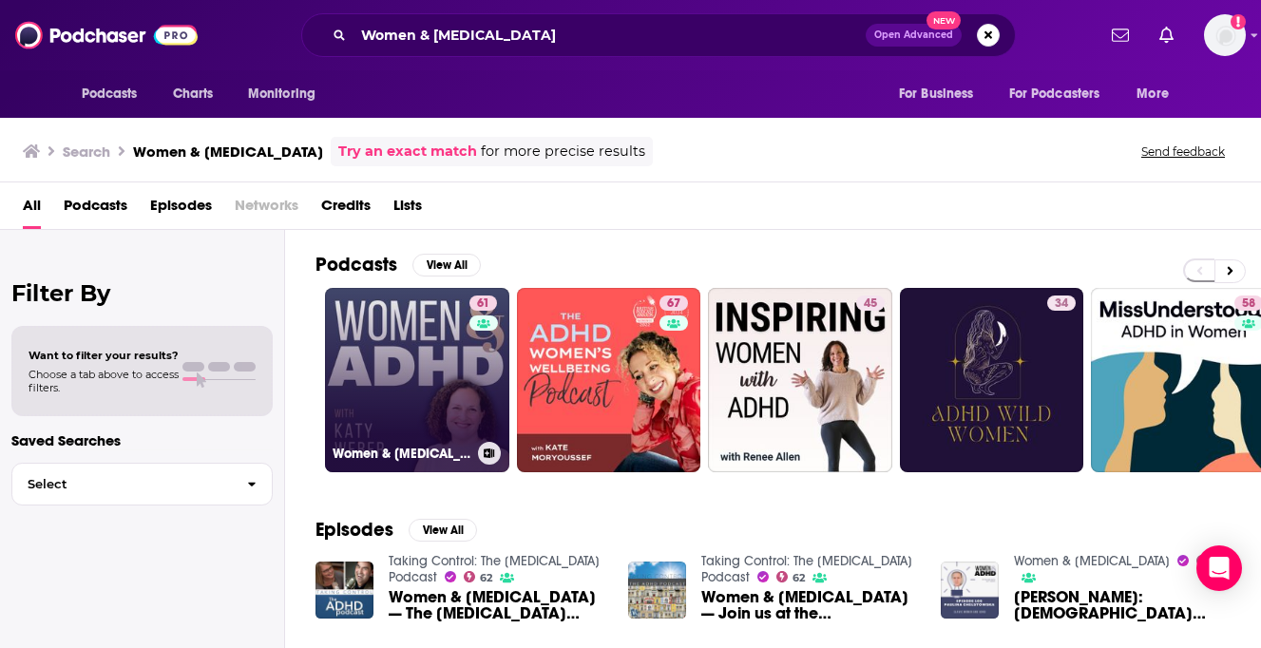
click at [359, 385] on link "61 Women & ADHD" at bounding box center [417, 380] width 184 height 184
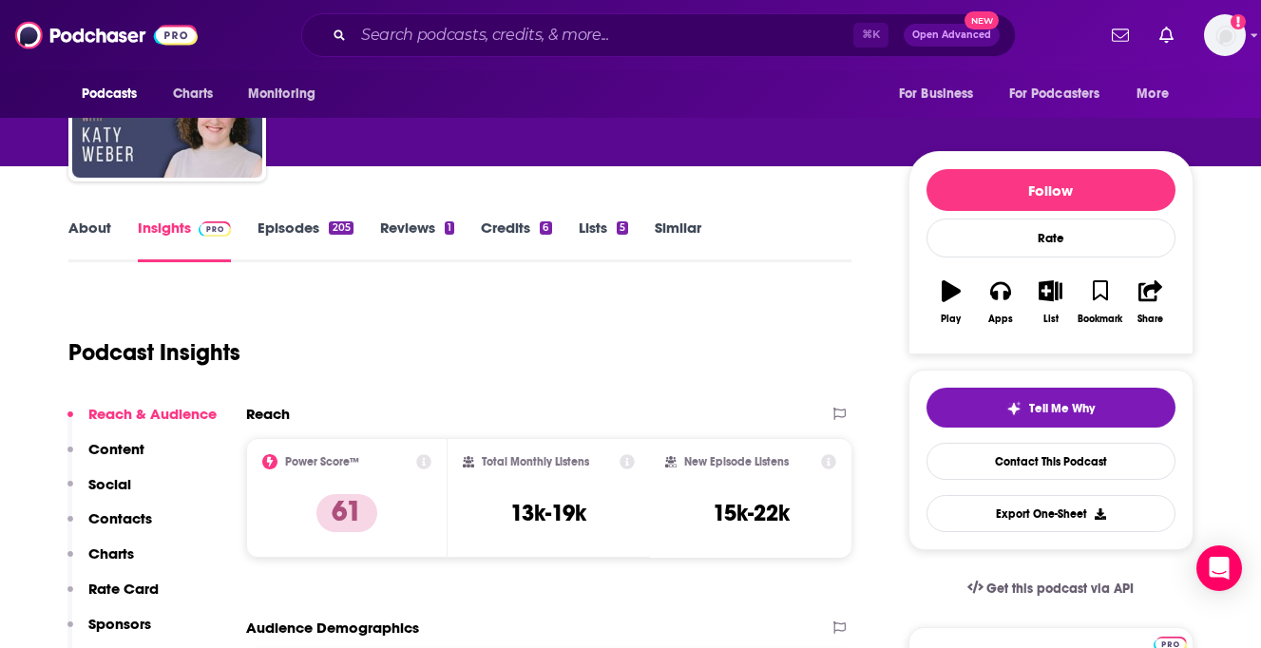
click at [124, 514] on p "Contacts" at bounding box center [120, 518] width 64 height 18
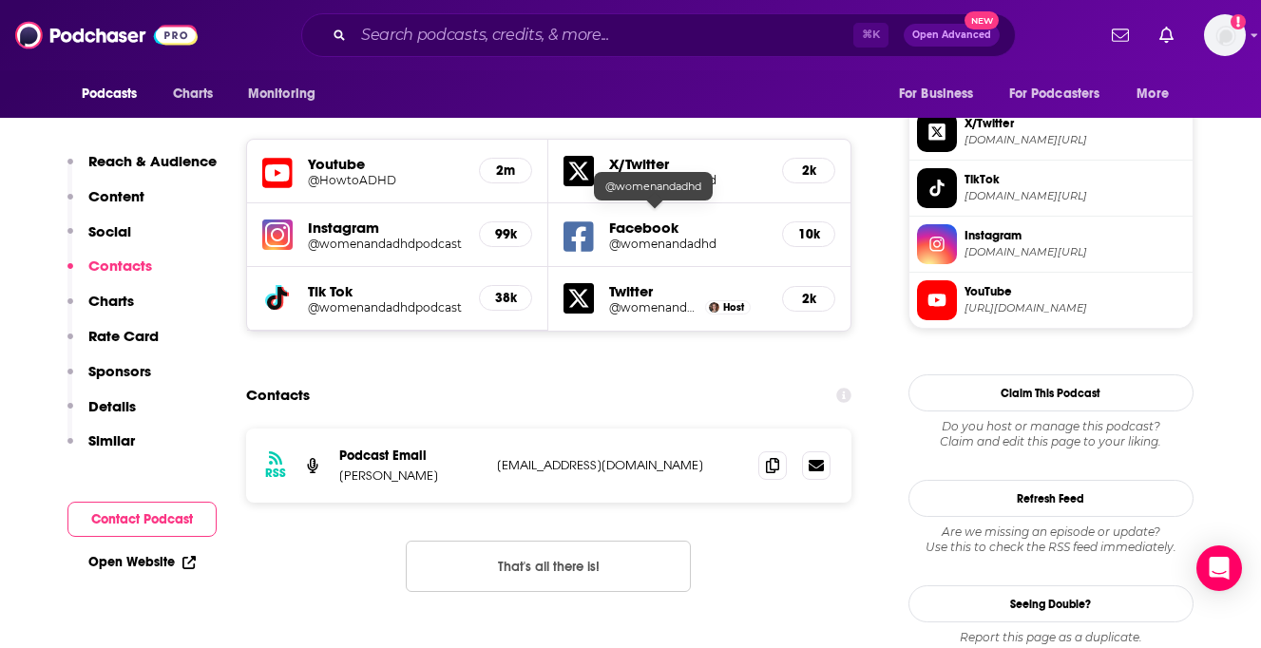
scroll to position [1696, 0]
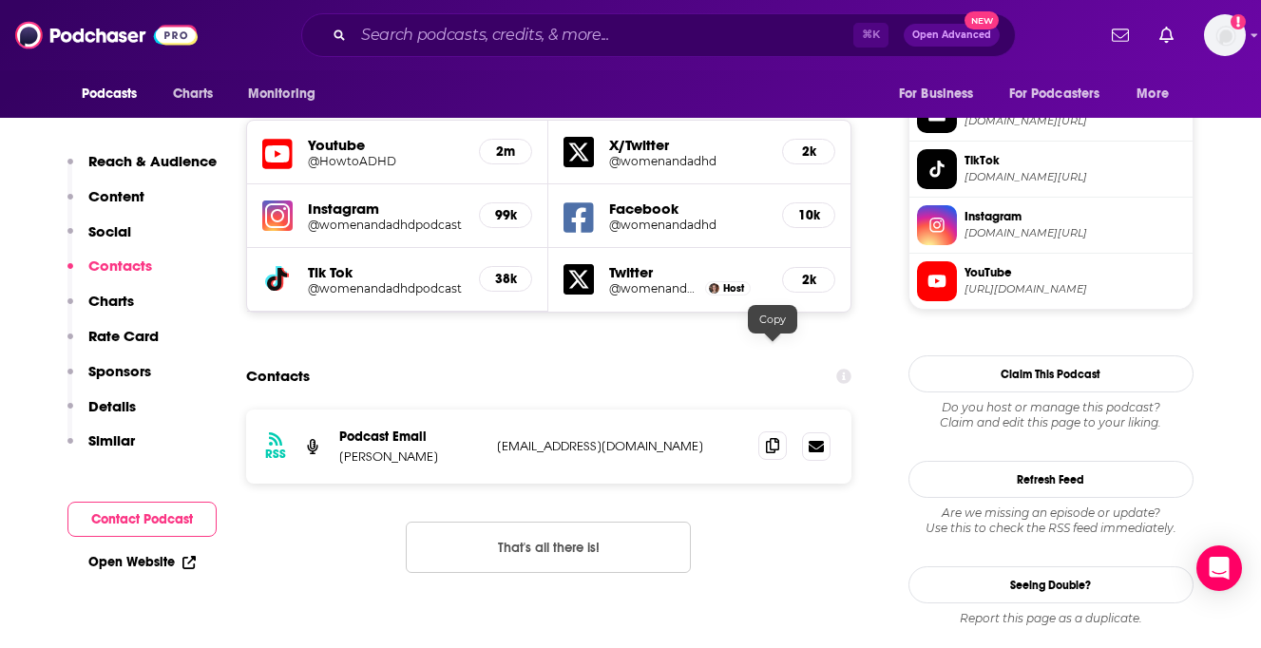
click at [771, 438] on icon at bounding box center [772, 445] width 13 height 15
click at [473, 45] on input "Search podcasts, credits, & more..." at bounding box center [603, 35] width 500 height 30
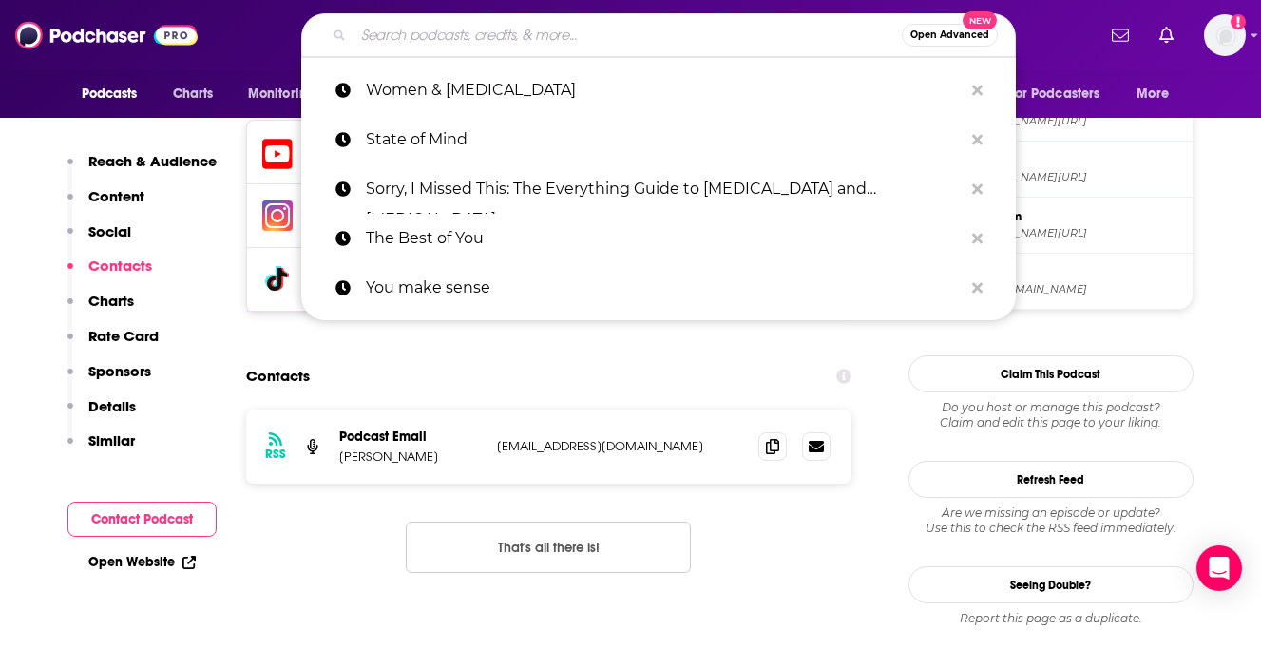
paste input "The Adulting With ADHD Podcast"
type input "The Adulting With ADHD Podcast"
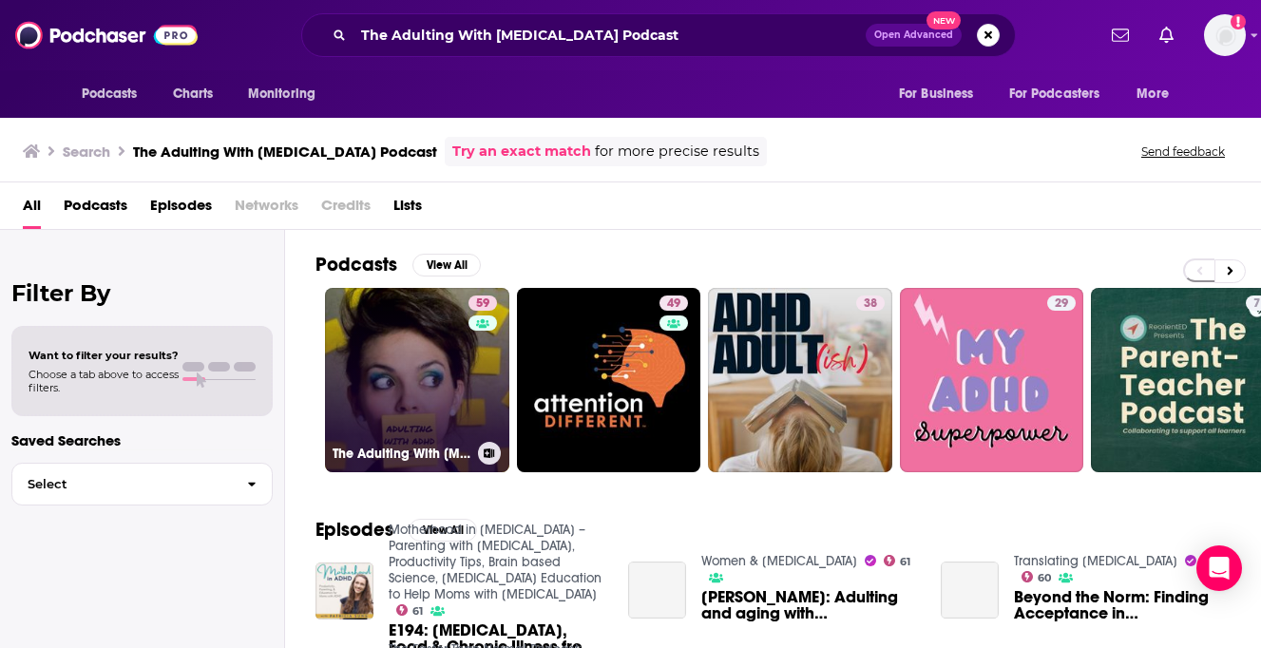
click at [412, 398] on link "59 The Adulting With ADHD Podcast" at bounding box center [417, 380] width 184 height 184
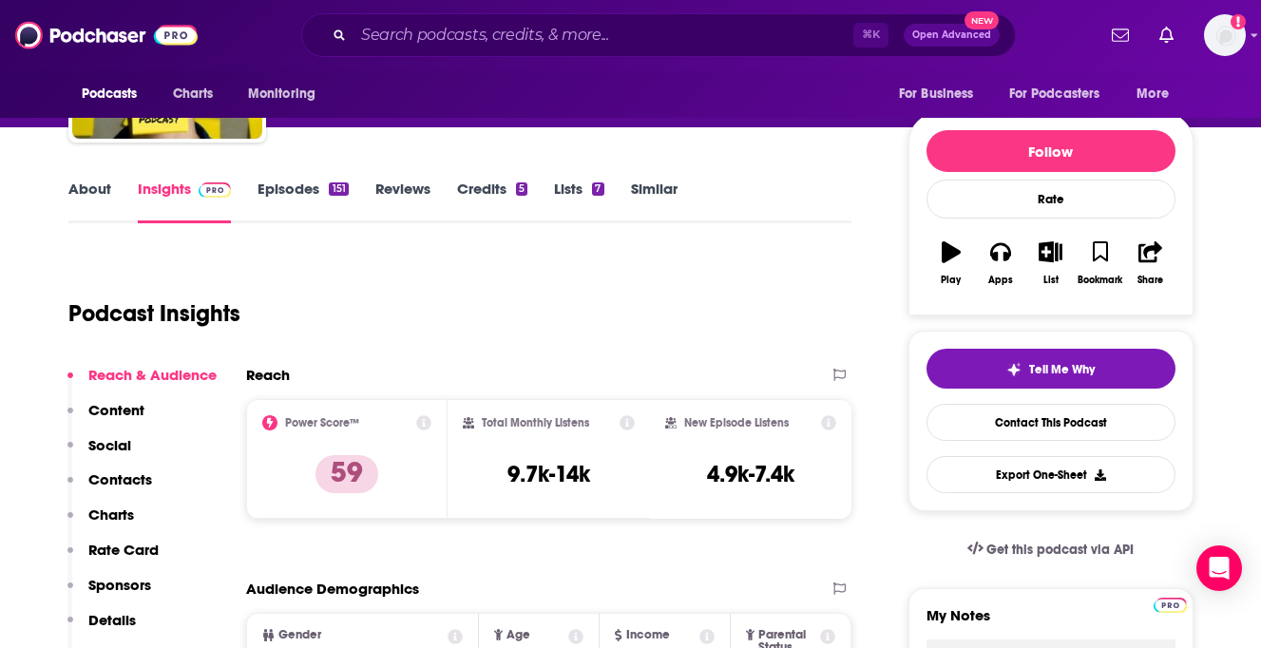
click at [124, 483] on p "Contacts" at bounding box center [120, 479] width 64 height 18
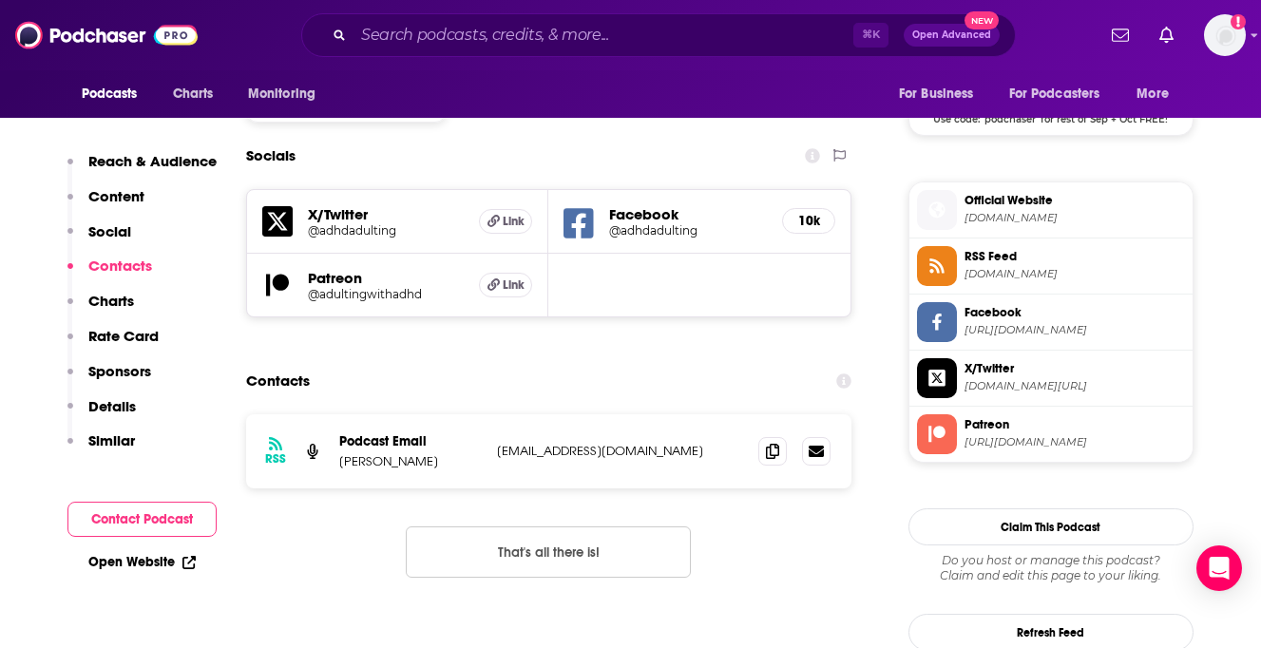
scroll to position [1608, 0]
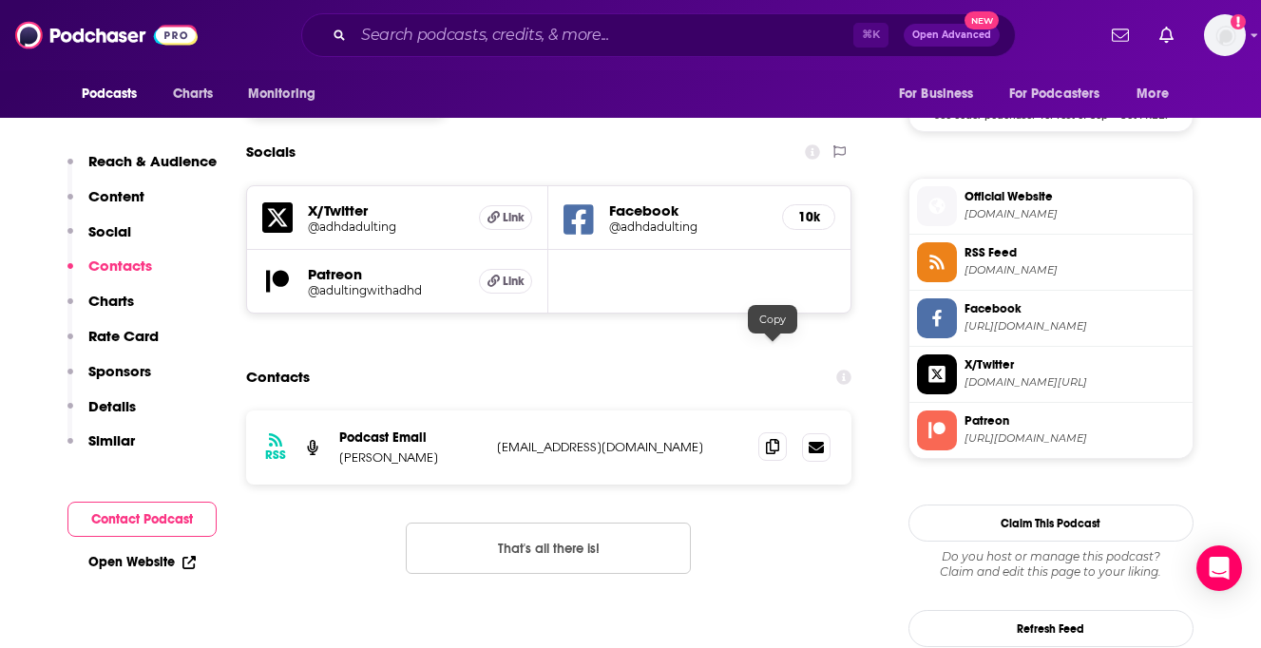
click at [781, 432] on span at bounding box center [772, 446] width 29 height 29
click at [412, 50] on div "⌘ K Open Advanced New" at bounding box center [658, 35] width 714 height 44
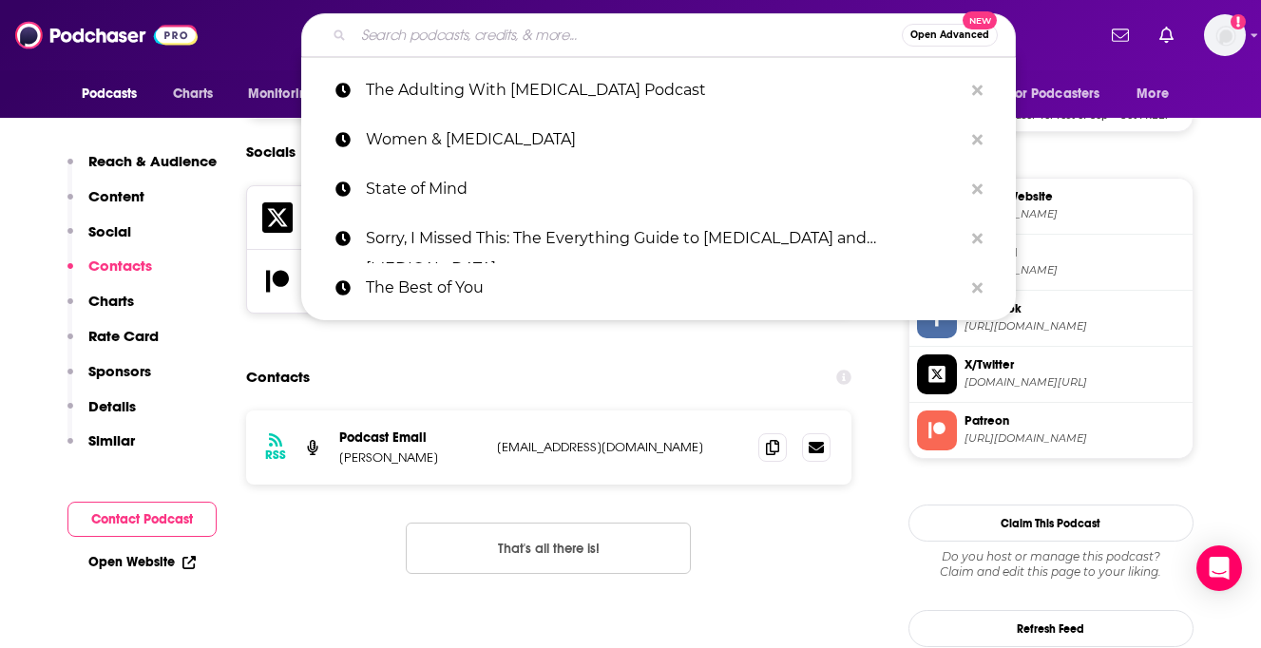
click at [412, 47] on input "Search podcasts, credits, & more..." at bounding box center [627, 35] width 548 height 30
paste input "[MEDICAL_DATA] reWired"
type input "[MEDICAL_DATA] reWired"
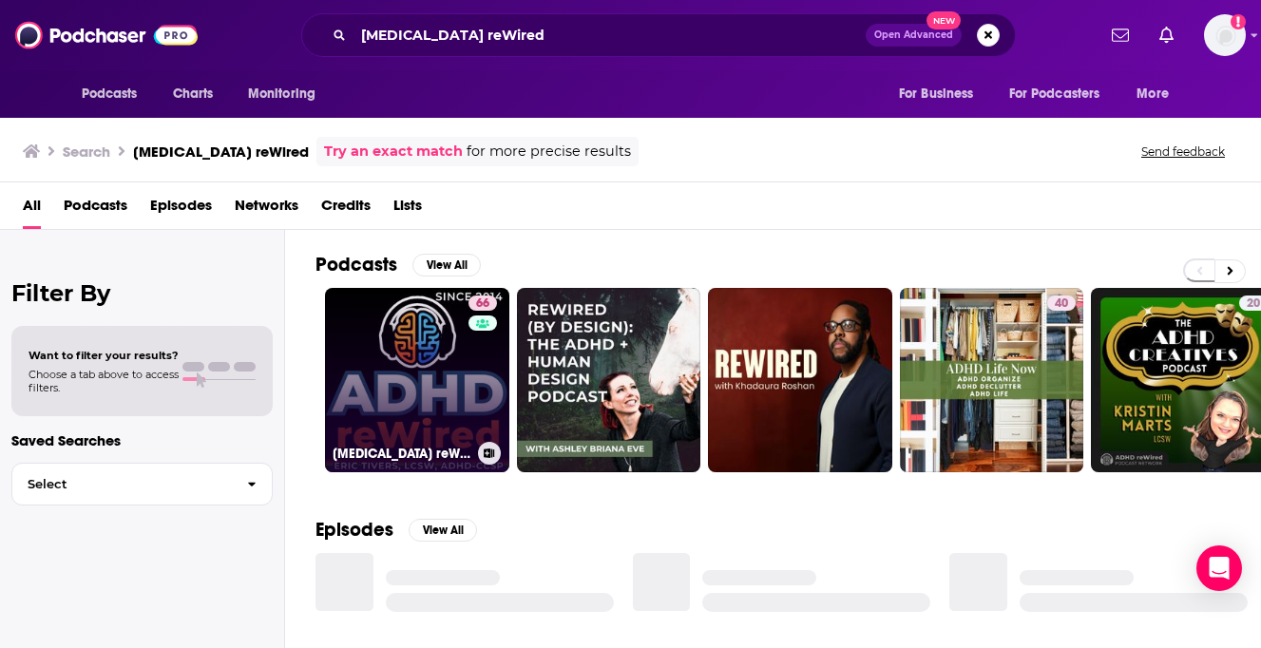
click at [416, 348] on link "66 ADHD reWired" at bounding box center [417, 380] width 184 height 184
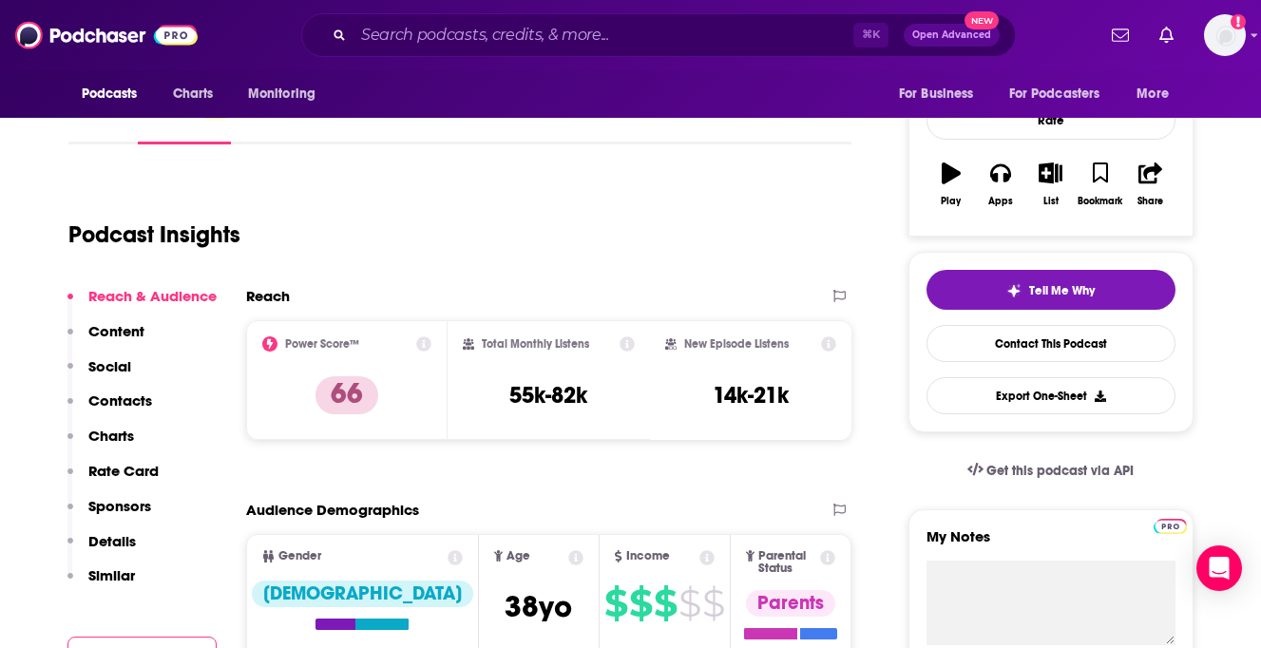
click at [125, 413] on button "Contacts" at bounding box center [109, 408] width 85 height 35
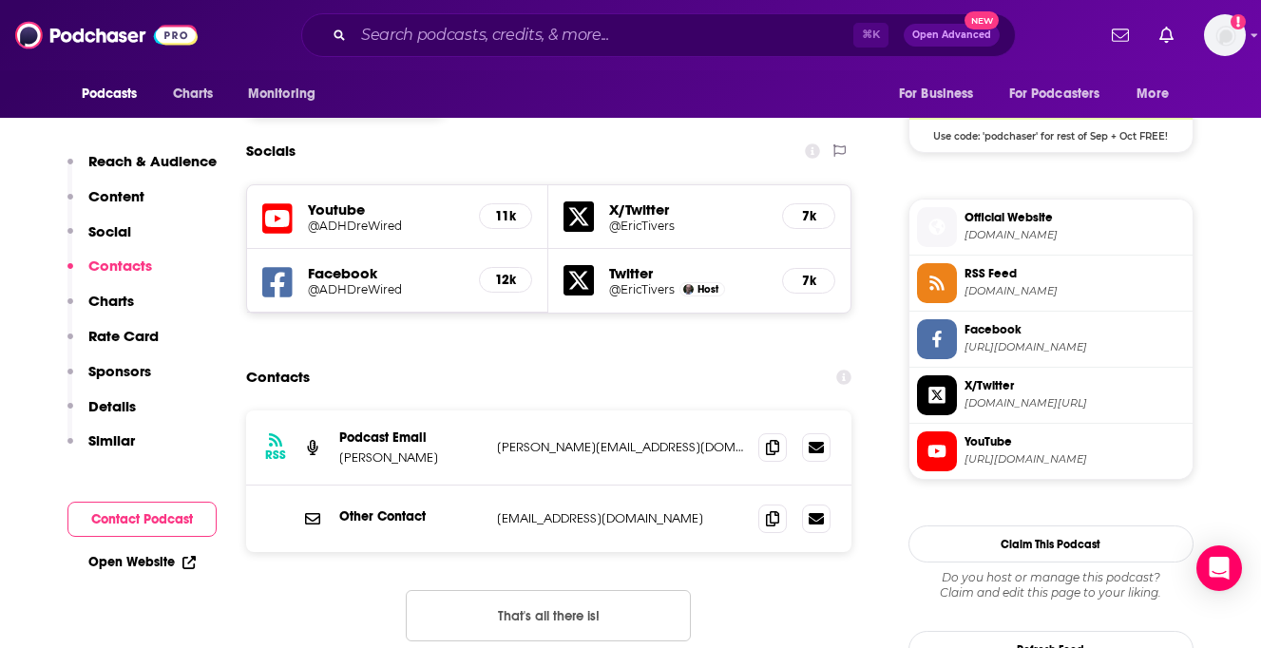
scroll to position [1588, 0]
click at [770, 438] on icon at bounding box center [772, 445] width 13 height 15
click at [564, 358] on div "Contacts" at bounding box center [549, 376] width 606 height 36
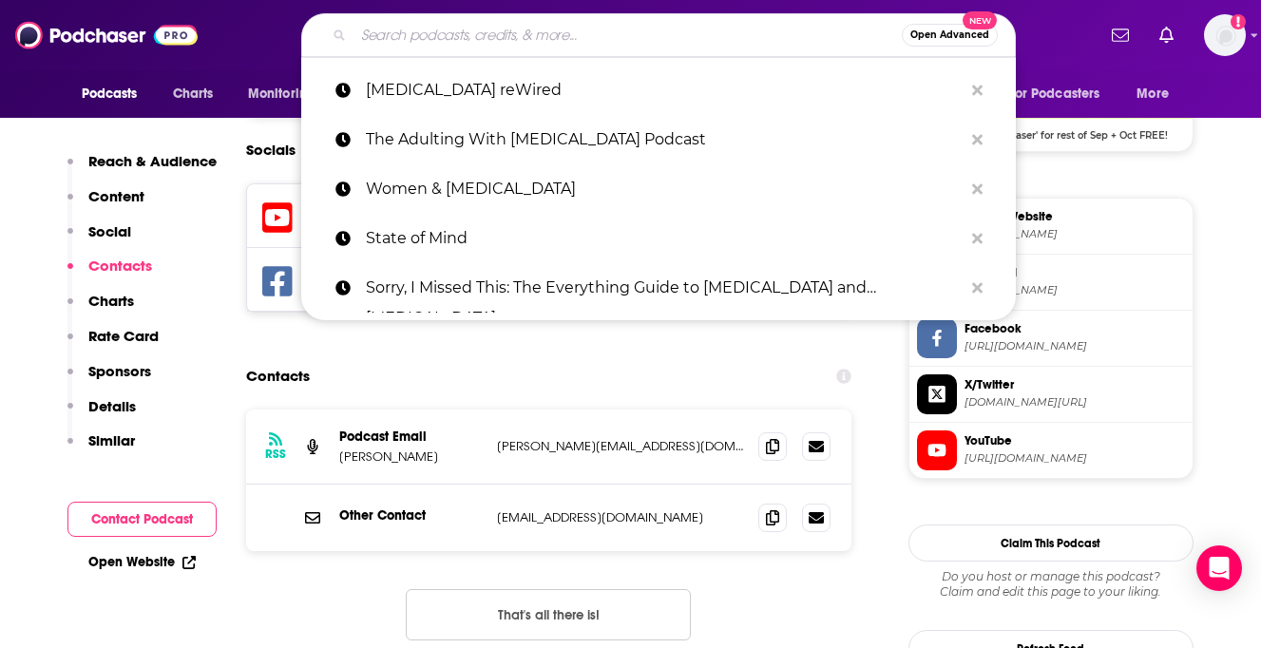
click at [519, 29] on input "Search podcasts, credits, & more..." at bounding box center [627, 35] width 548 height 30
paste input "ADHD Experts Podcast"
type input "ADHD Experts Podcast"
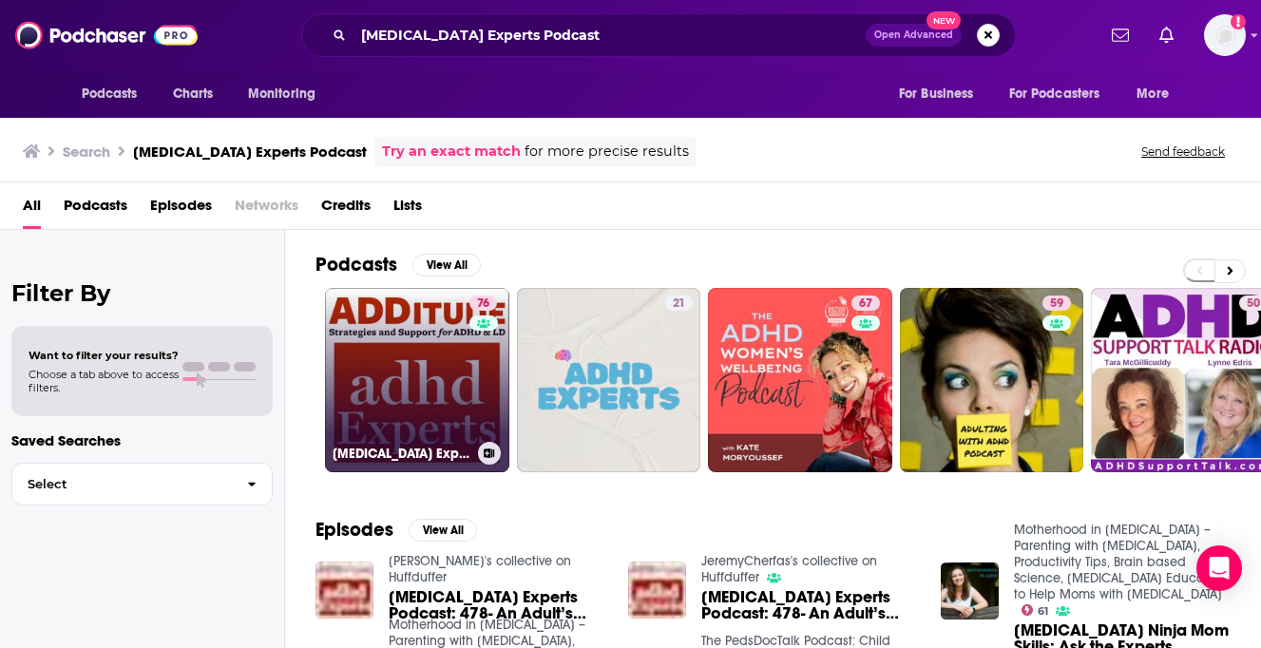
click at [395, 329] on link "76 ADHD Experts Podcast" at bounding box center [417, 380] width 184 height 184
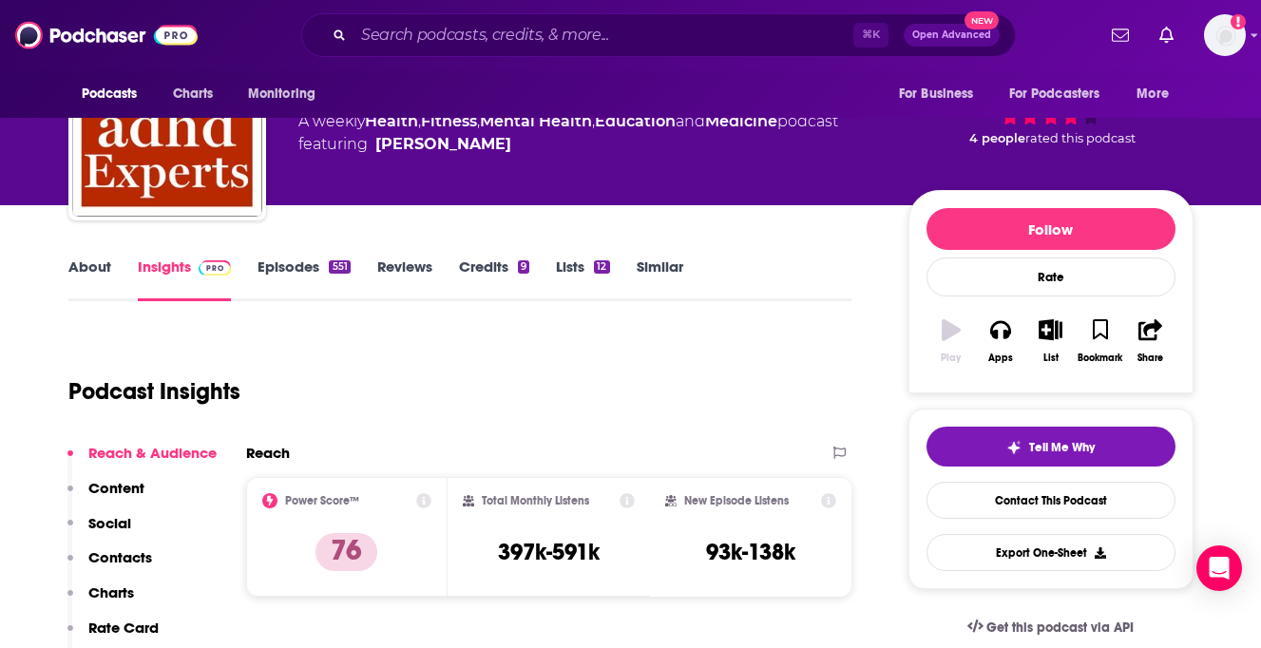
scroll to position [108, 0]
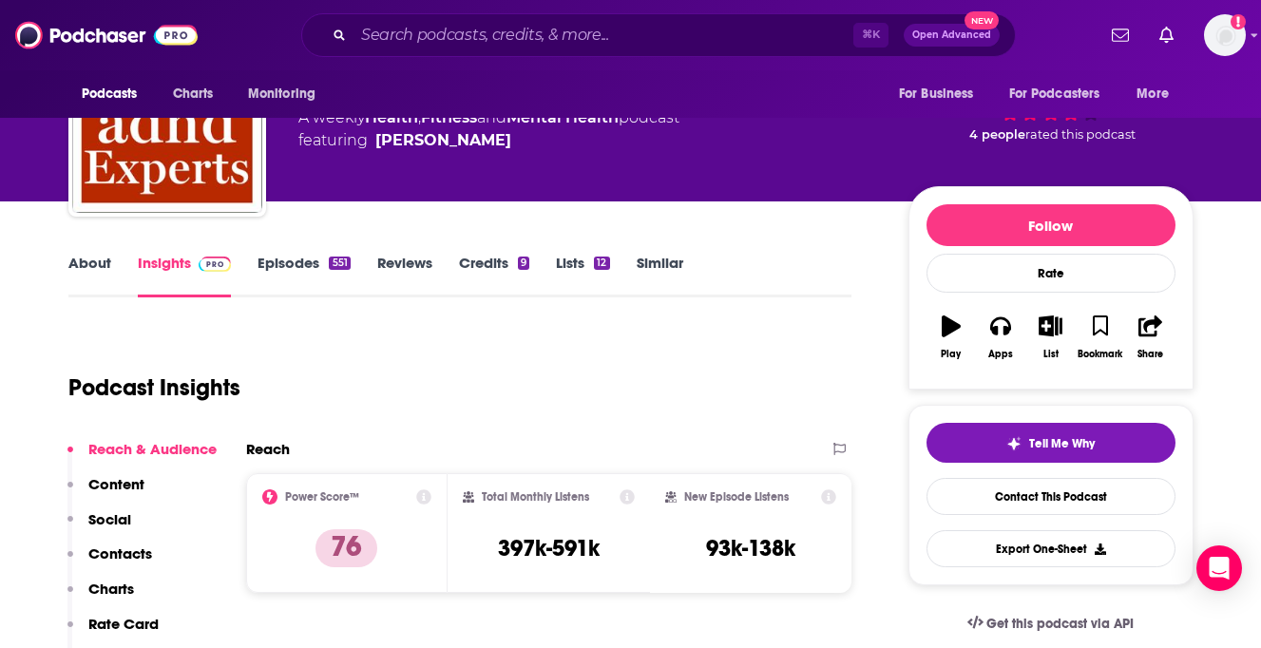
click at [111, 553] on p "Contacts" at bounding box center [120, 553] width 64 height 18
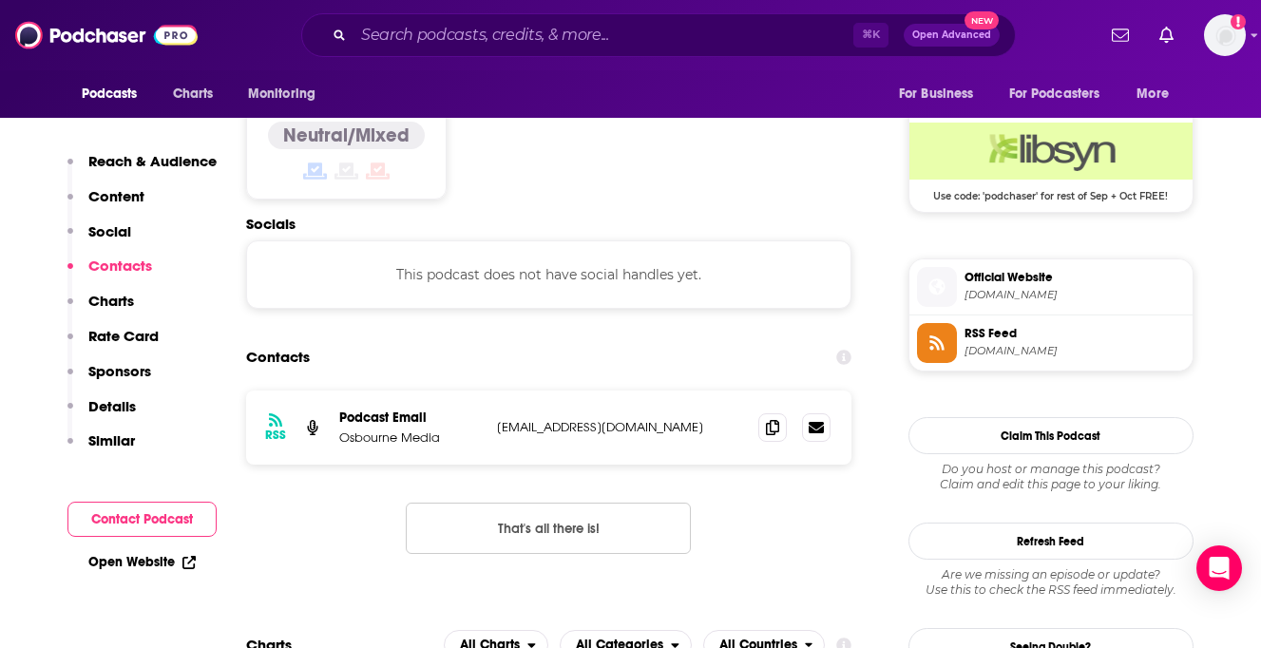
scroll to position [1530, 0]
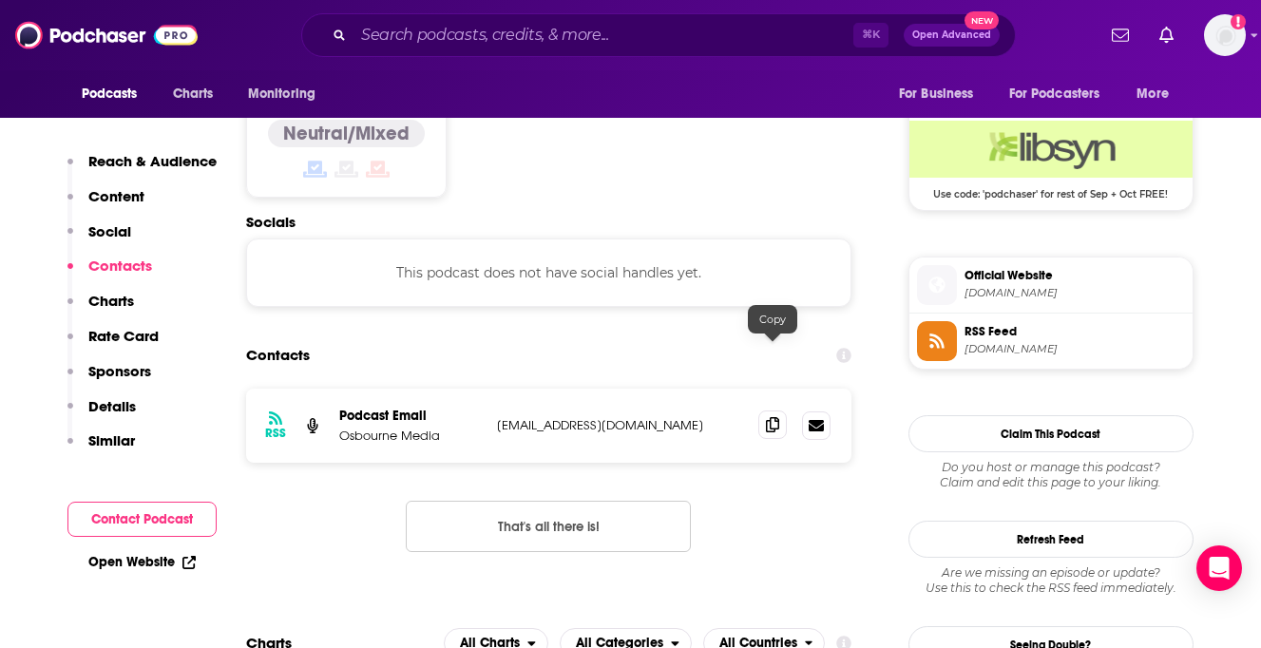
click at [776, 417] on icon at bounding box center [772, 424] width 13 height 15
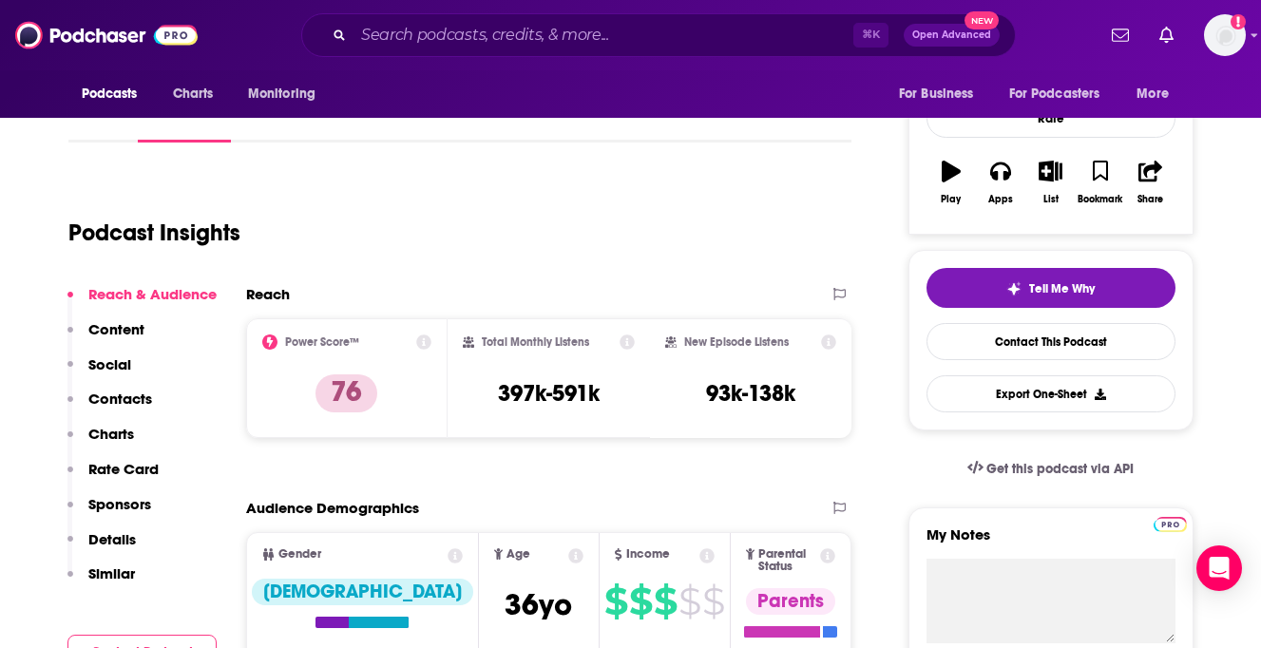
scroll to position [0, 0]
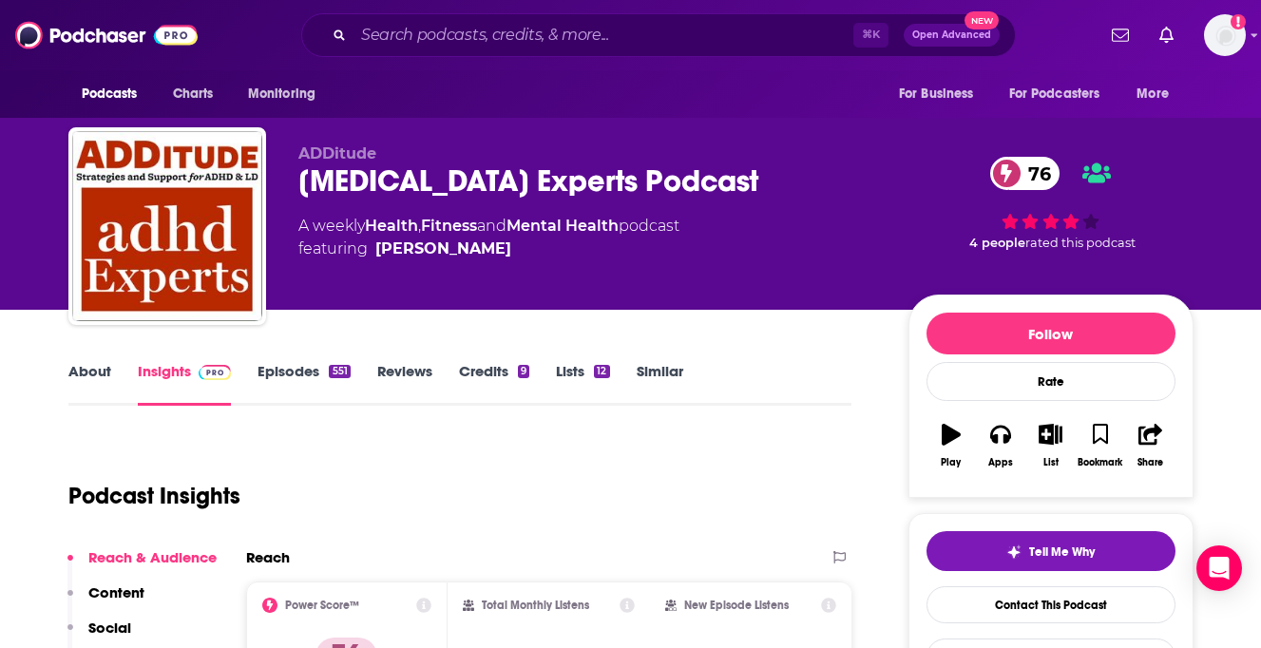
click at [92, 376] on link "About" at bounding box center [89, 384] width 43 height 44
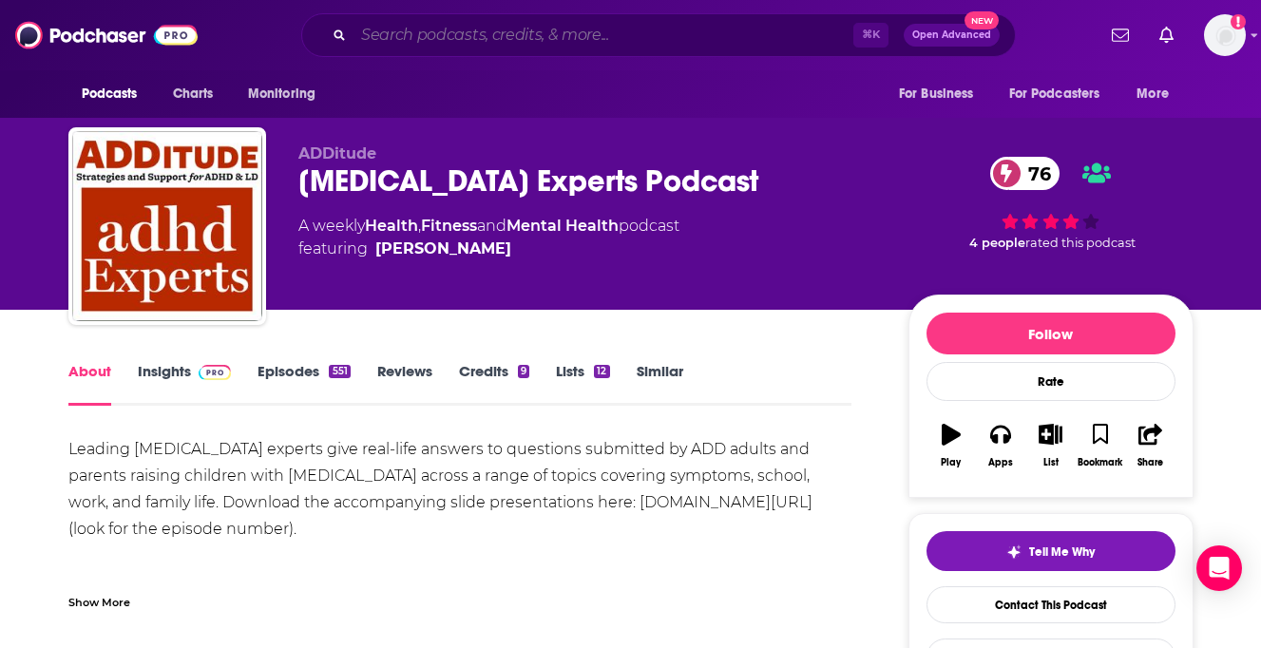
click at [487, 32] on input "Search podcasts, credits, & more..." at bounding box center [603, 35] width 500 height 30
paste input "Climbing the Walls"
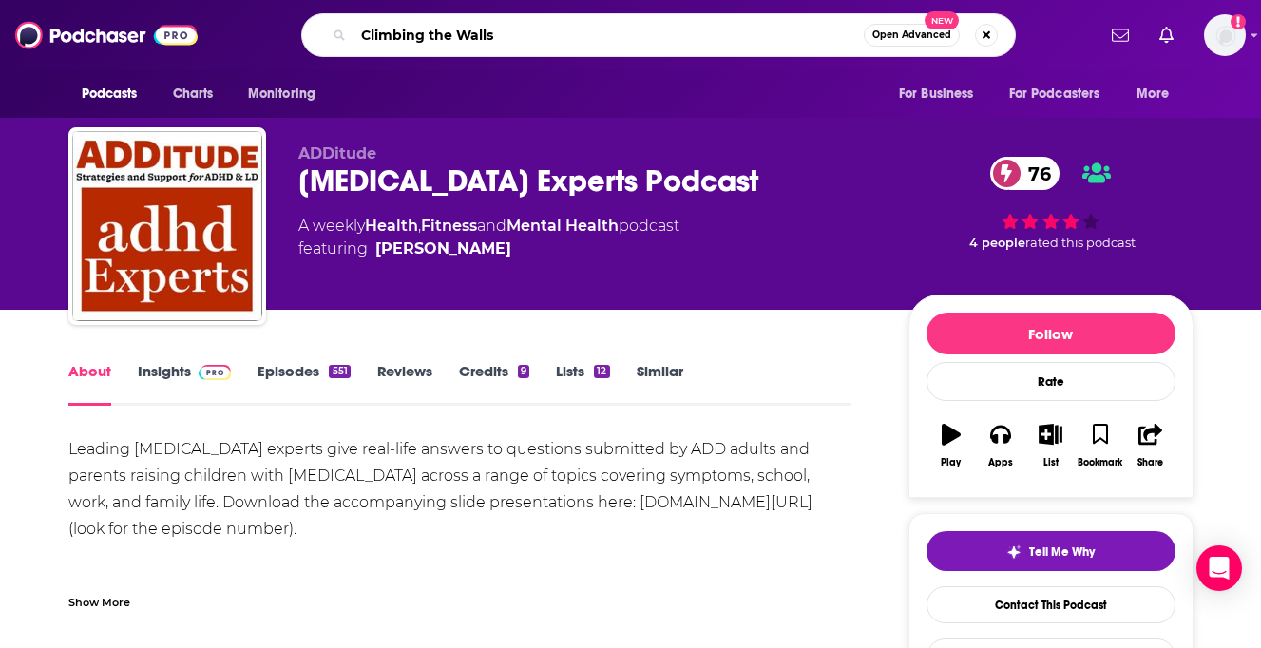
type input "Climbing the Walls"
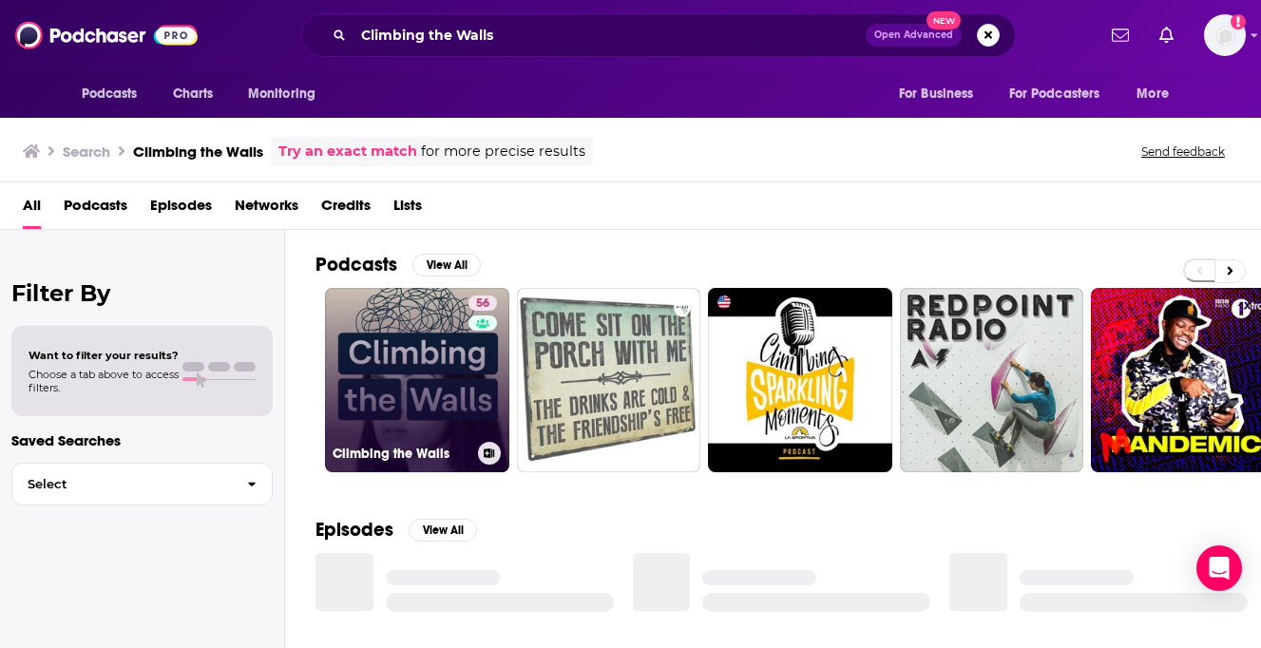
click at [373, 353] on link "56 Climbing the Walls" at bounding box center [417, 380] width 184 height 184
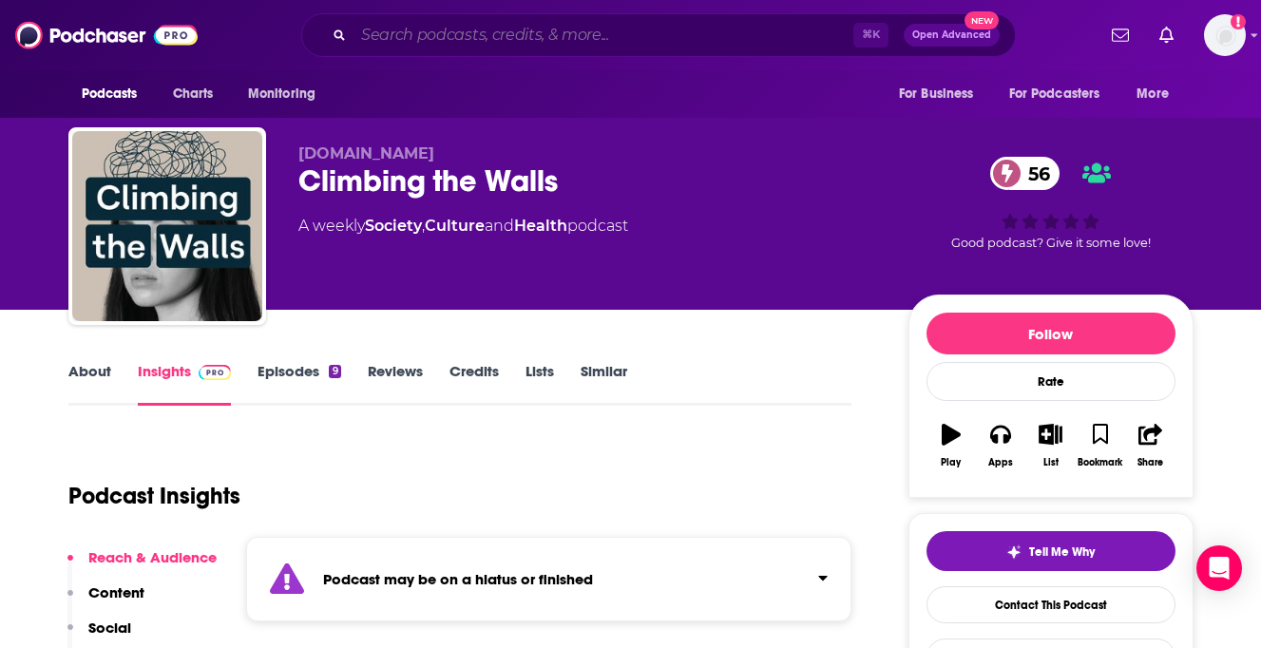
click at [549, 30] on input "Search podcasts, credits, & more..." at bounding box center [603, 35] width 500 height 30
paste input "Overcoming Distractions-Thriving with ADHD, ADD"
type input "Overcoming Distractions-Thriving with ADHD, ADD"
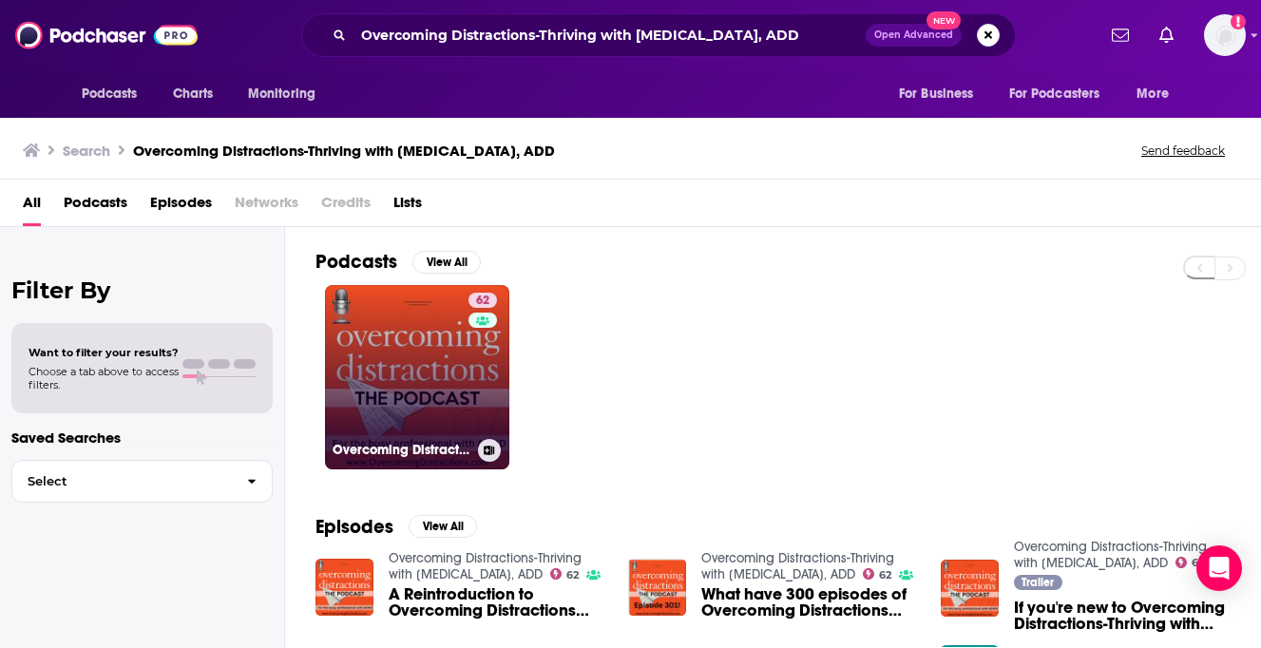
click at [408, 349] on link "62 Overcoming Distractions-Thriving with ADHD, ADD" at bounding box center [417, 377] width 184 height 184
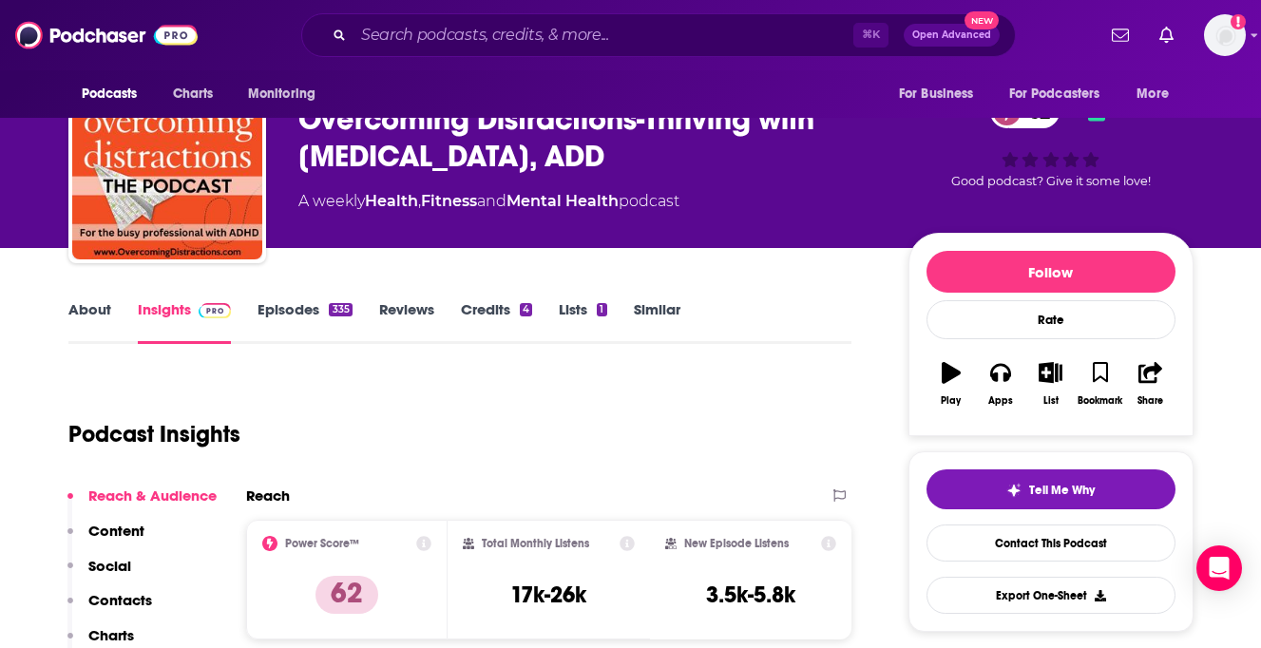
scroll to position [61, 0]
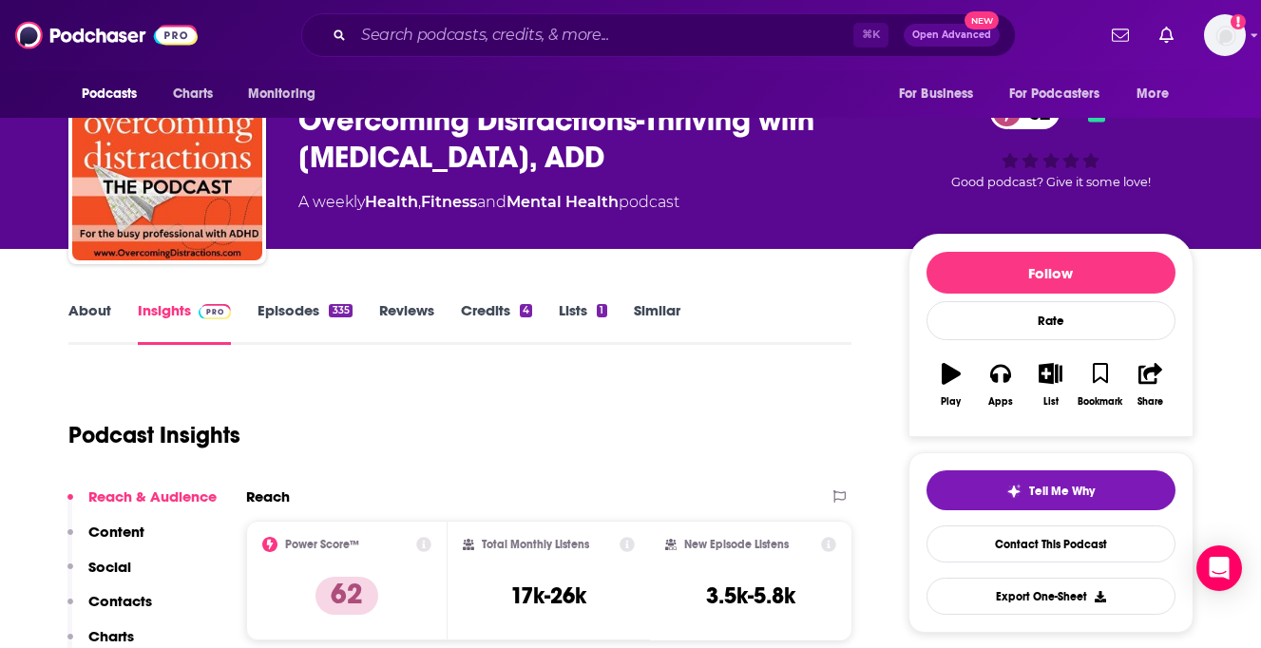
click at [90, 323] on link "About" at bounding box center [89, 323] width 43 height 44
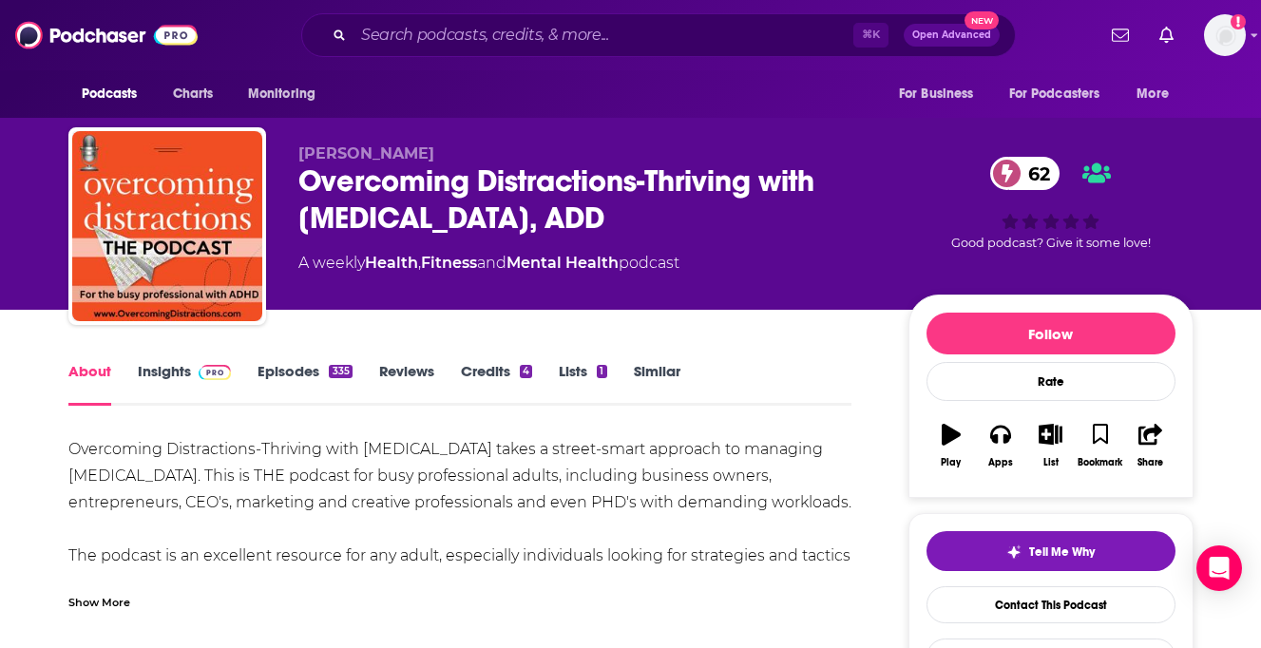
click at [99, 600] on div "Show More" at bounding box center [99, 601] width 62 height 18
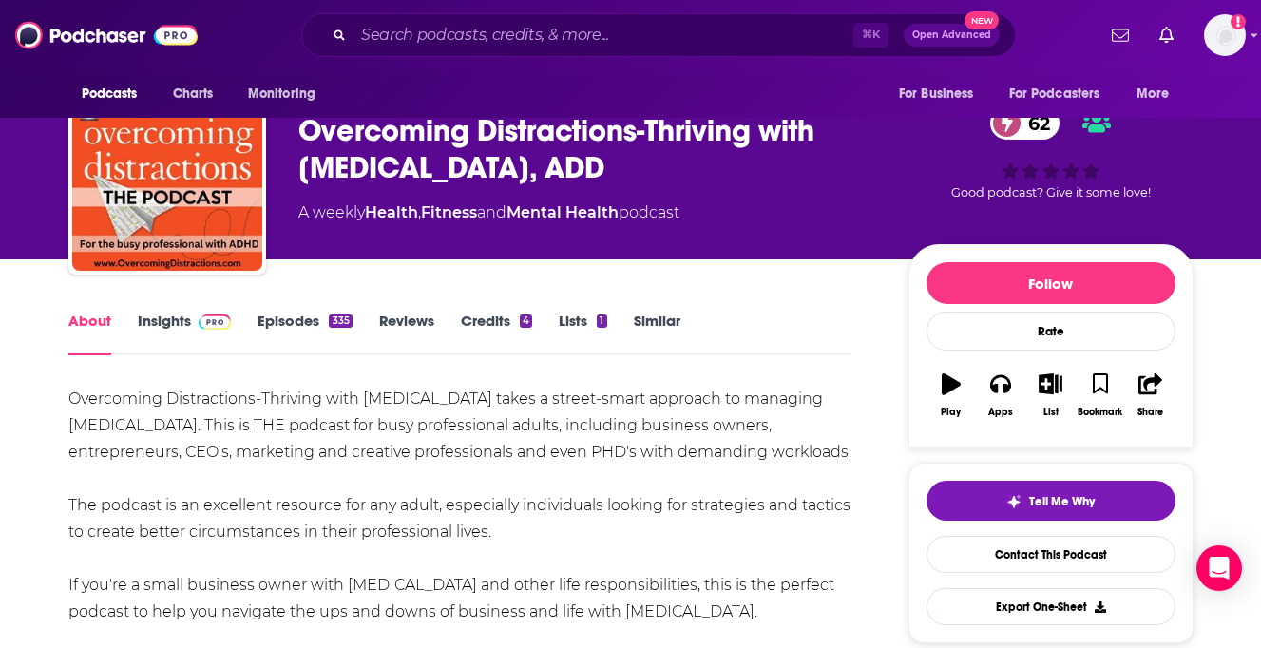
scroll to position [59, 0]
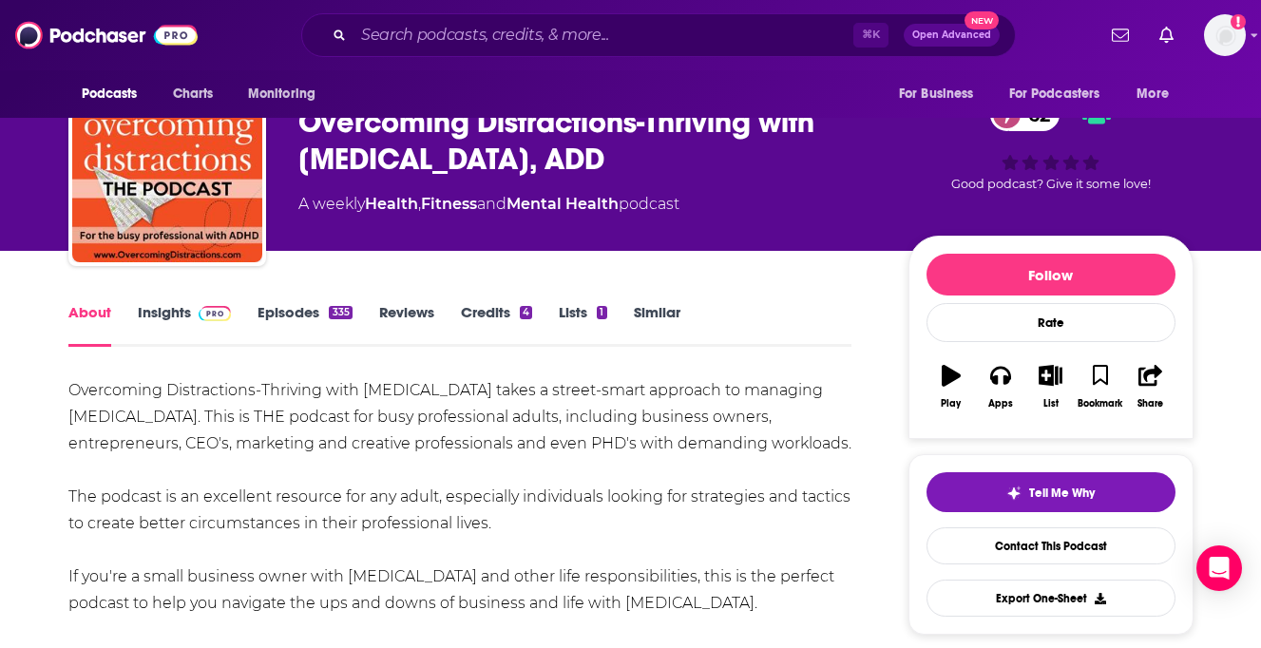
click at [293, 318] on link "Episodes 335" at bounding box center [304, 325] width 94 height 44
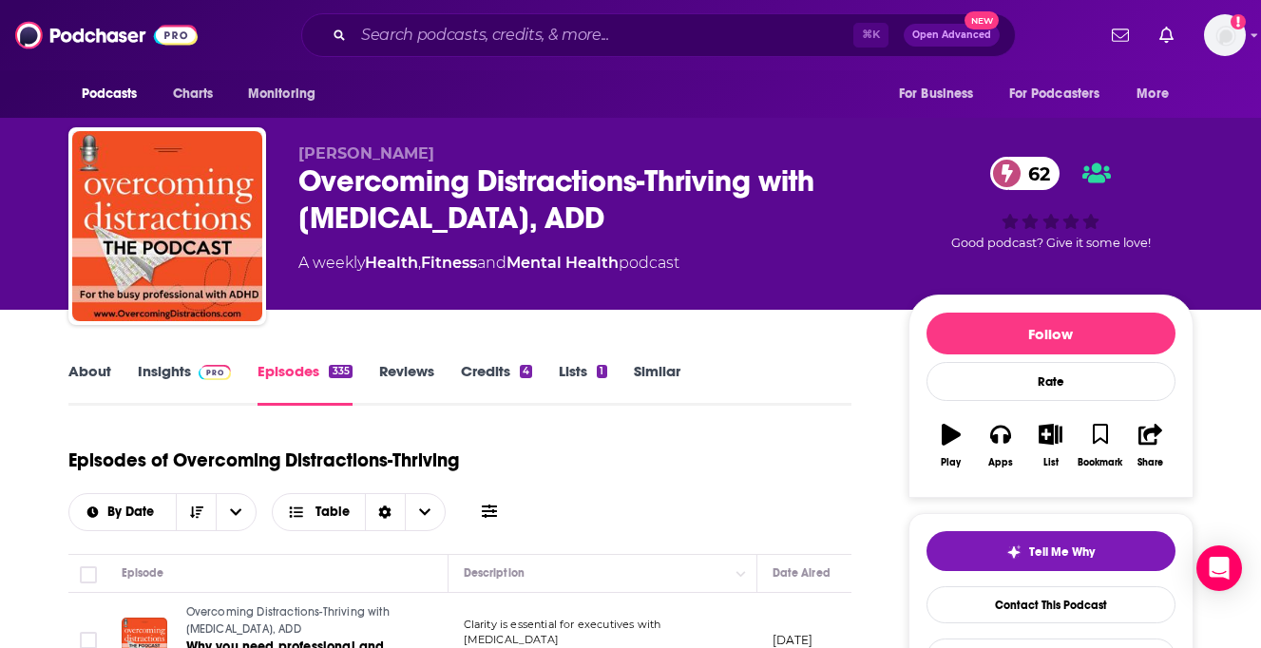
click at [158, 362] on link "Insights" at bounding box center [185, 384] width 94 height 44
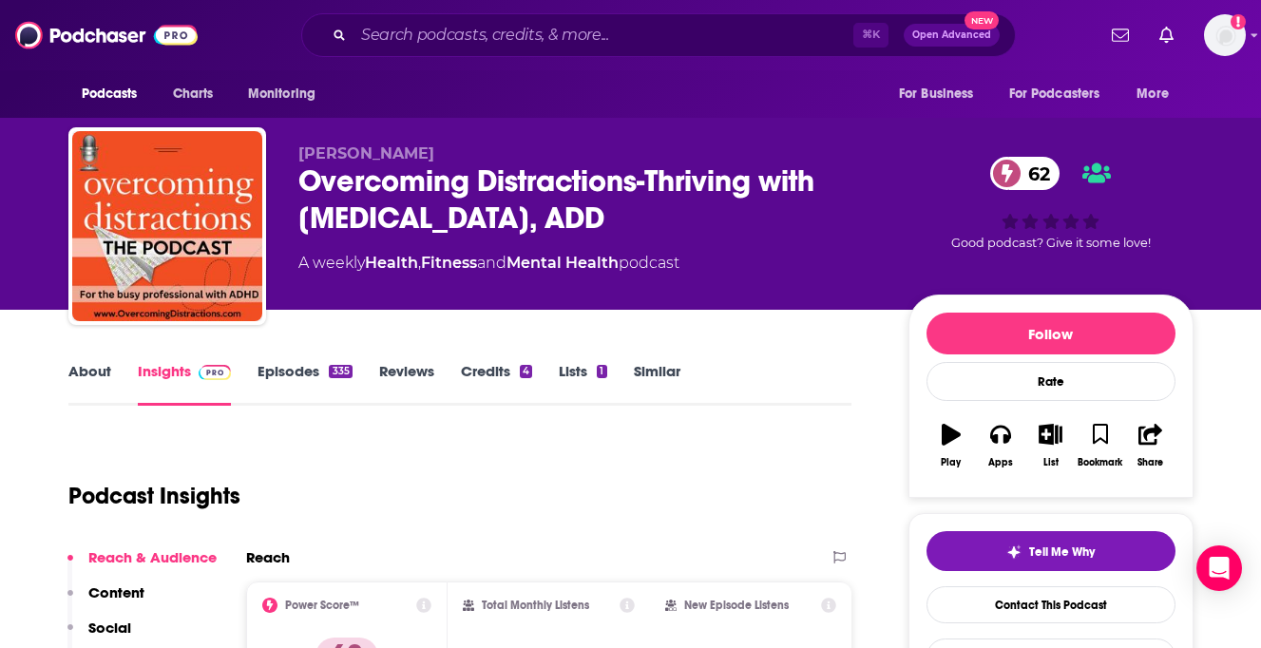
click at [158, 370] on link "Insights" at bounding box center [185, 384] width 94 height 44
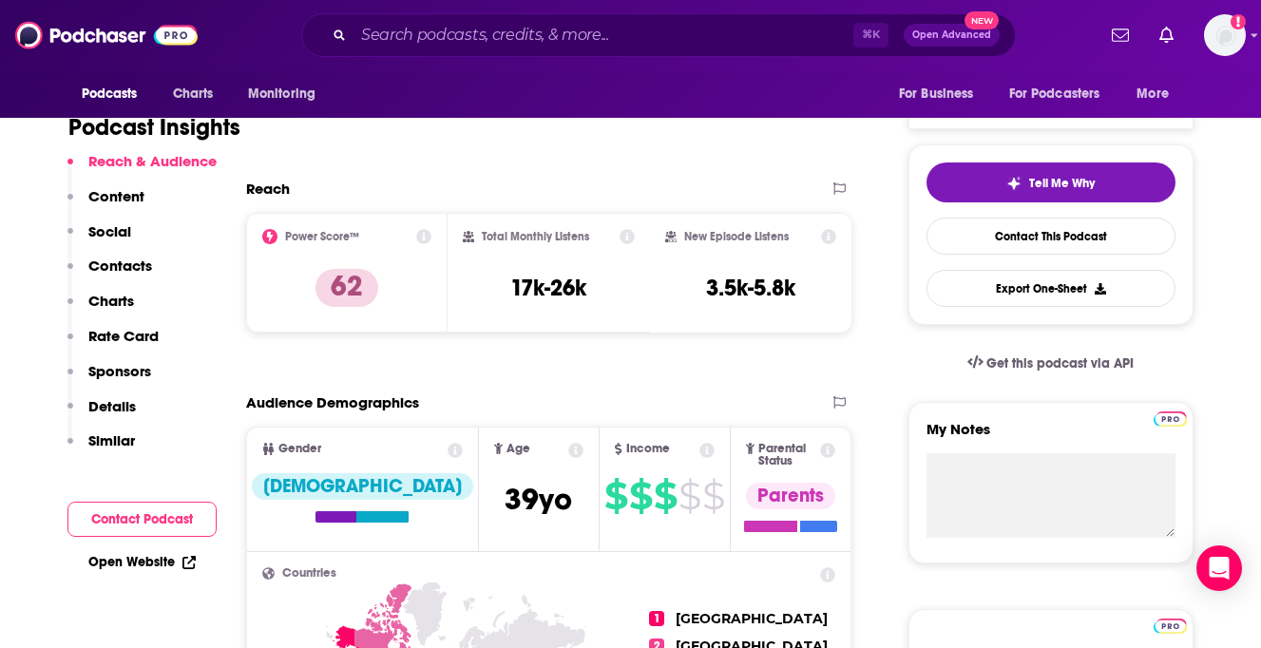
click at [130, 264] on p "Contacts" at bounding box center [120, 266] width 64 height 18
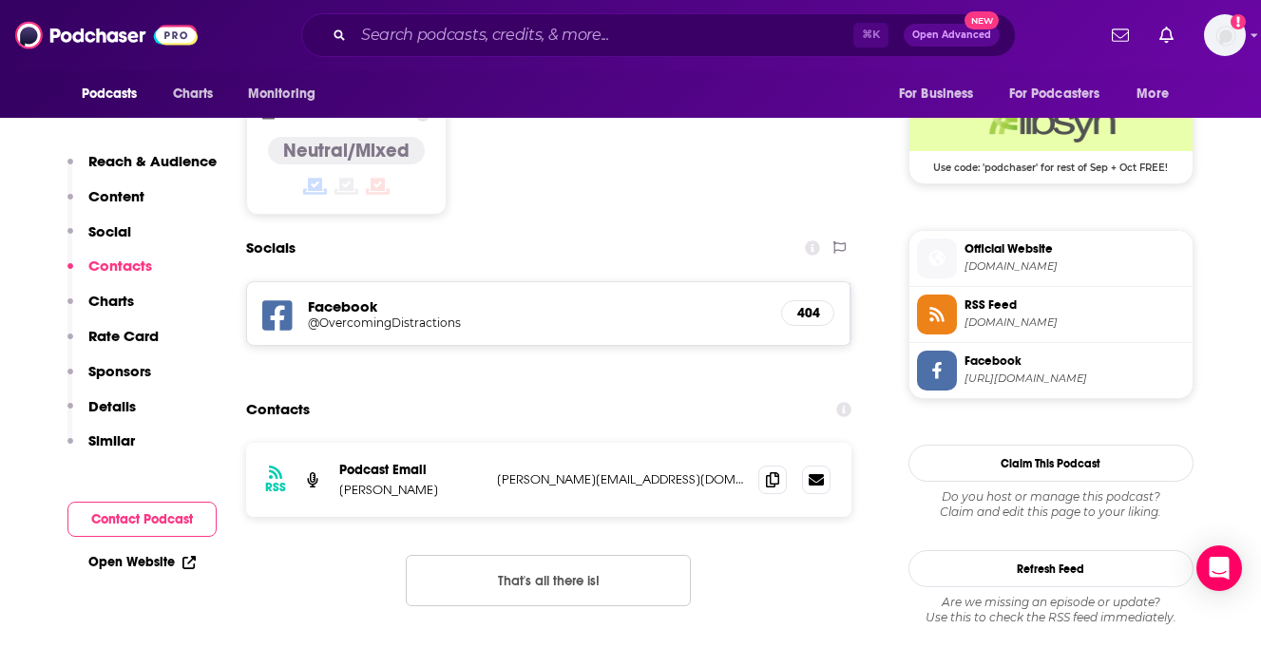
scroll to position [1567, 0]
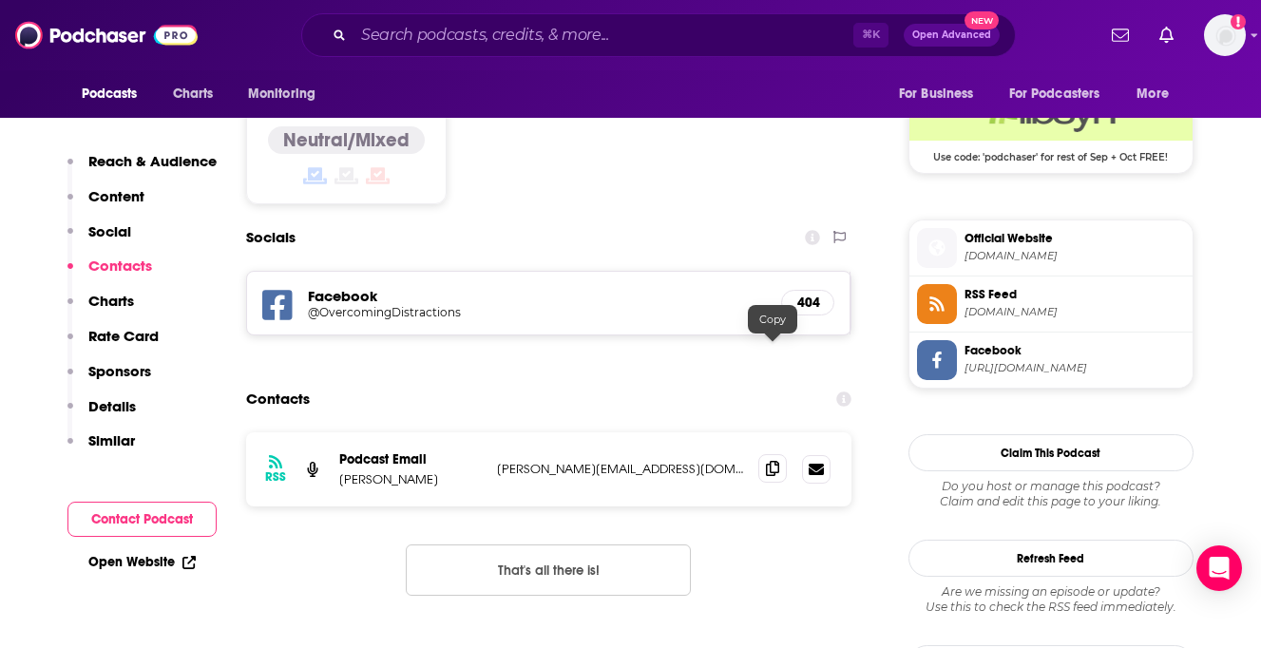
click at [781, 454] on span at bounding box center [772, 468] width 29 height 29
click at [449, 39] on input "Search podcasts, credits, & more..." at bounding box center [603, 35] width 500 height 30
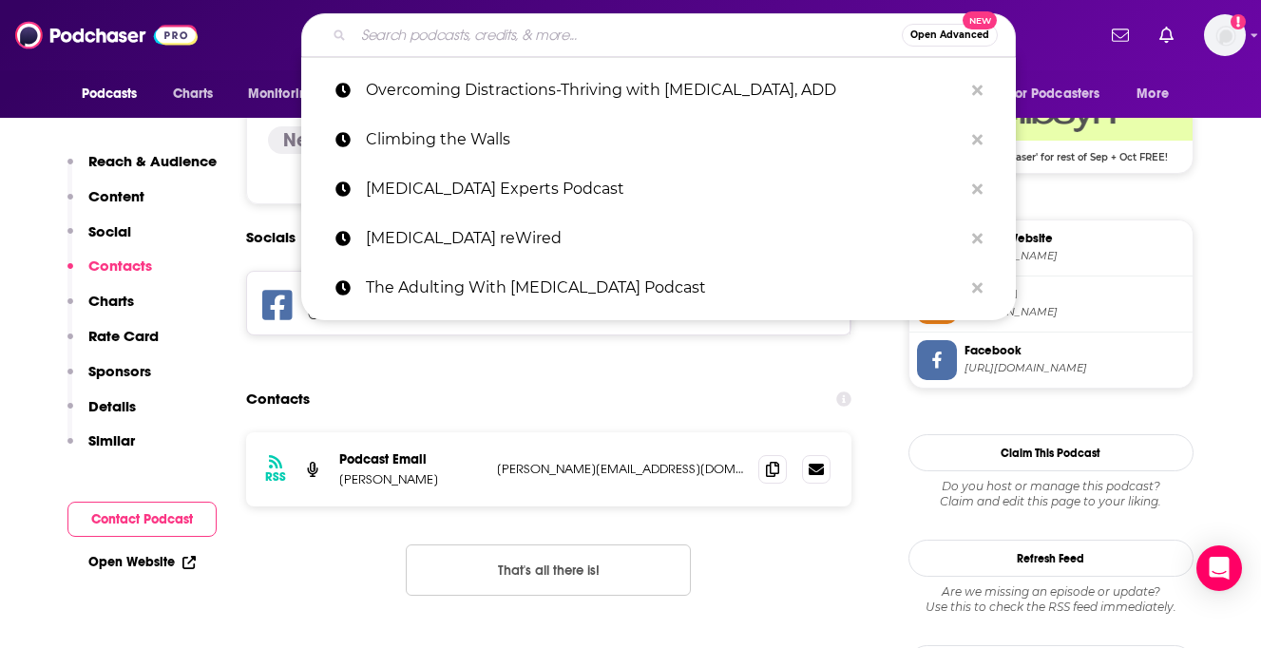
paste input "ADHD Aha!"
type input "ADHD Aha!"
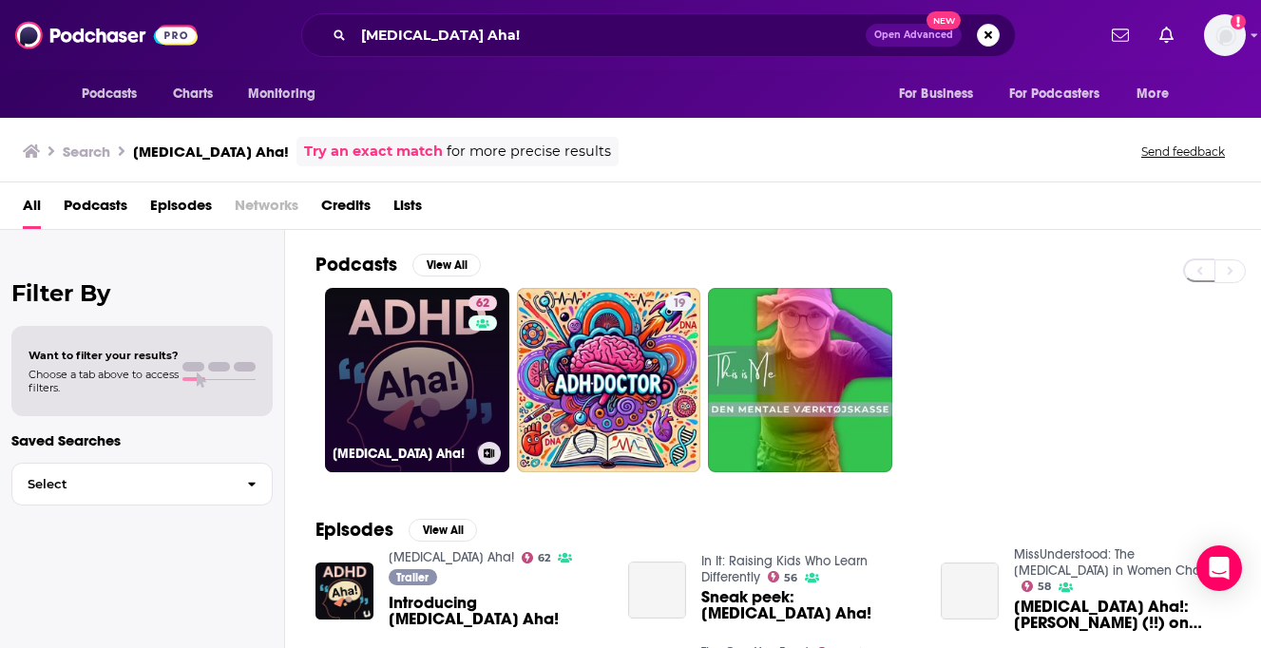
click at [373, 331] on link "62 ADHD Aha!" at bounding box center [417, 380] width 184 height 184
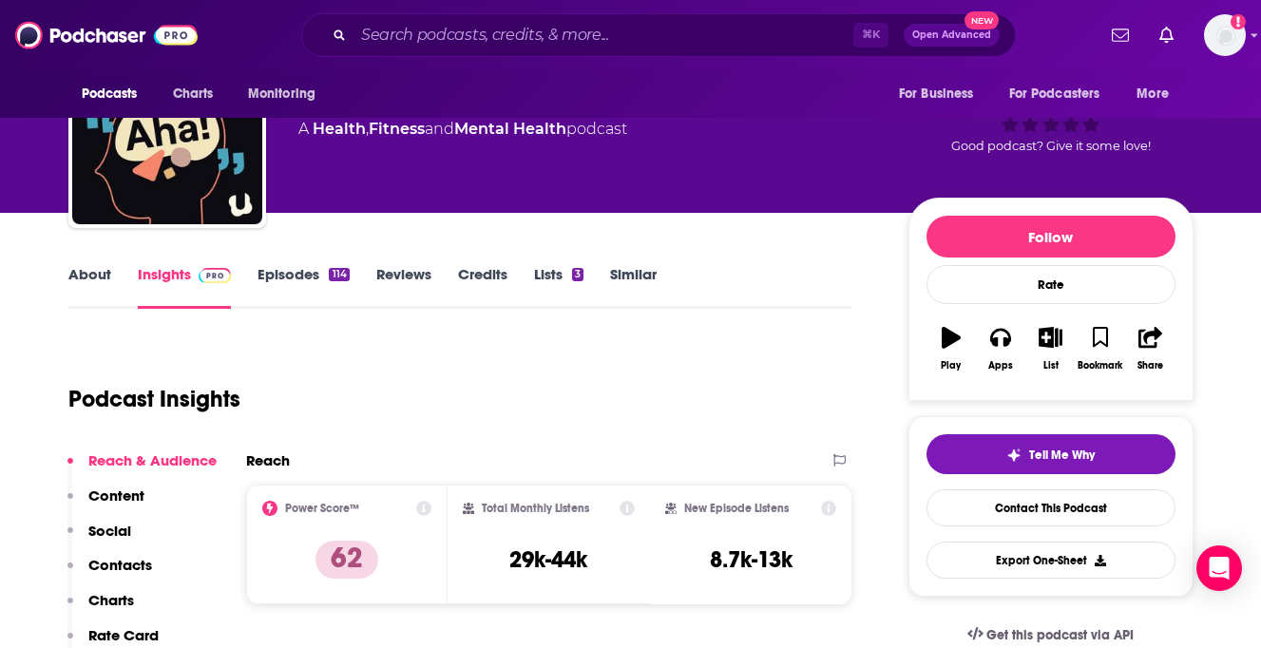
scroll to position [101, 0]
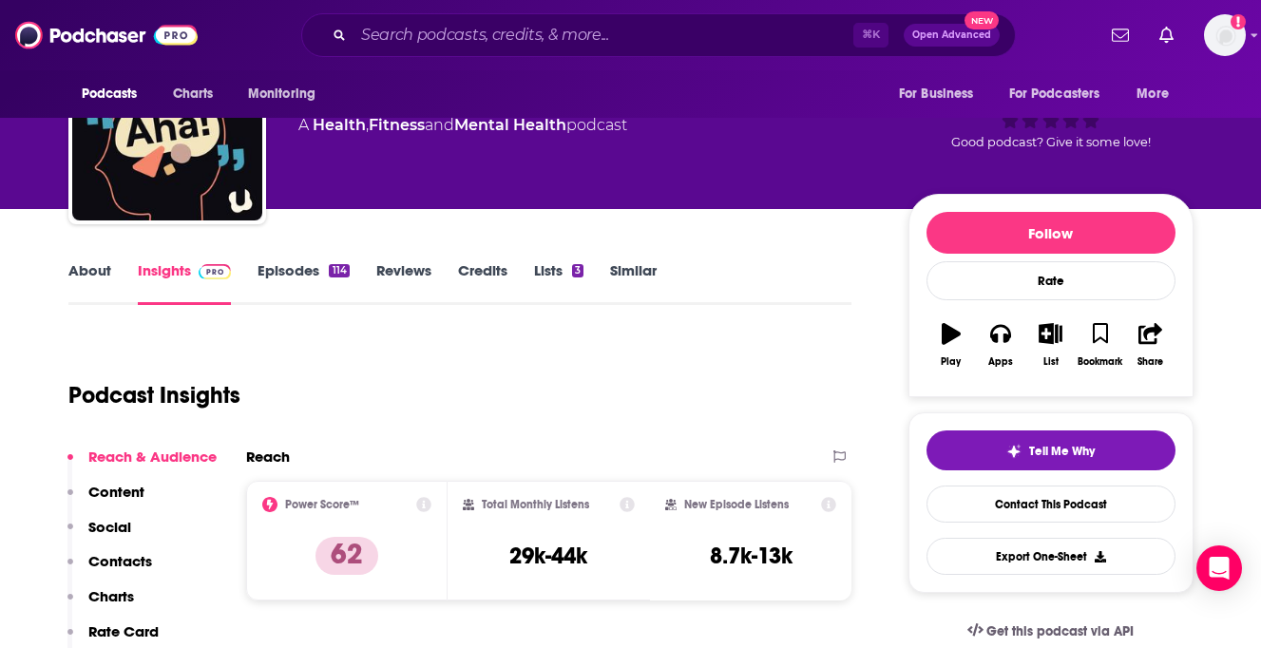
click at [90, 267] on link "About" at bounding box center [89, 283] width 43 height 44
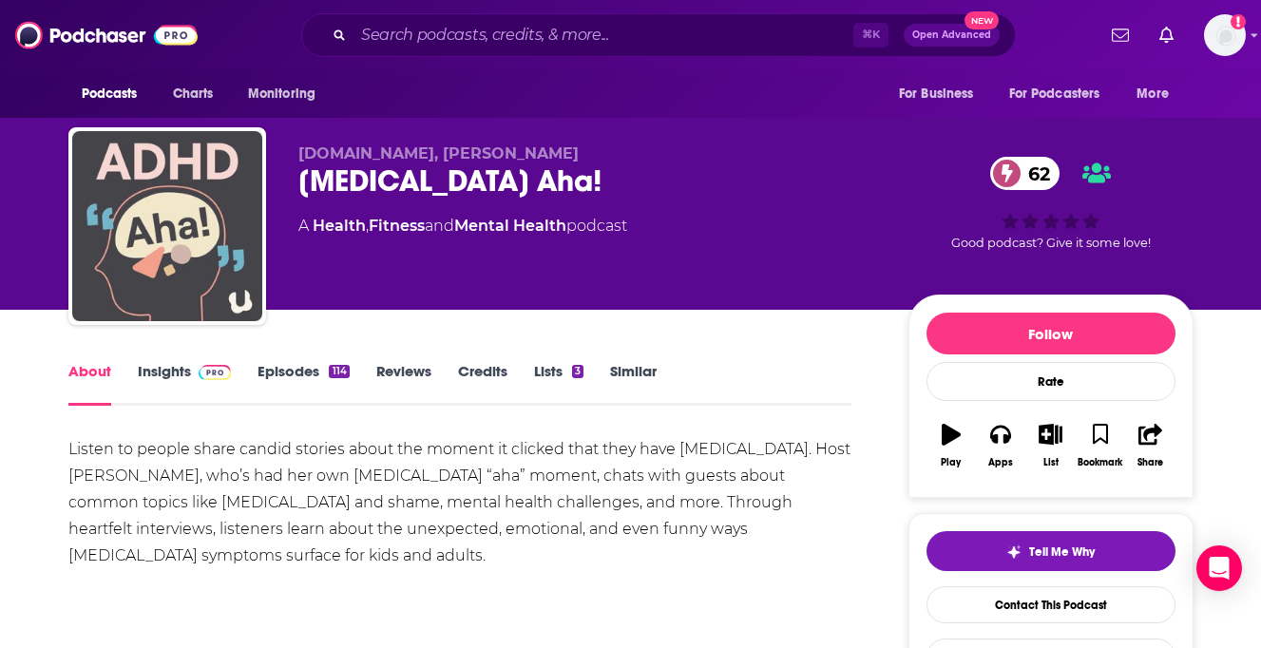
click at [182, 306] on img "ADHD Aha!" at bounding box center [167, 226] width 190 height 190
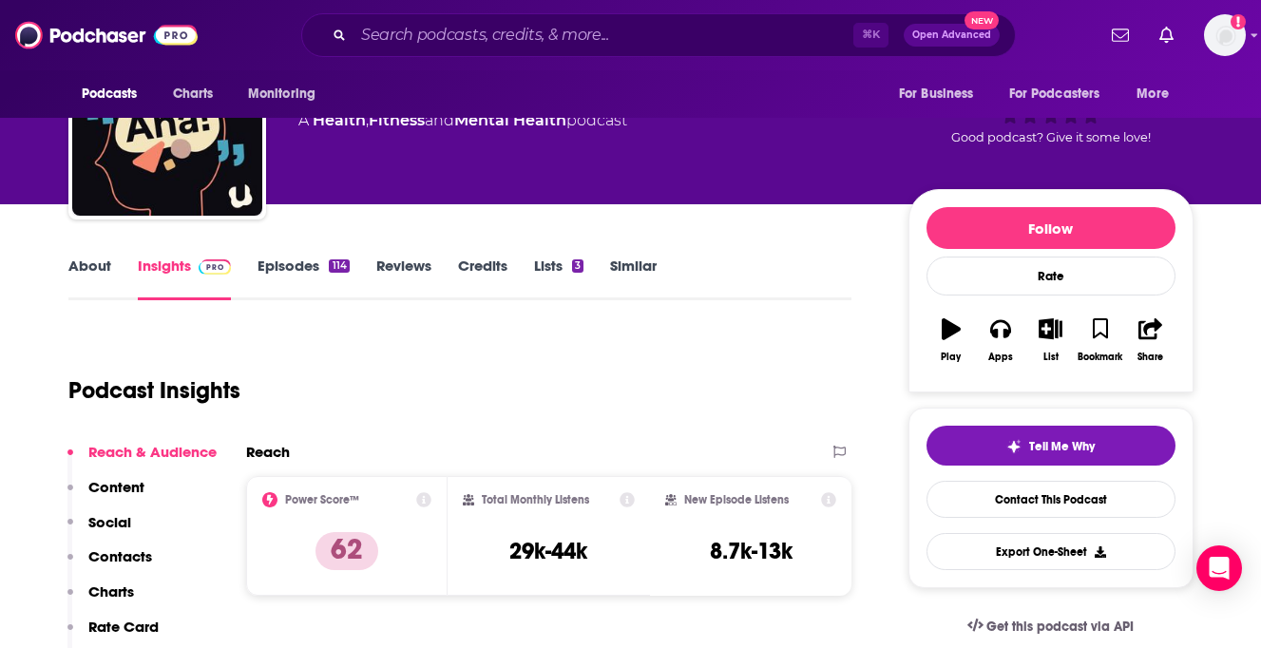
click at [116, 565] on button "Contacts" at bounding box center [109, 564] width 85 height 35
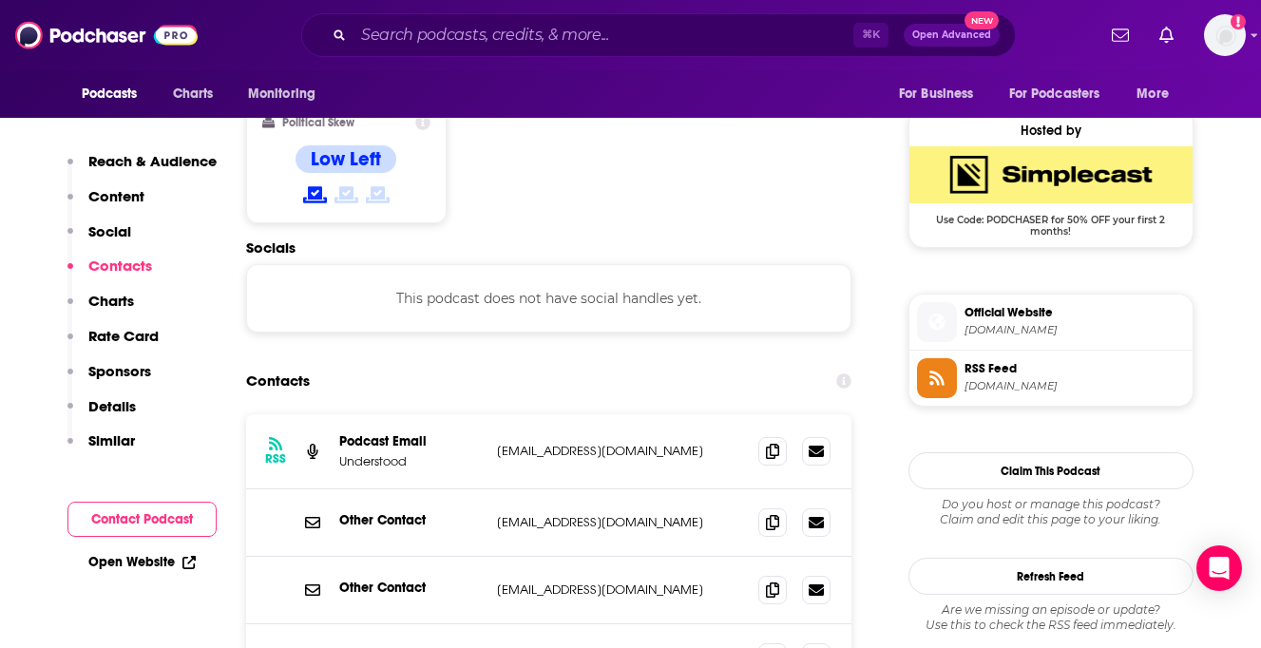
scroll to position [1508, 0]
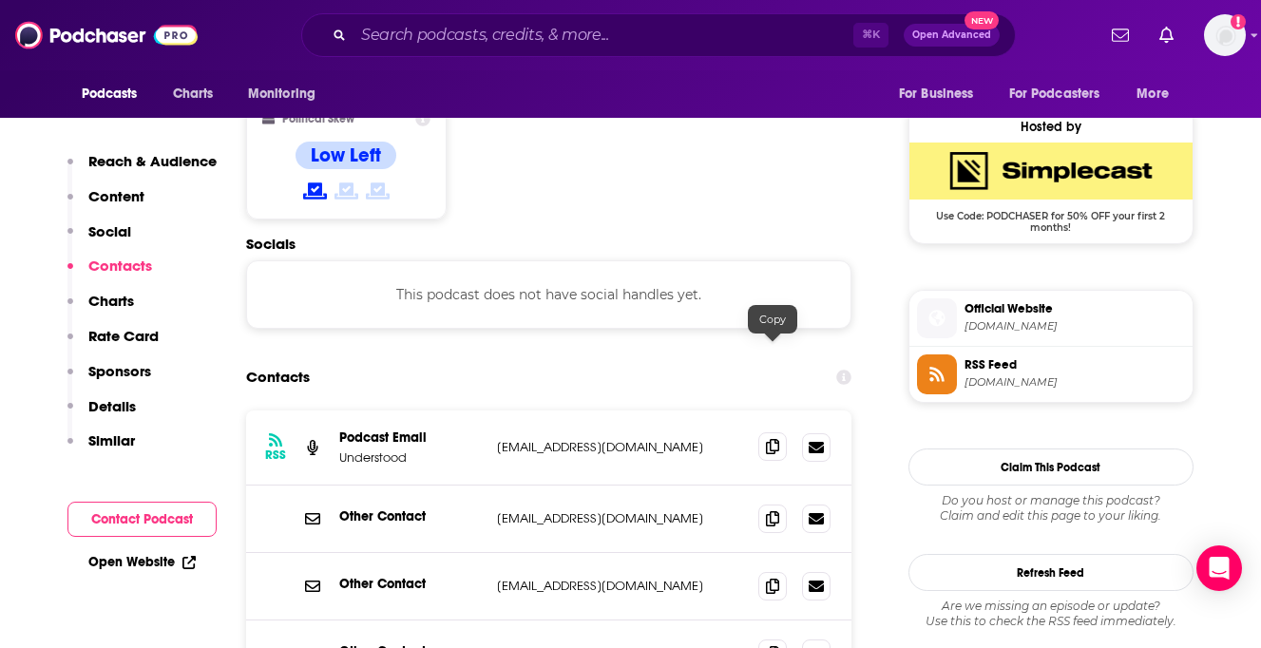
click at [770, 439] on icon at bounding box center [772, 446] width 13 height 15
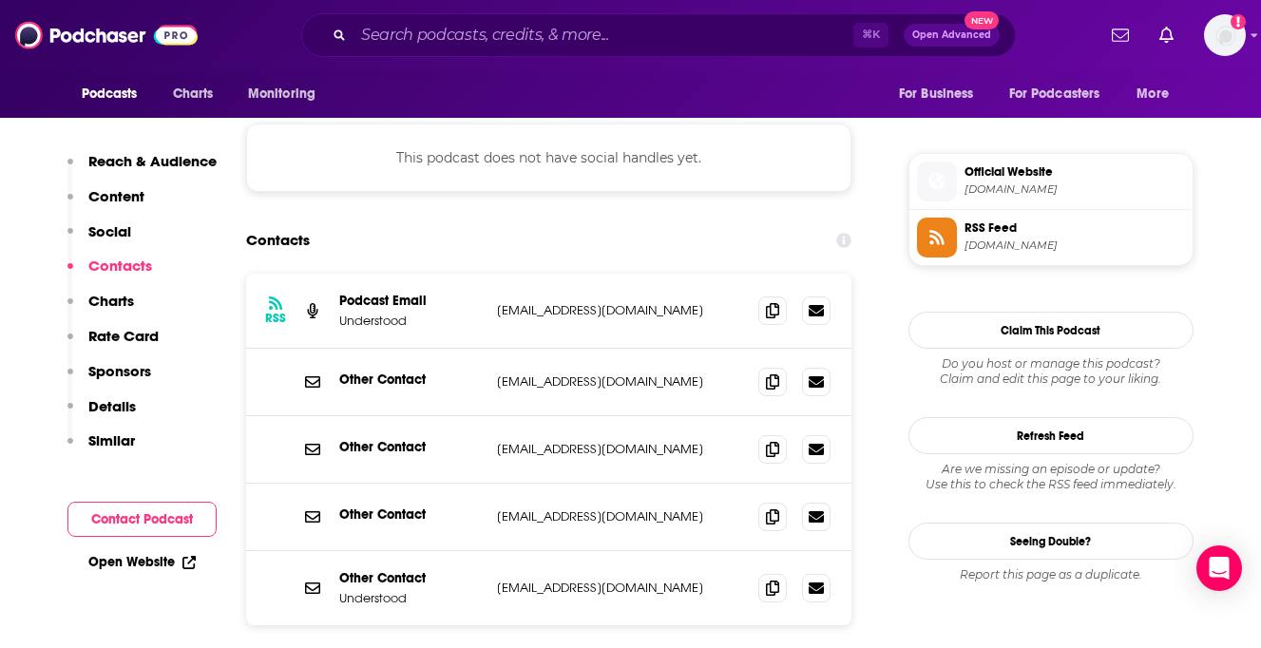
scroll to position [1669, 0]
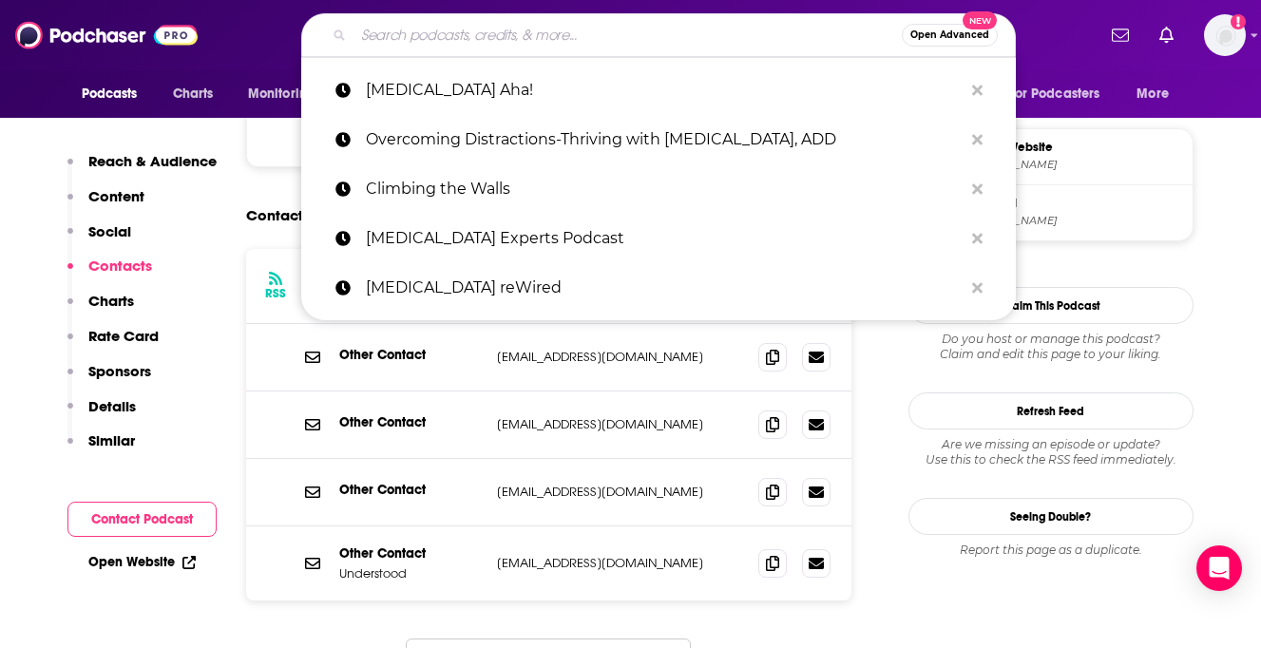
click at [594, 34] on input "Search podcasts, credits, & more..." at bounding box center [627, 35] width 548 height 30
paste input "YZ emailed 9.12.25"
type input "YZ emailed 9.12.25"
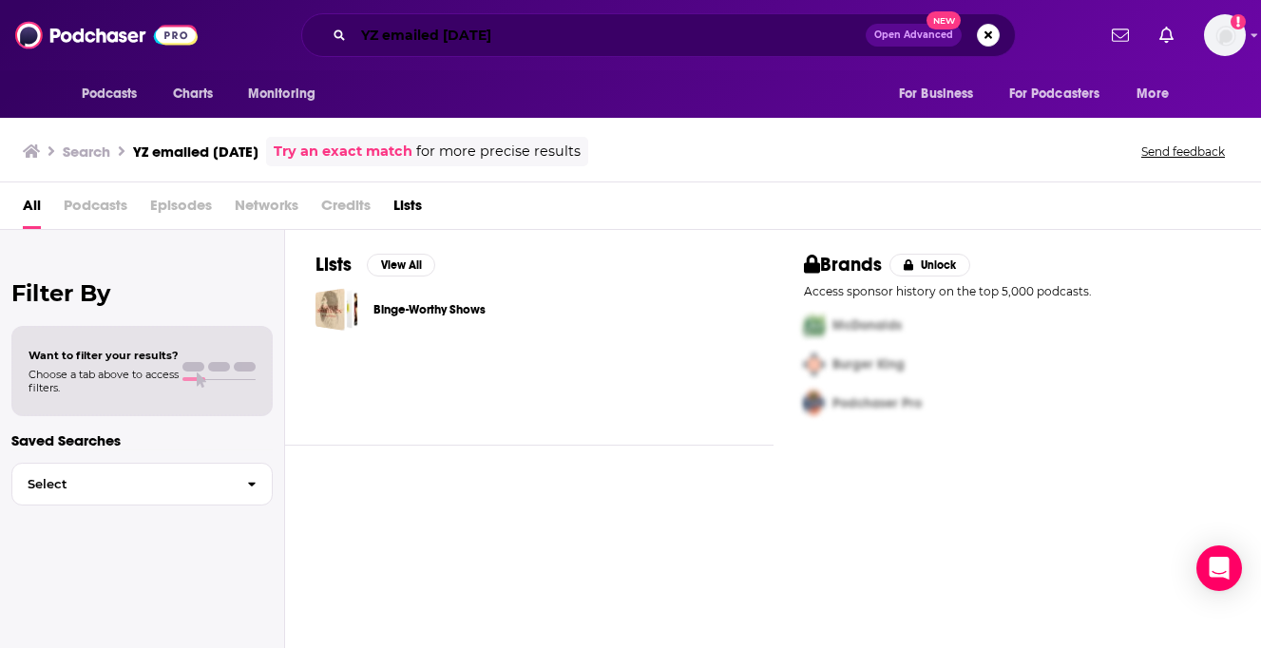
click at [514, 37] on input "YZ emailed 9.12.25" at bounding box center [609, 35] width 512 height 30
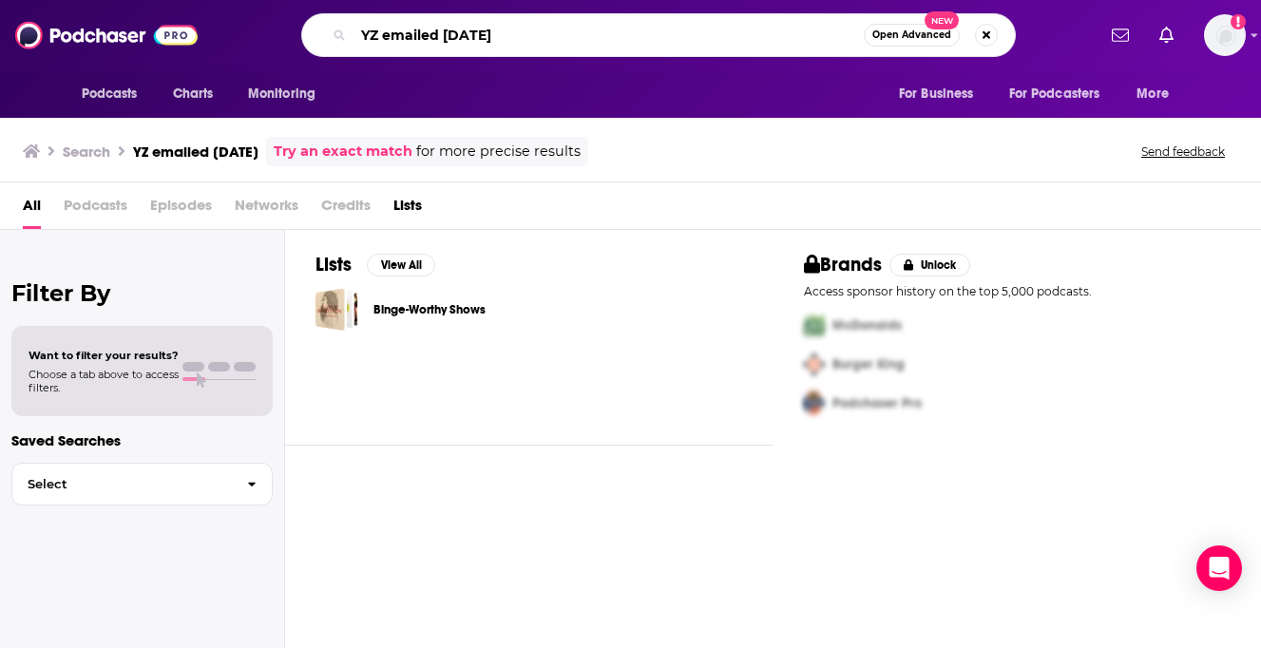
click at [514, 37] on input "YZ emailed 9.12.25" at bounding box center [608, 35] width 510 height 30
paste input "Motherhood in ADHD – Parenting with ADHD, Productivity Tips…"
type input "Motherhood in ADHD – Parenting with ADHD, Productivity Tips…"
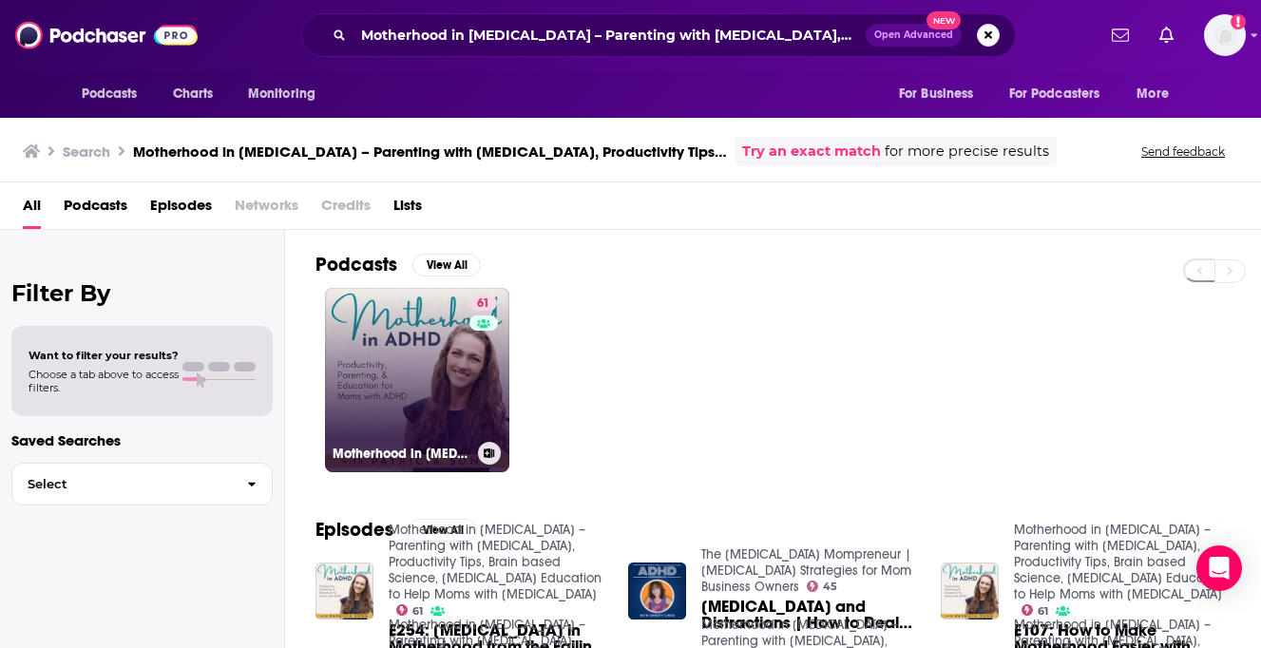
click at [424, 373] on link "61 Motherhood in ADHD – Parenting with ADHD, Productivity Tips, Brain based Sci…" at bounding box center [417, 380] width 184 height 184
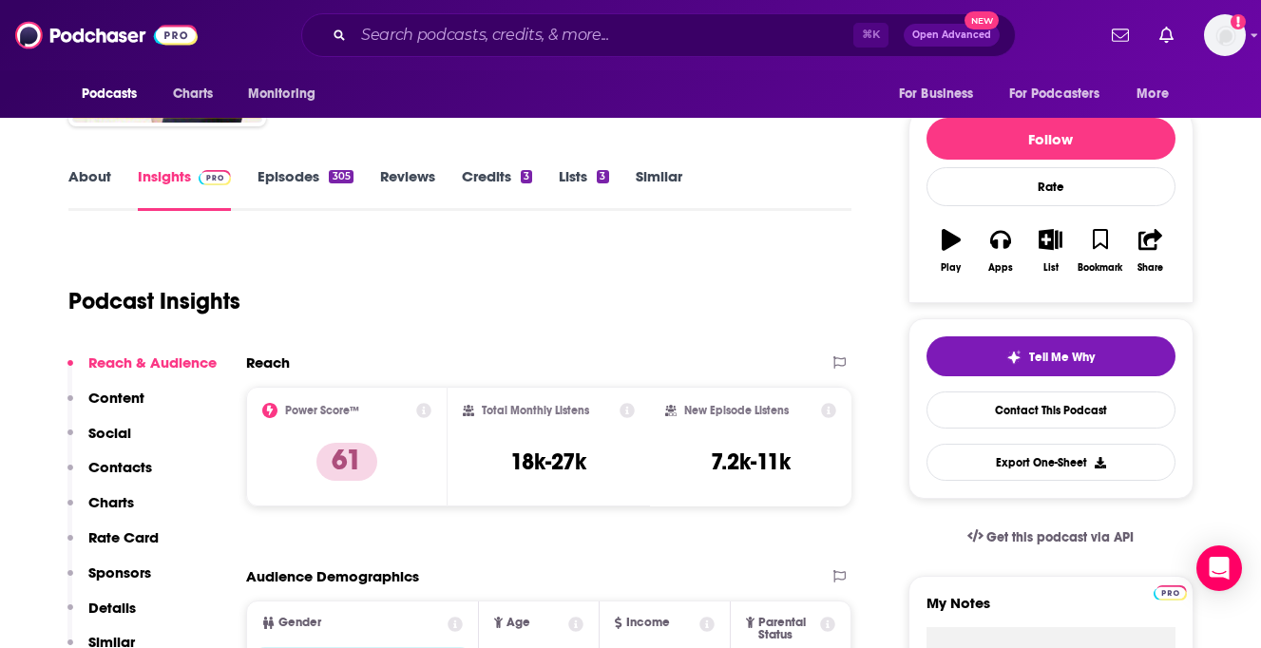
click at [132, 472] on button "Contacts" at bounding box center [109, 475] width 85 height 35
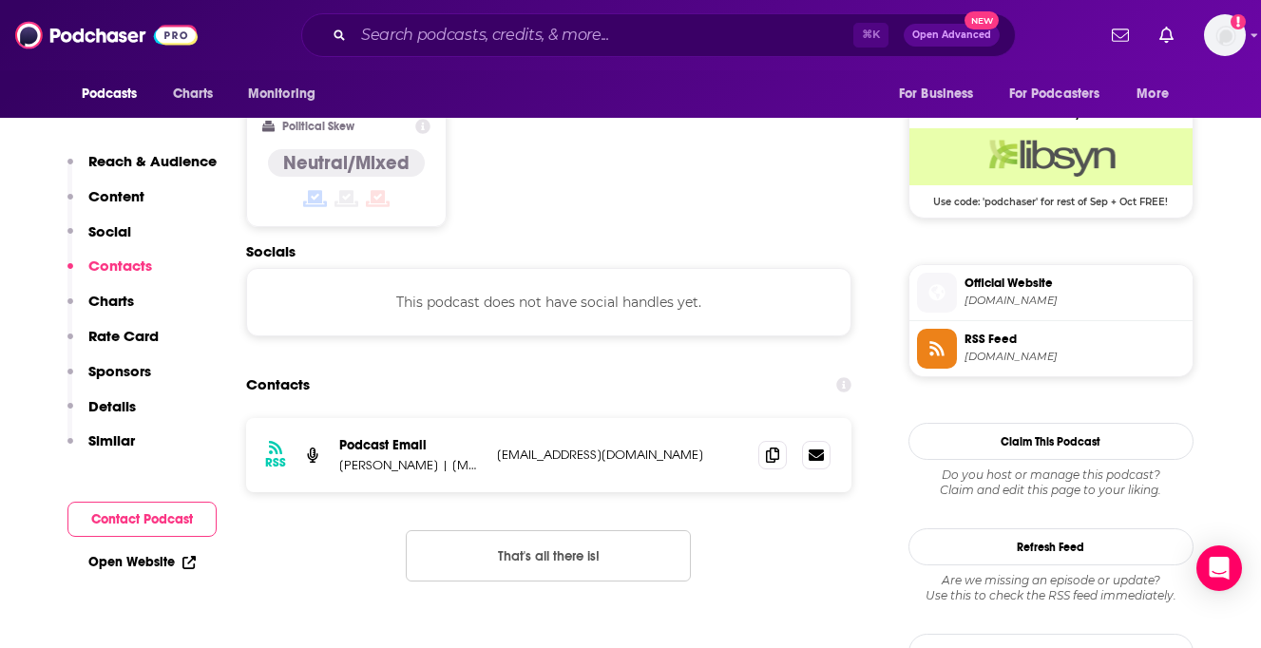
scroll to position [1530, 0]
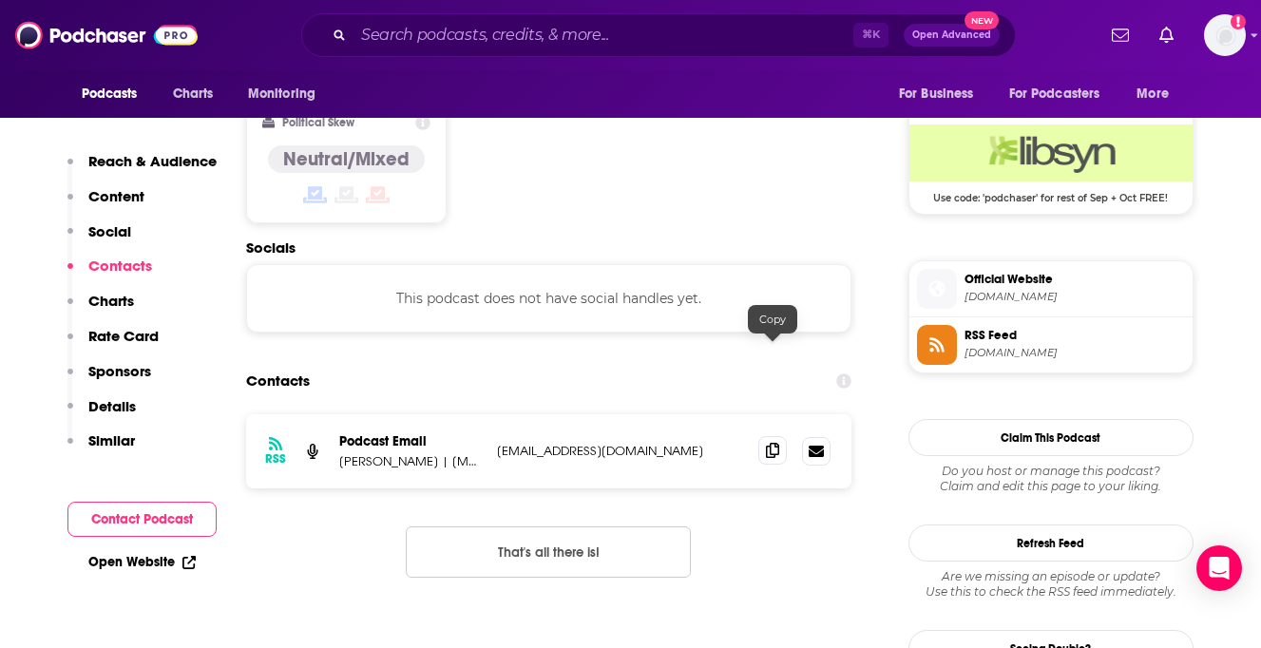
click at [769, 443] on icon at bounding box center [772, 450] width 13 height 15
drag, startPoint x: 539, startPoint y: 63, endPoint x: 539, endPoint y: 52, distance: 10.5
click at [539, 52] on div "Podcasts Charts Monitoring ⌘ K Open Advanced New For Business For Podcasters Mo…" at bounding box center [630, 35] width 1261 height 70
click at [539, 52] on div "⌘ K Open Advanced New" at bounding box center [658, 35] width 714 height 44
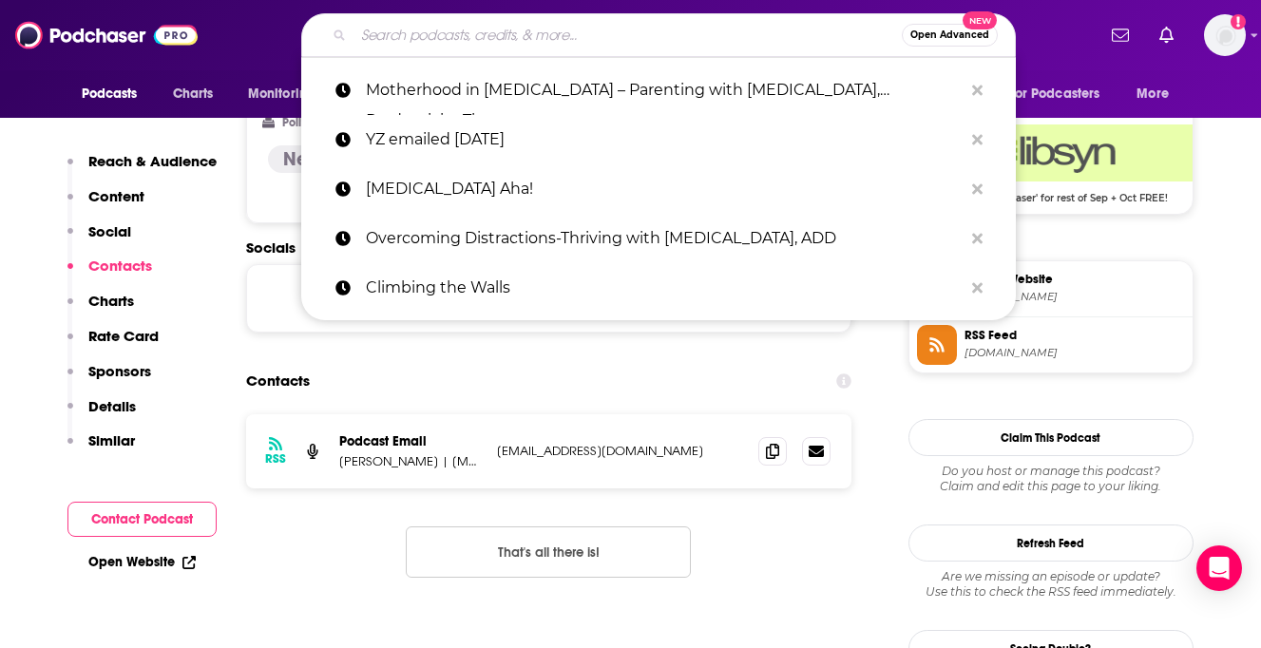
click at [539, 45] on input "Search podcasts, credits, & more..." at bounding box center [627, 35] width 548 height 30
paste input "Taking Control: The ADHD Podcast"
type input "Taking Control: The ADHD Podcast"
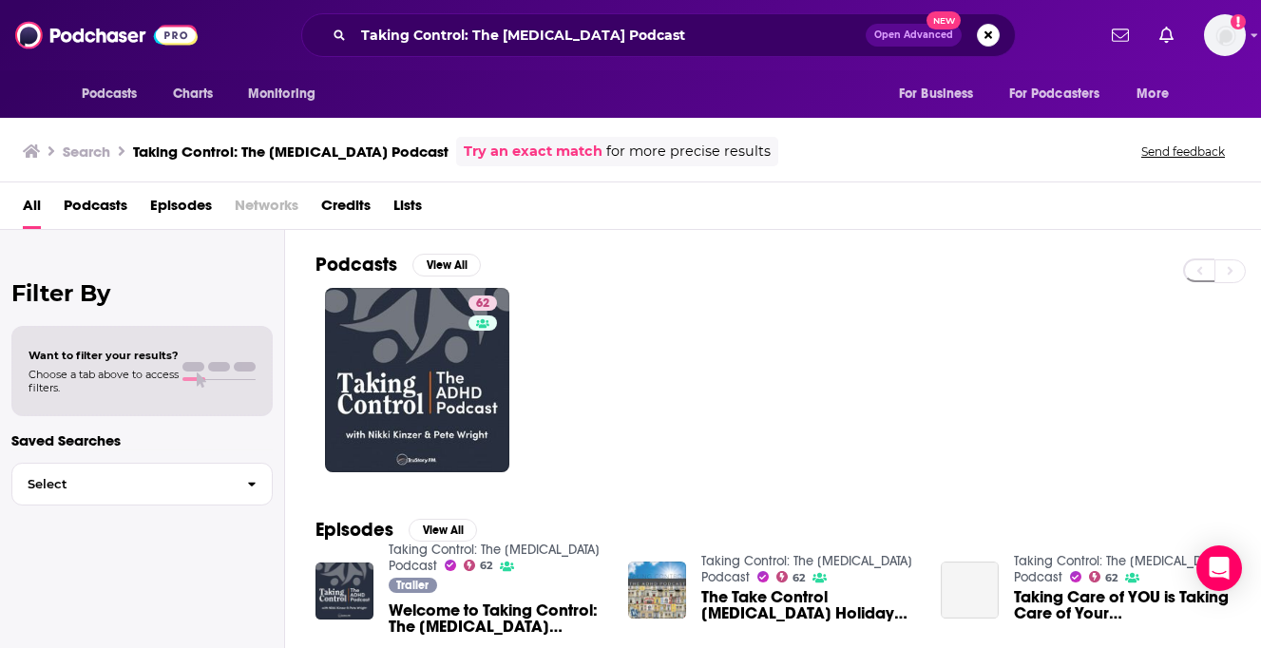
click at [351, 477] on div "Podcasts View All 62" at bounding box center [787, 362] width 945 height 265
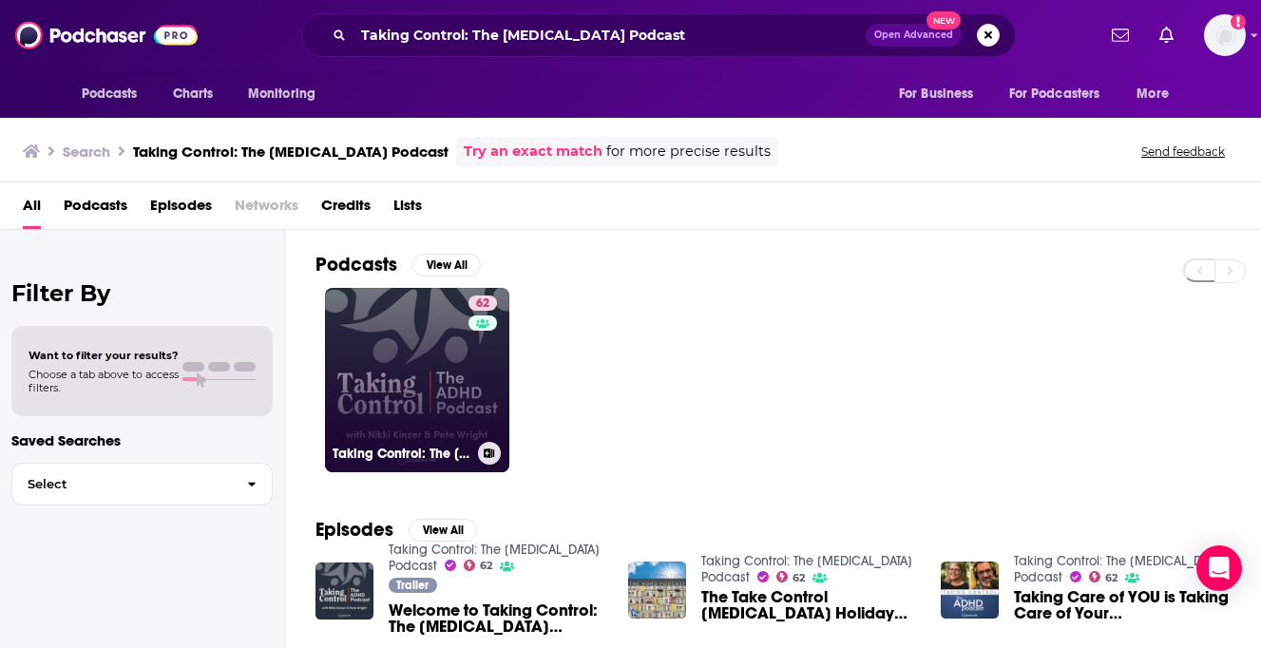
click at [370, 401] on link "62 Taking Control: The ADHD Podcast" at bounding box center [417, 380] width 184 height 184
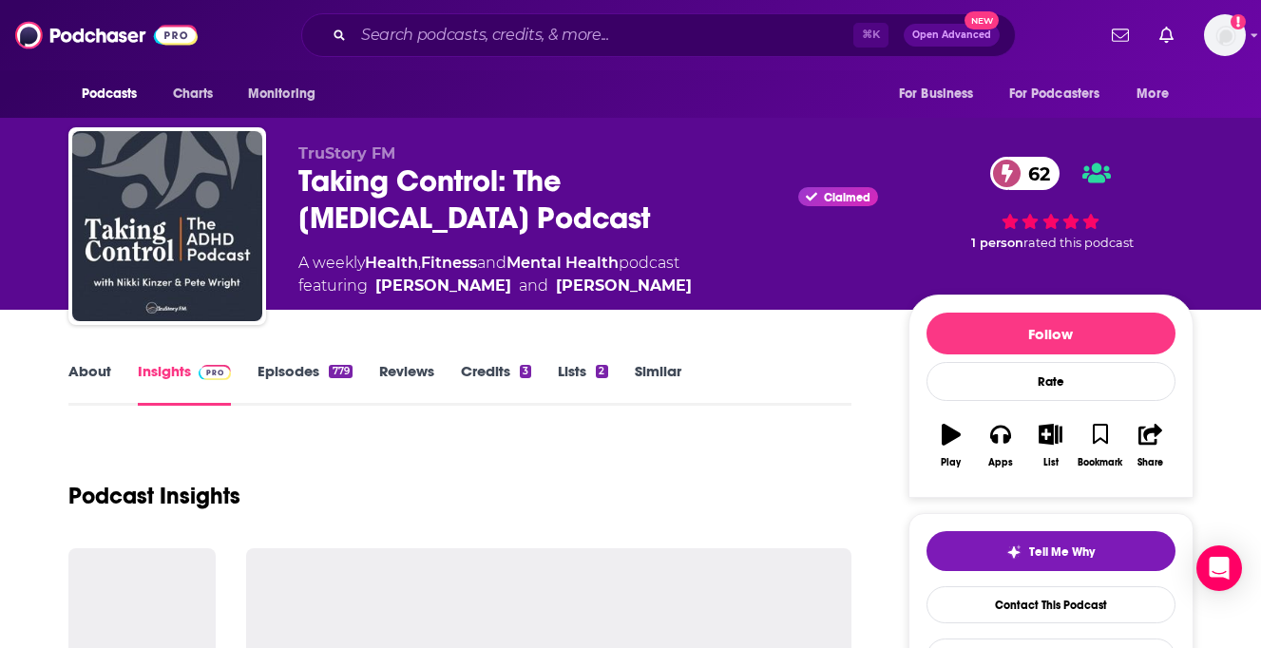
click at [309, 379] on link "Episodes 779" at bounding box center [304, 384] width 94 height 44
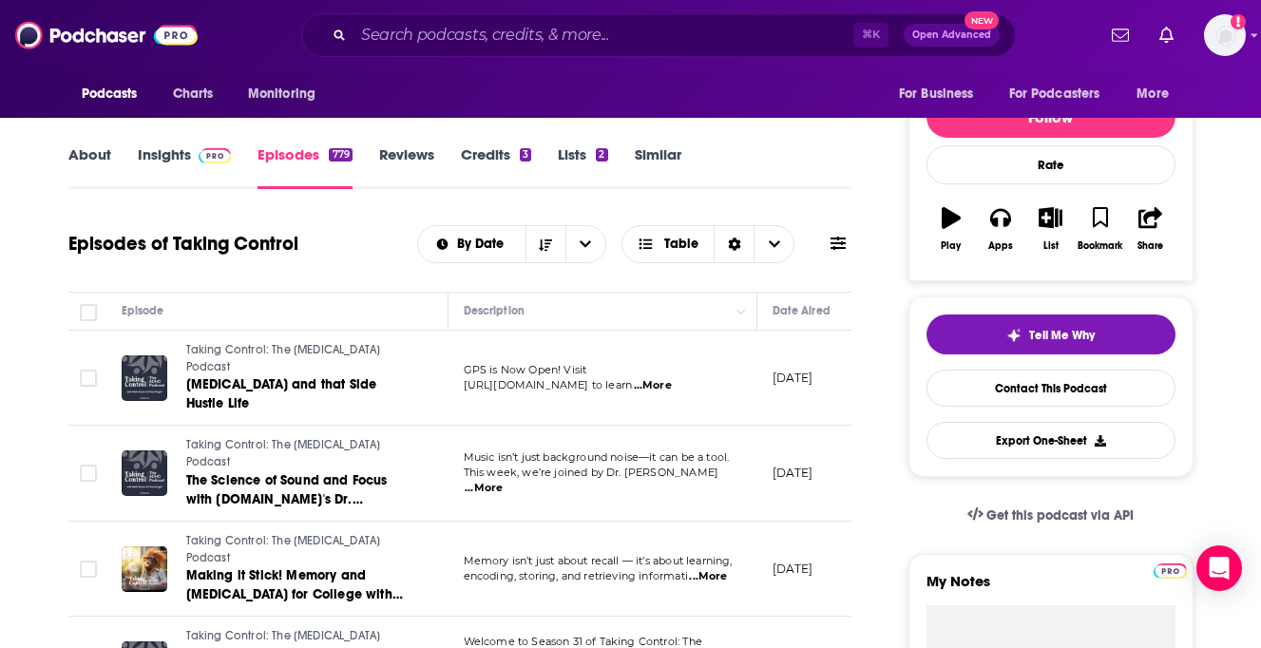
scroll to position [218, 0]
click at [119, 157] on div "About" at bounding box center [102, 166] width 69 height 44
click at [100, 162] on link "About" at bounding box center [89, 166] width 43 height 44
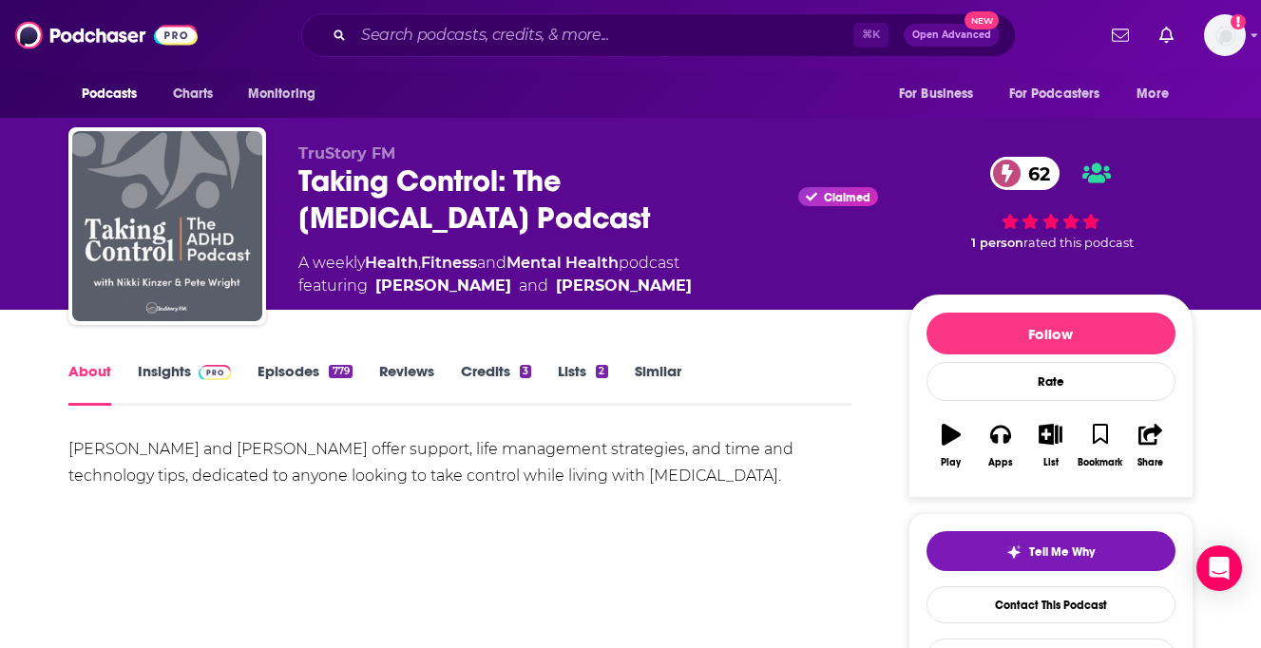
click at [153, 161] on img "Taking Control: The ADHD Podcast" at bounding box center [167, 226] width 190 height 190
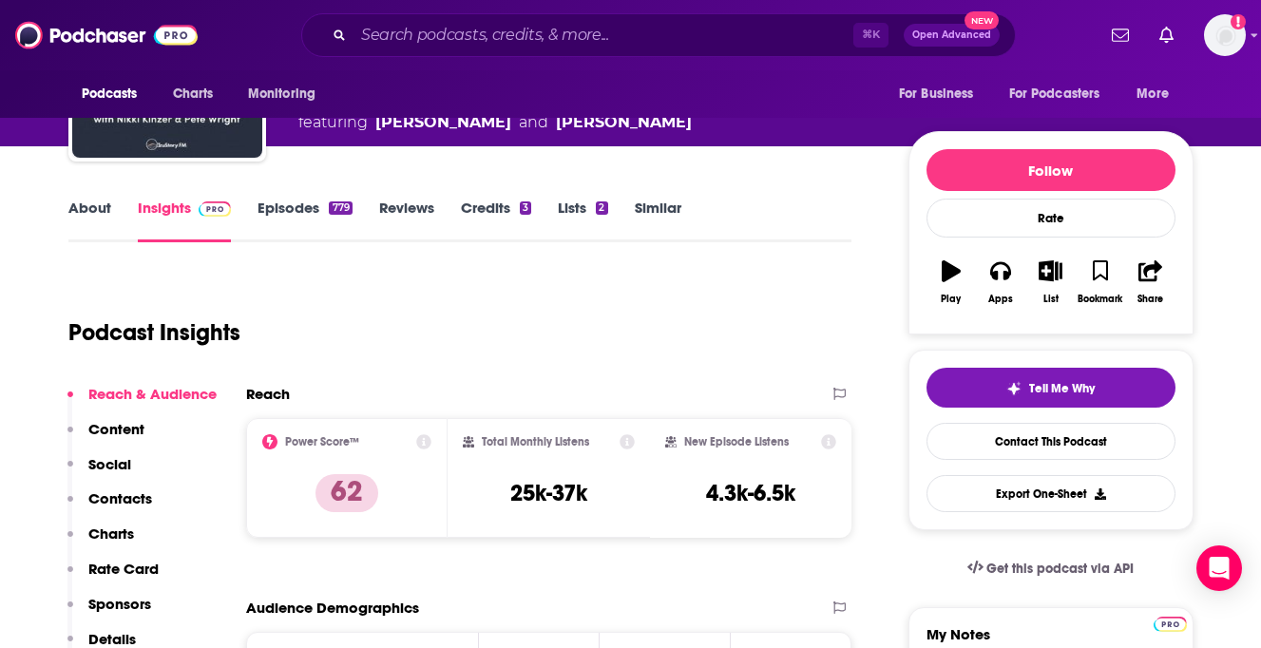
click at [123, 504] on p "Contacts" at bounding box center [120, 498] width 64 height 18
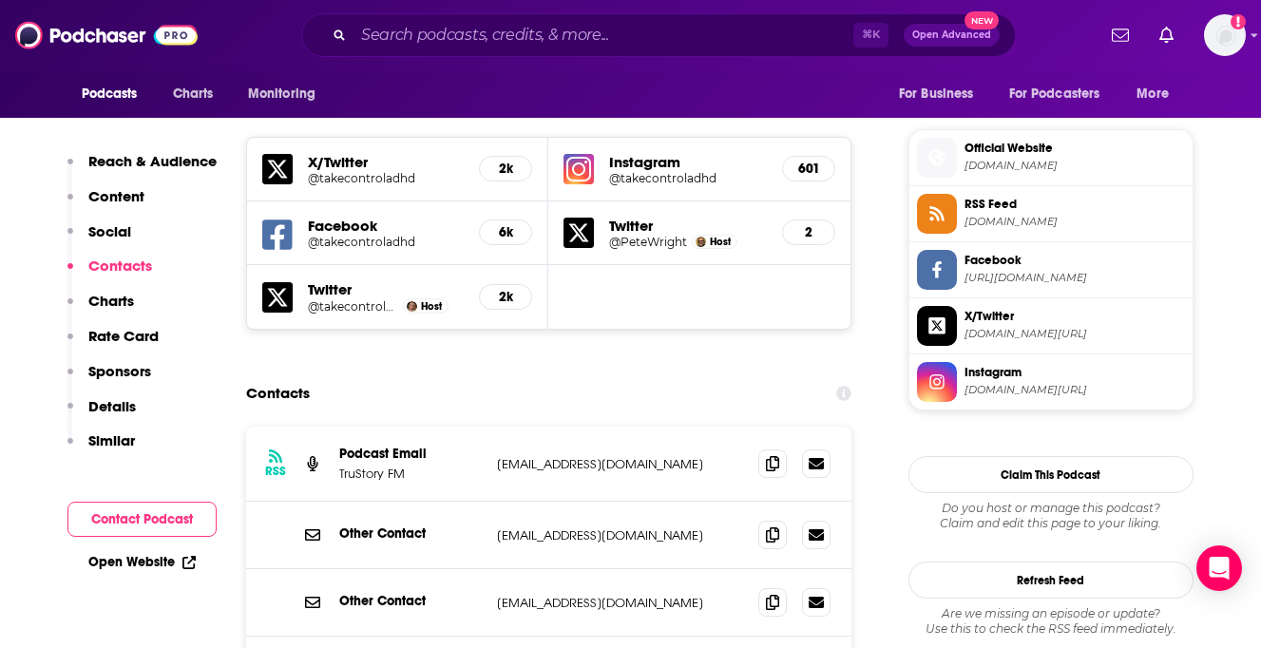
scroll to position [1677, 0]
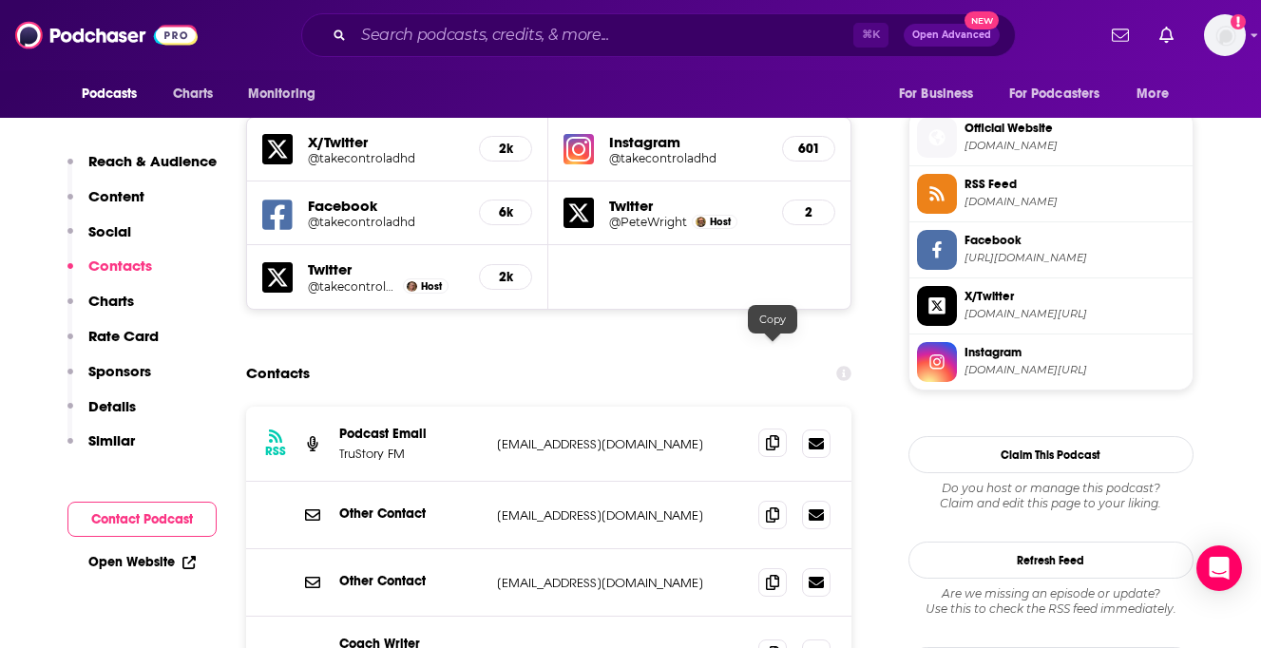
click at [767, 435] on icon at bounding box center [772, 442] width 13 height 15
click at [560, 51] on div "⌘ K Open Advanced New" at bounding box center [658, 35] width 714 height 44
click at [560, 43] on input "Search podcasts, credits, & more..." at bounding box center [603, 35] width 500 height 30
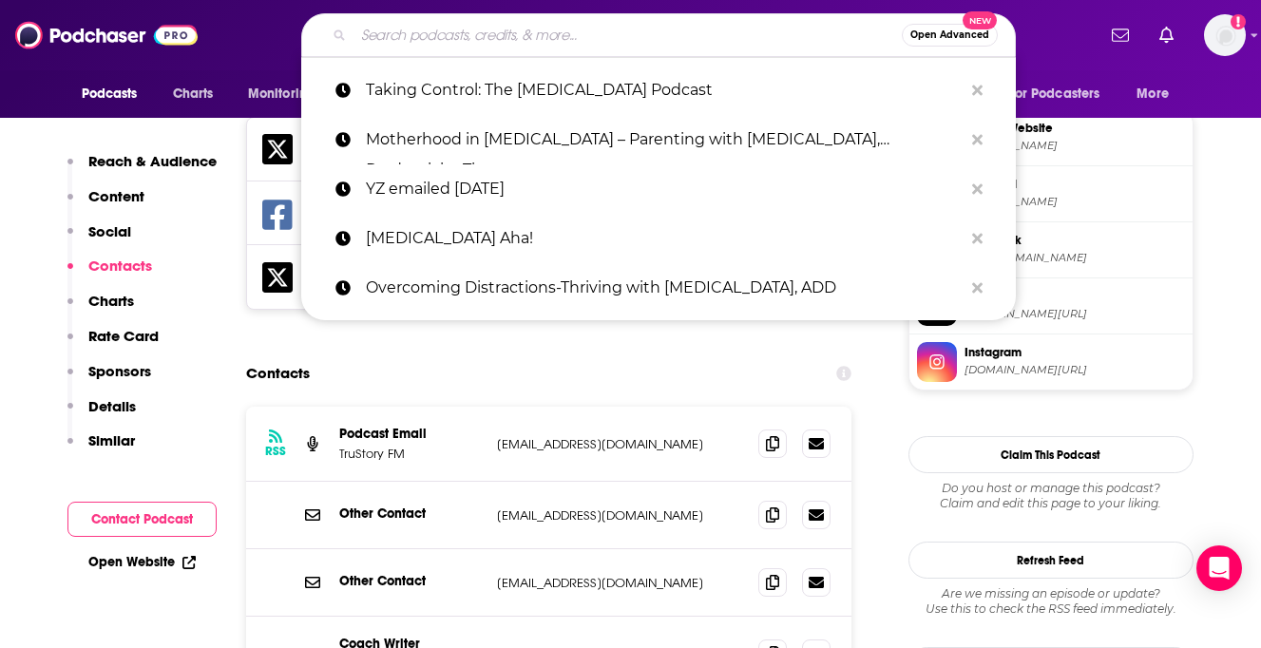
paste input "House Guest with Kenzie Elizabeth"
type input "House Guest with Kenzie Elizabeth"
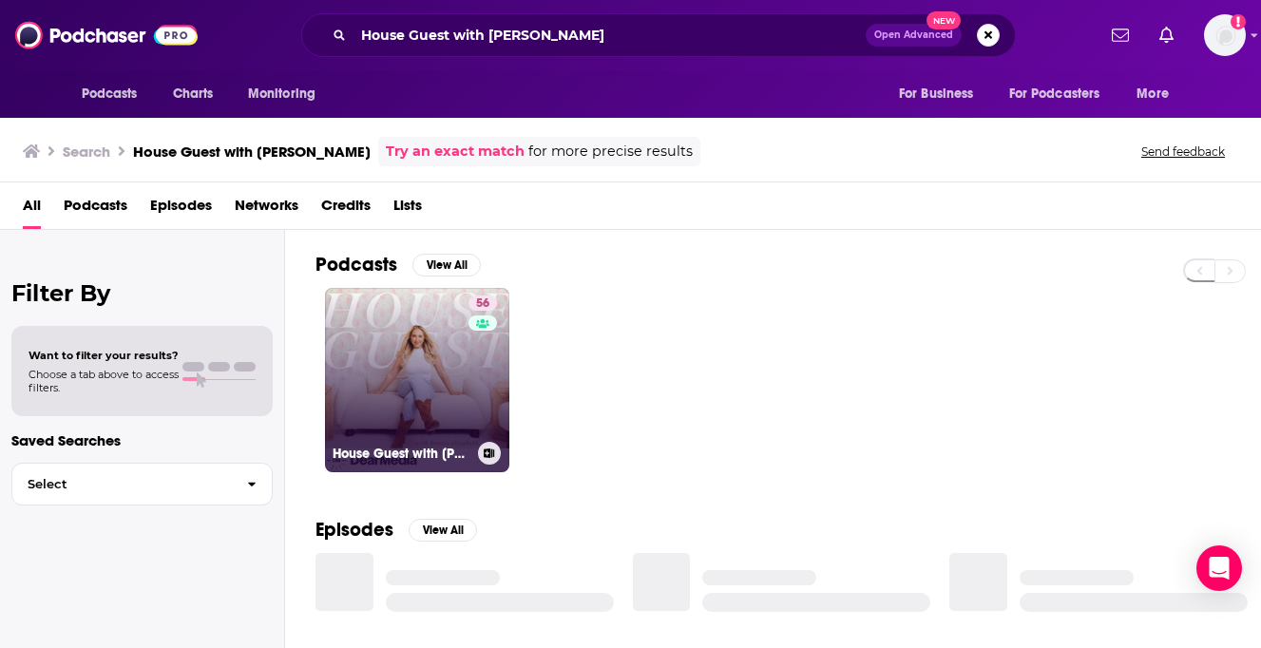
click at [380, 329] on link "56 House Guest with Kenzie Elizabeth" at bounding box center [417, 380] width 184 height 184
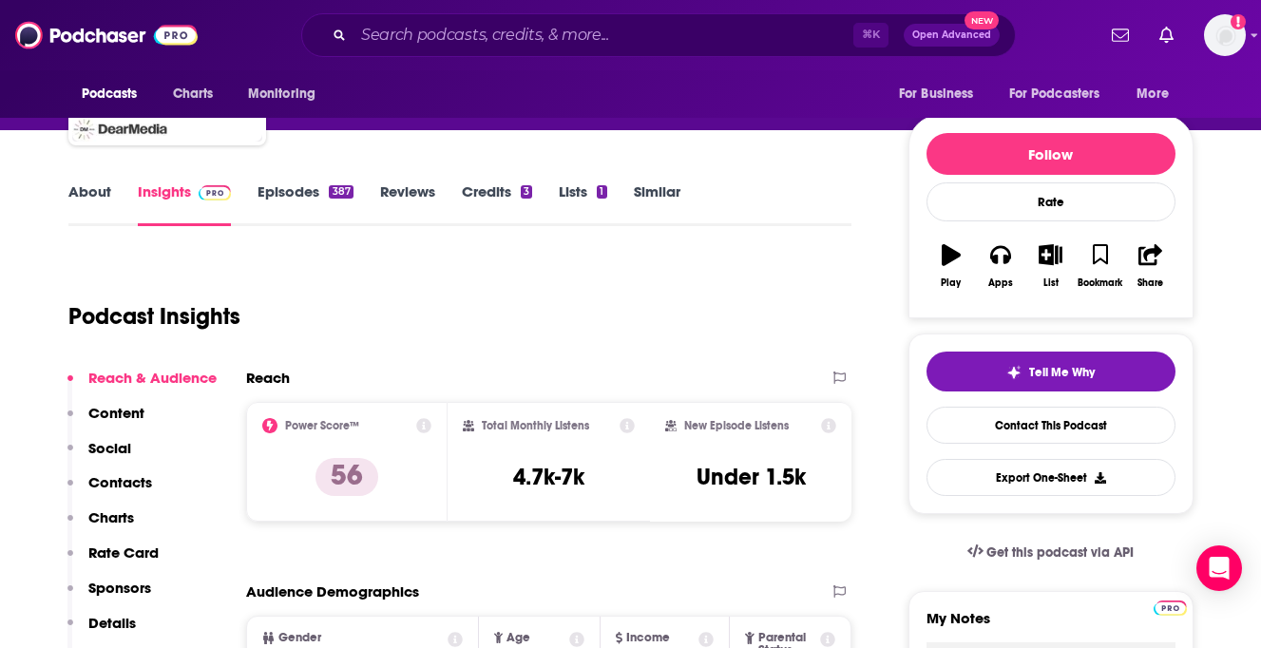
scroll to position [273, 0]
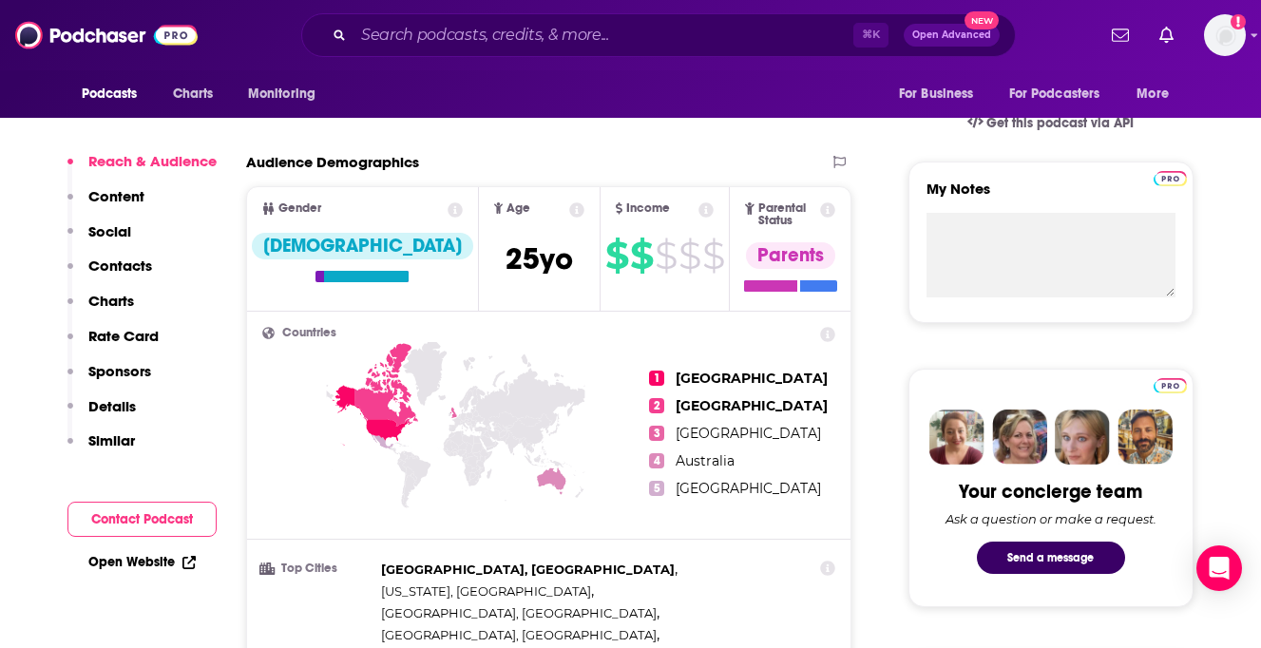
click at [124, 264] on p "Contacts" at bounding box center [120, 266] width 64 height 18
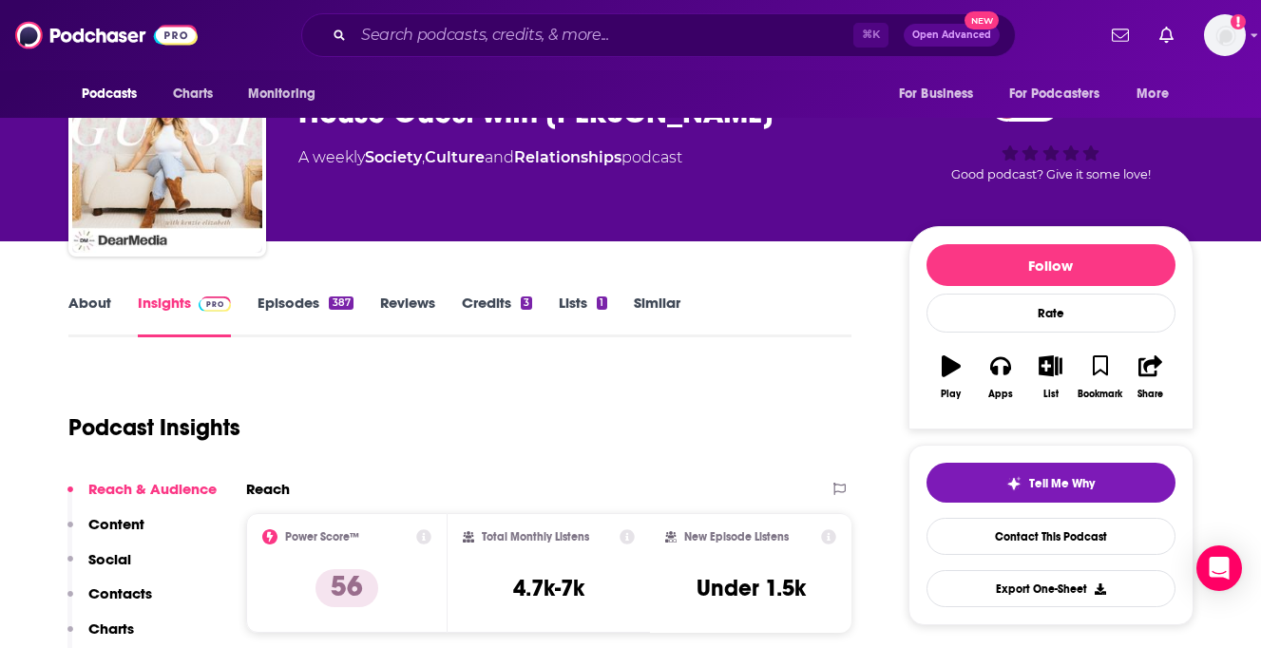
scroll to position [0, 0]
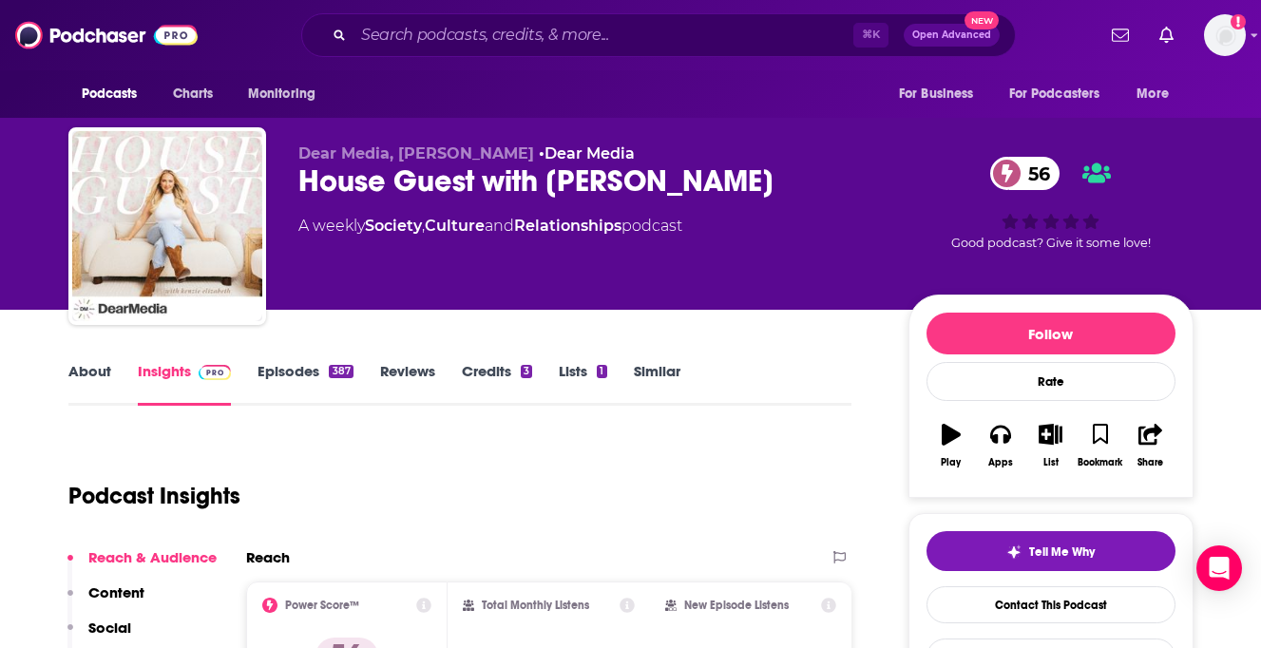
click at [81, 368] on link "About" at bounding box center [89, 384] width 43 height 44
